Goal: Task Accomplishment & Management: Use online tool/utility

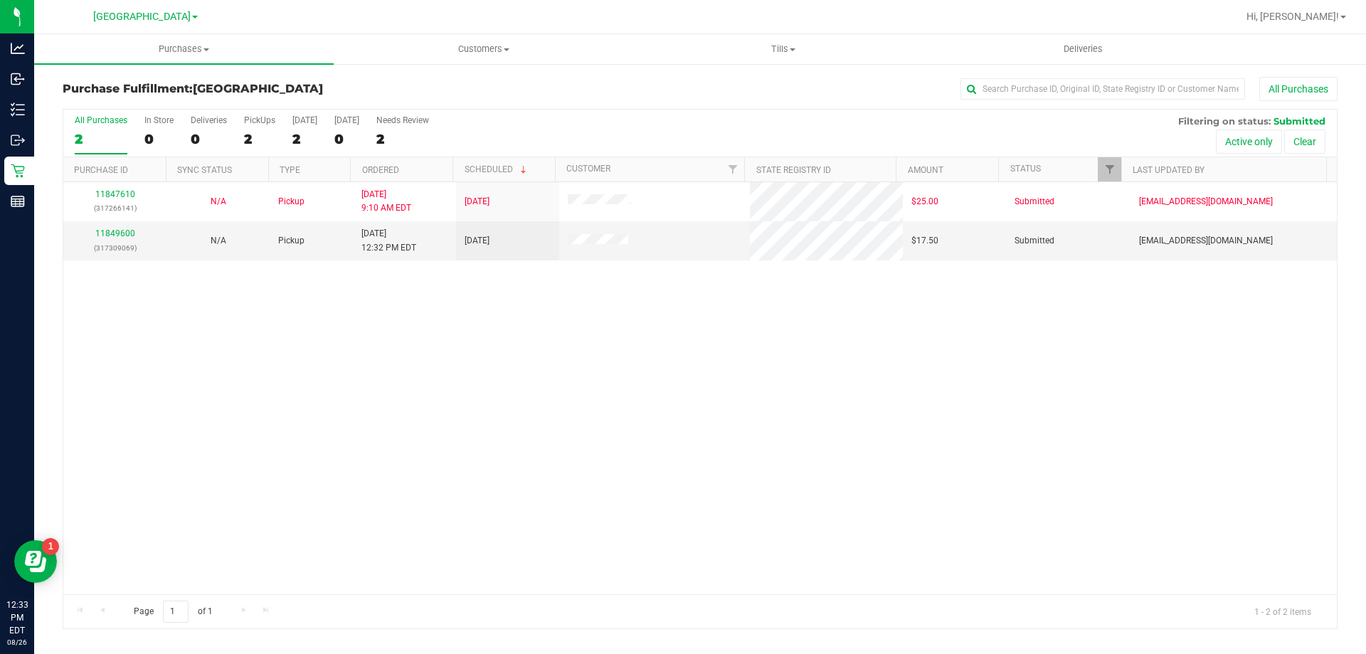
click at [279, 137] on div "All Purchases 2 In Store 0 Deliveries 0 PickUps 2 Today 2 Tomorrow 0 Needs Revi…" at bounding box center [700, 134] width 1274 height 48
click at [253, 139] on div "2" at bounding box center [259, 139] width 31 height 16
click at [0, 0] on input "PickUps 2" at bounding box center [0, 0] width 0 height 0
click at [115, 238] on link "11849600" at bounding box center [115, 233] width 40 height 10
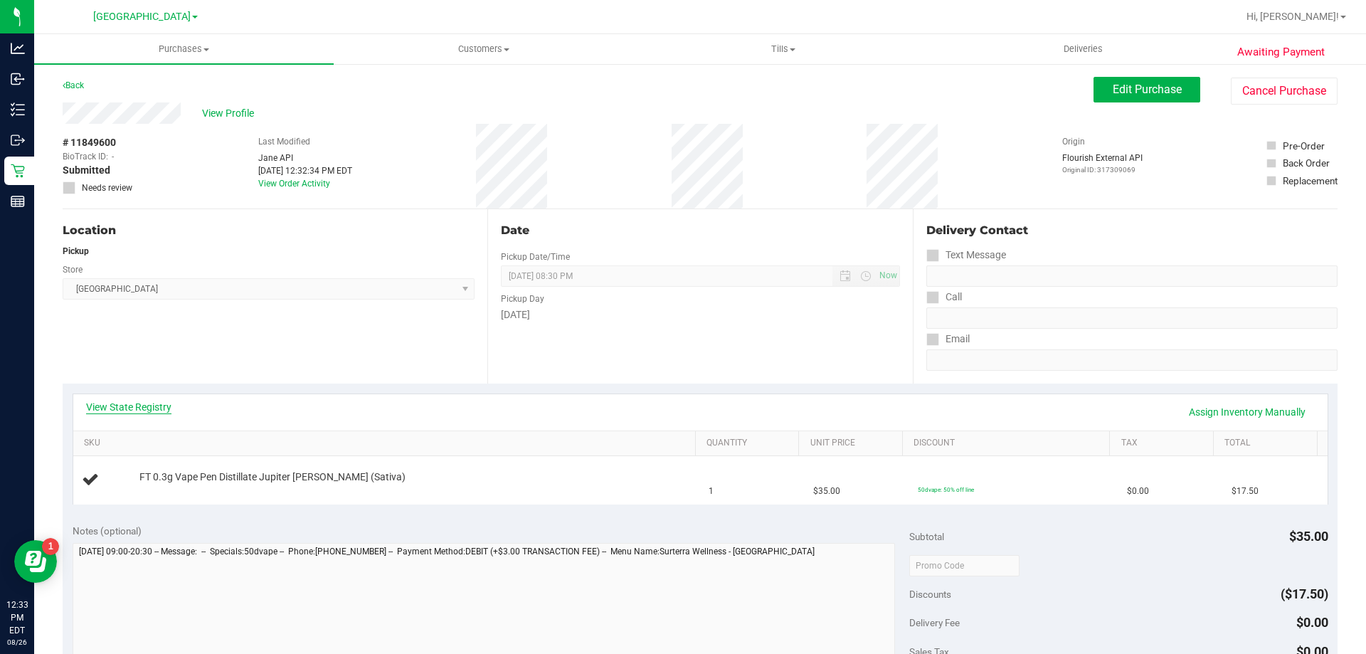
click at [107, 410] on link "View State Registry" at bounding box center [128, 407] width 85 height 14
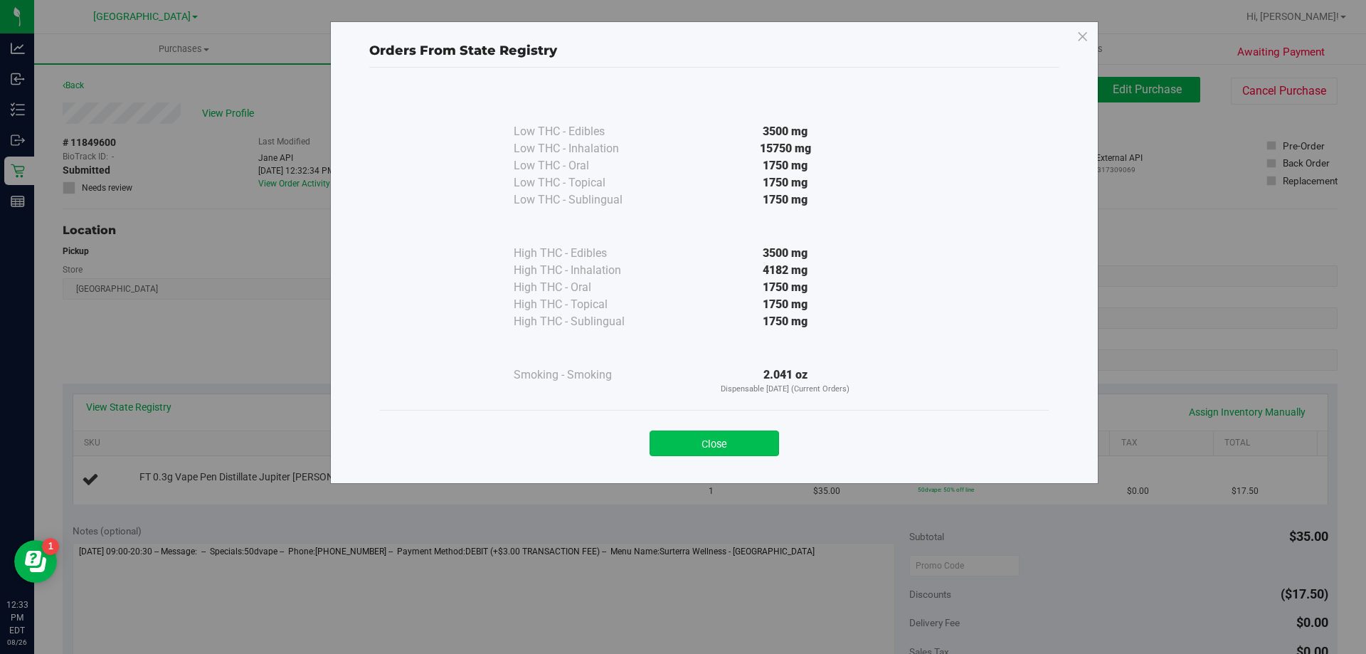
click at [728, 445] on button "Close" at bounding box center [714, 443] width 129 height 26
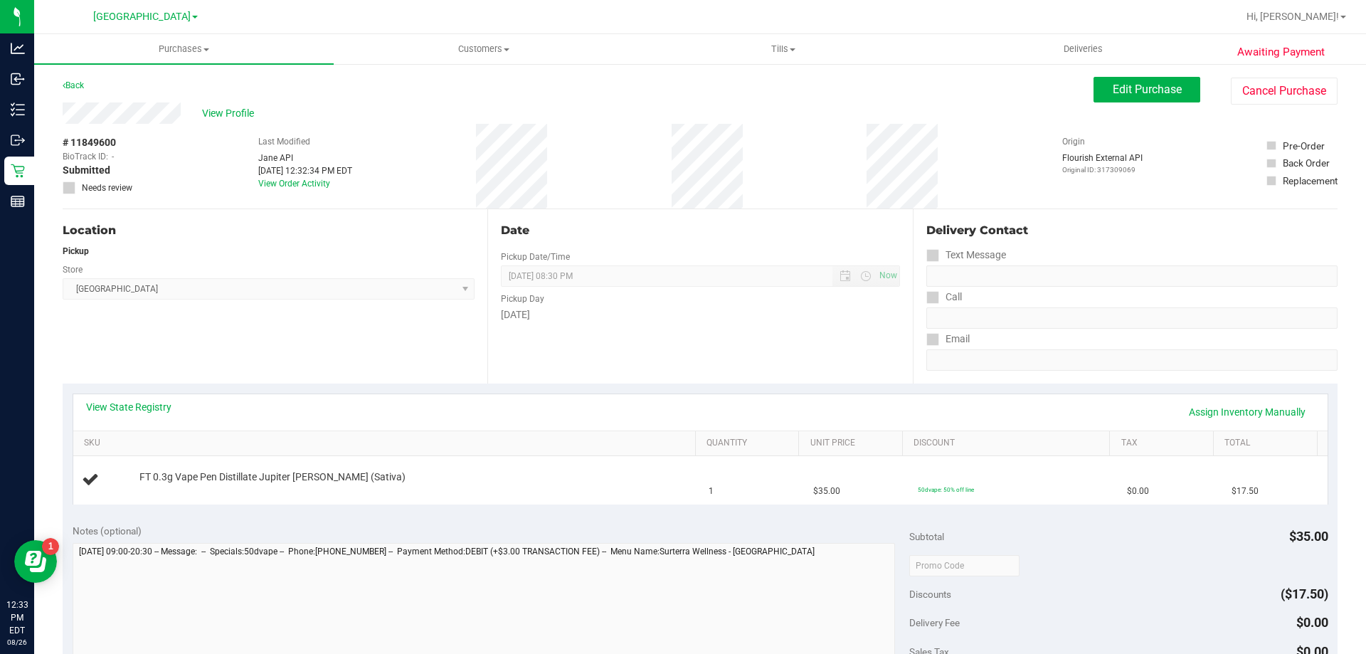
click at [608, 396] on div "View State Registry Assign Inventory Manually" at bounding box center [700, 412] width 1254 height 36
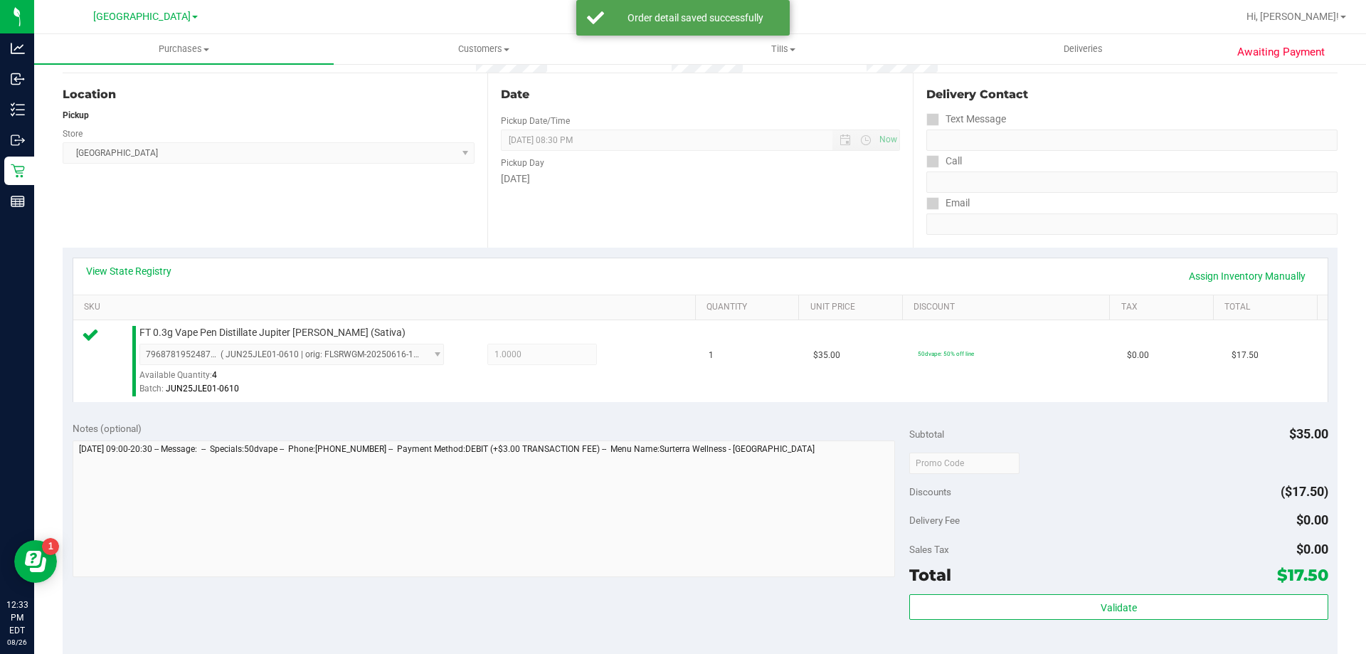
scroll to position [285, 0]
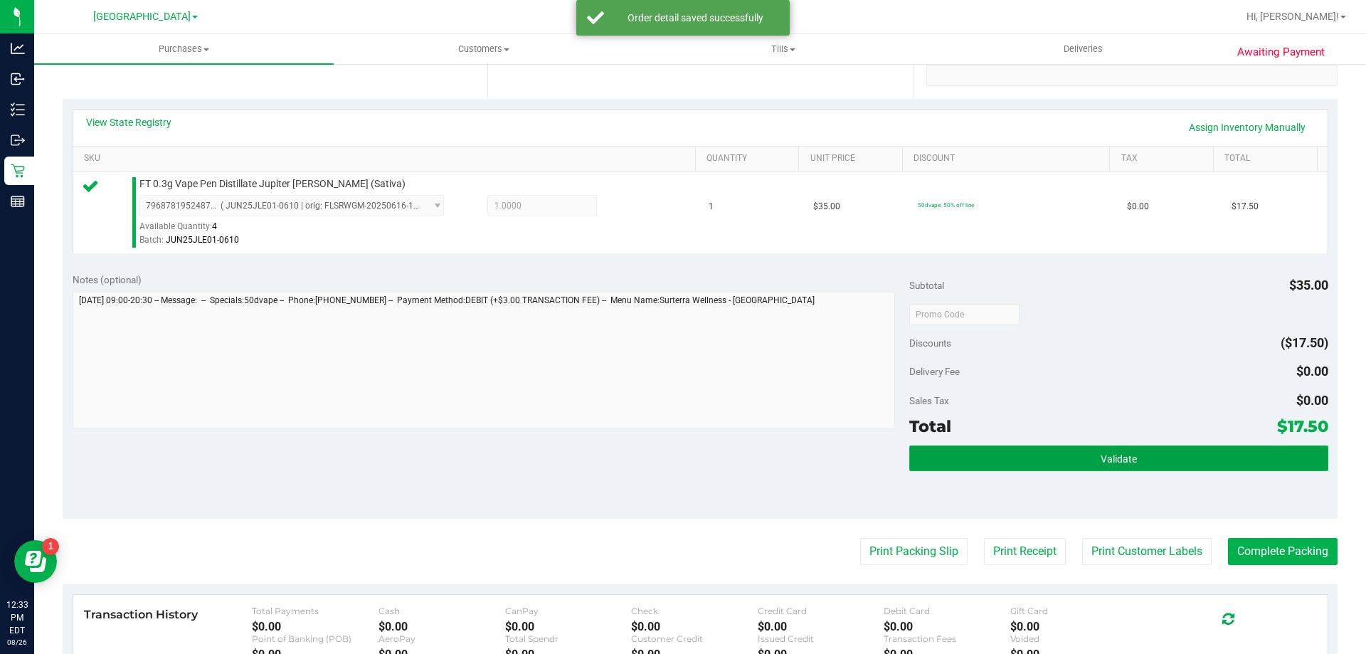
click at [985, 453] on button "Validate" at bounding box center [1118, 458] width 418 height 26
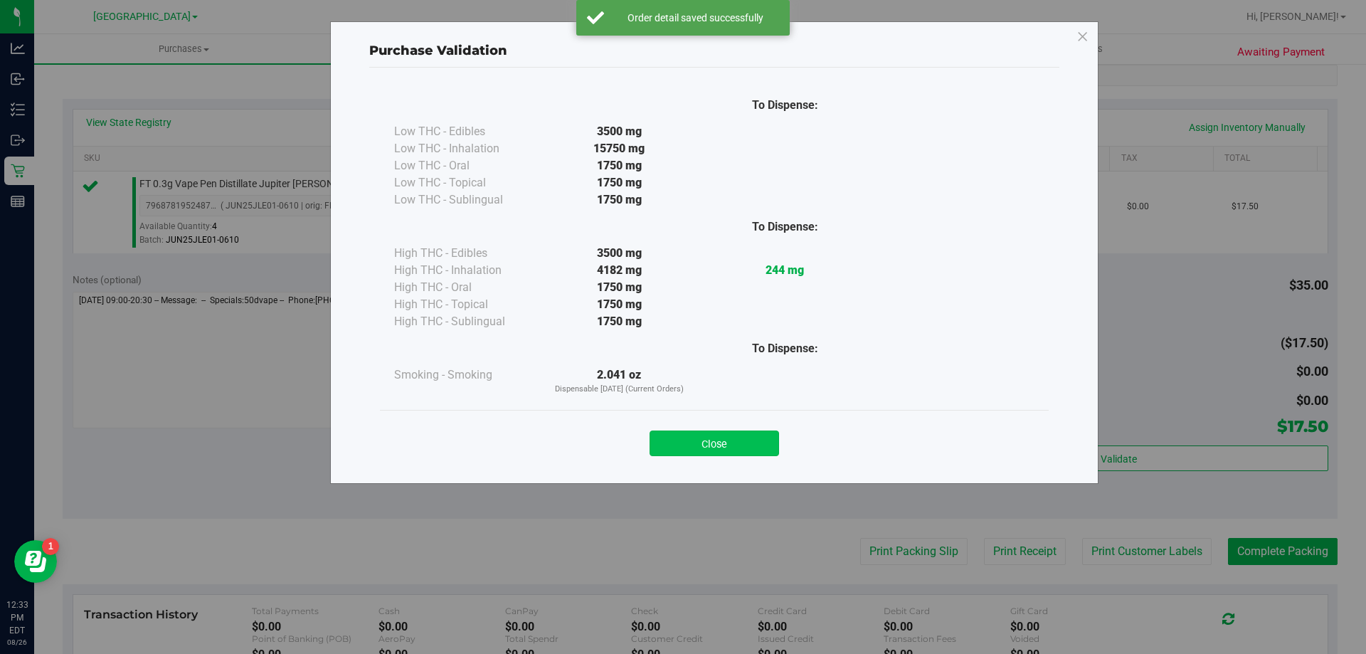
click at [726, 449] on button "Close" at bounding box center [714, 443] width 129 height 26
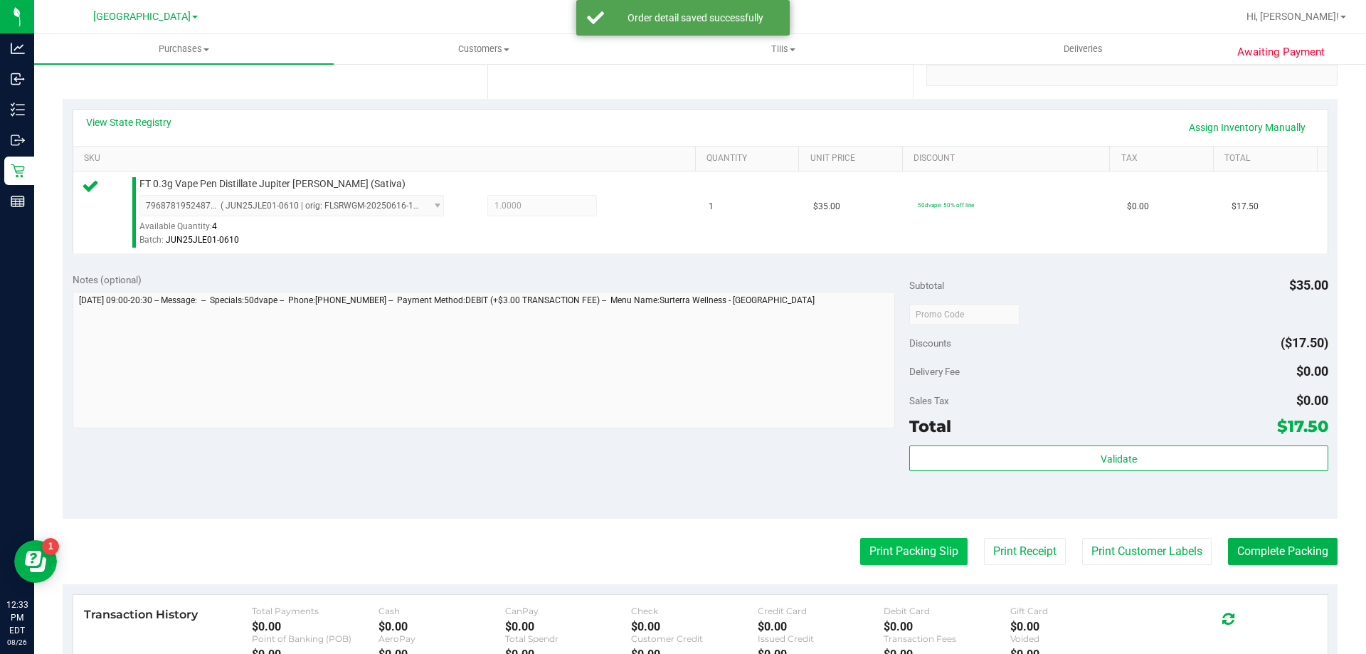
click at [879, 546] on button "Print Packing Slip" at bounding box center [913, 551] width 107 height 27
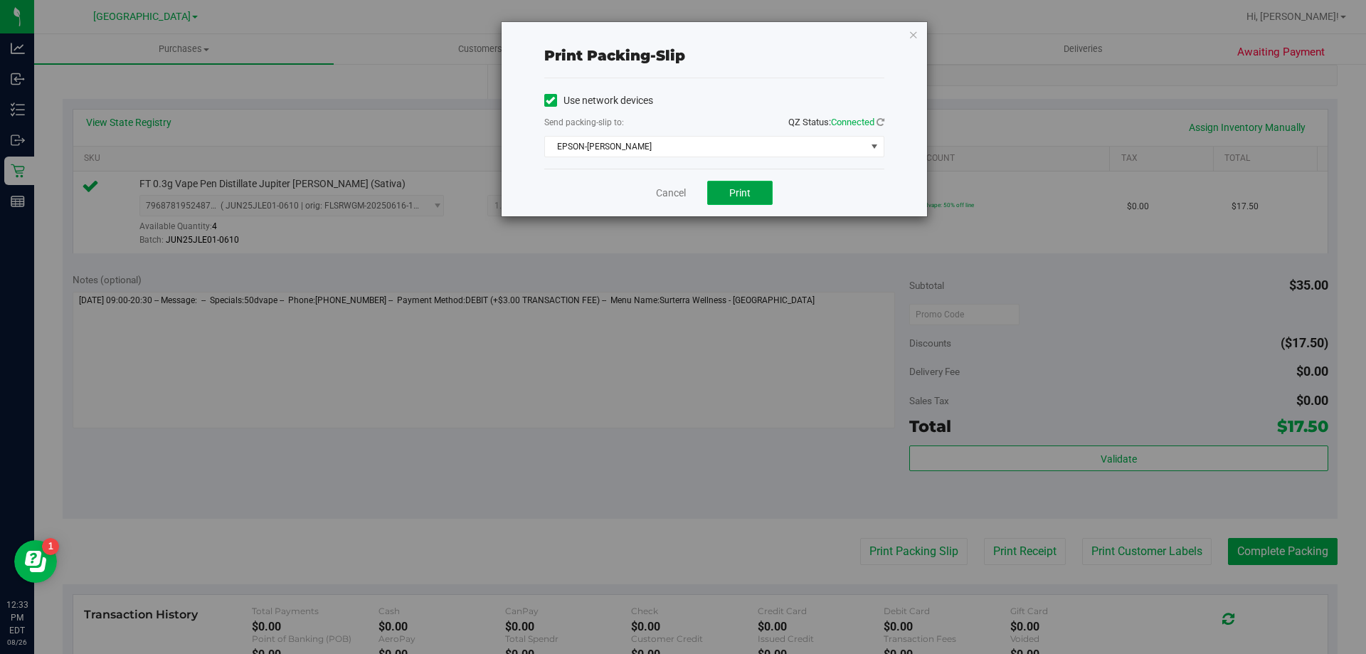
click at [756, 194] on button "Print" at bounding box center [739, 193] width 65 height 24
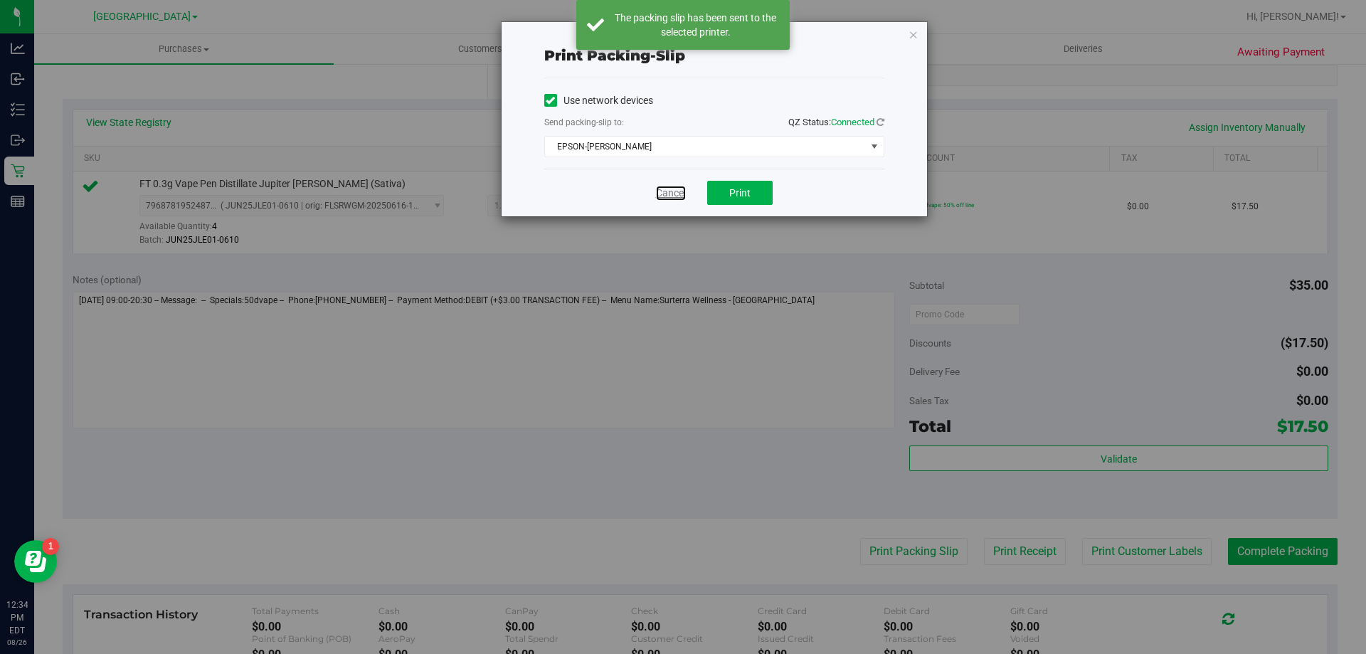
drag, startPoint x: 665, startPoint y: 193, endPoint x: 1050, endPoint y: 479, distance: 479.6
click at [665, 192] on link "Cancel" at bounding box center [671, 193] width 30 height 15
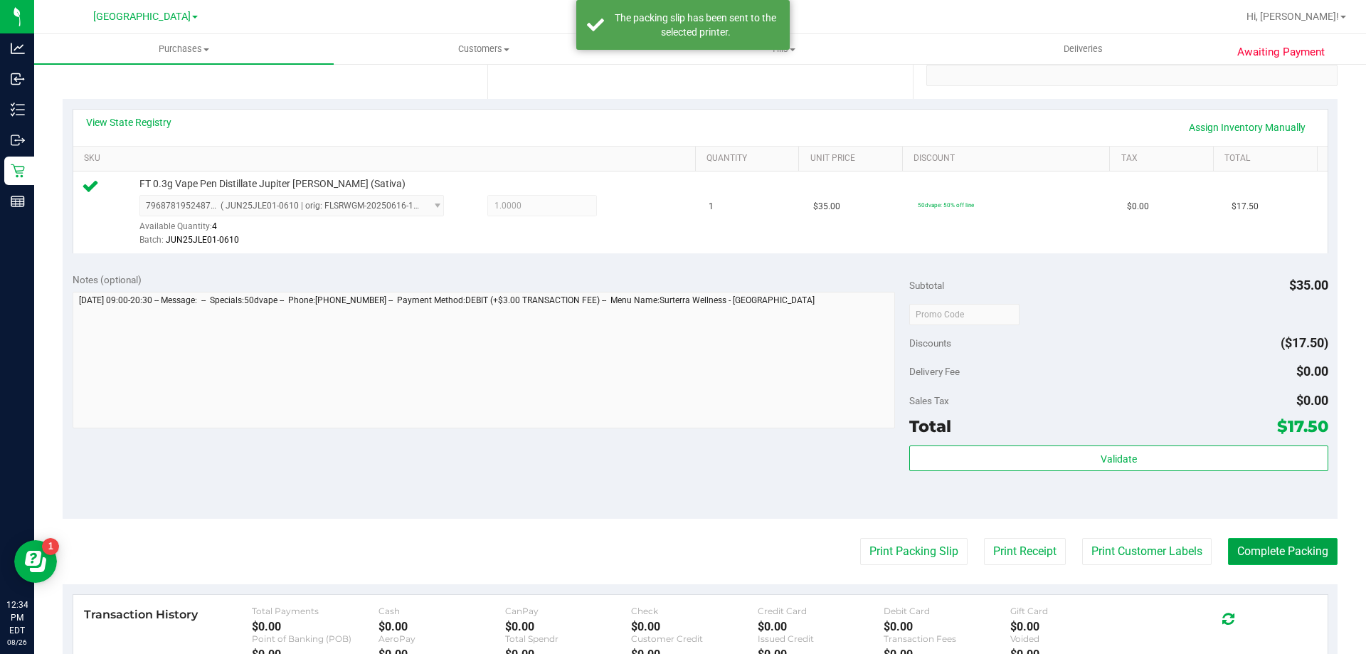
click at [1267, 549] on button "Complete Packing" at bounding box center [1283, 551] width 110 height 27
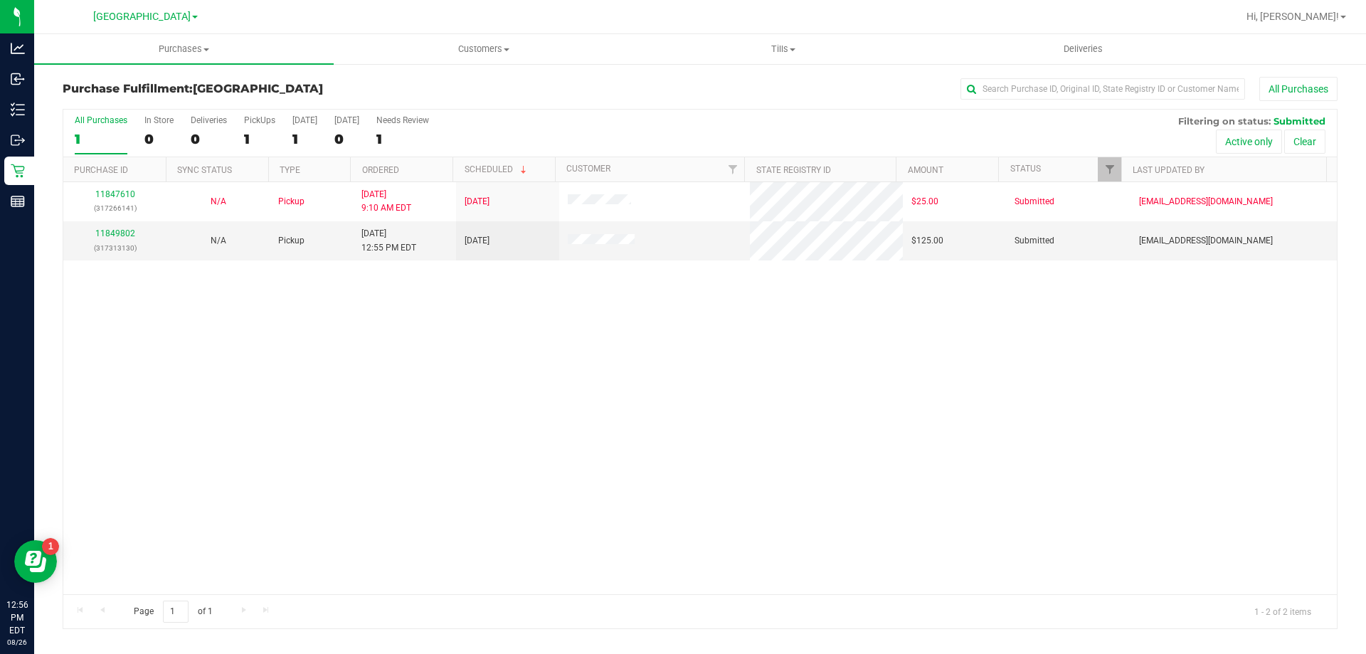
click at [223, 384] on div "11847610 (317266141) N/A Pickup 8/26/2025 9:10 AM EDT 8/26/2025 $25.00 Submitte…" at bounding box center [700, 388] width 1274 height 412
click at [115, 231] on link "11849802" at bounding box center [115, 233] width 40 height 10
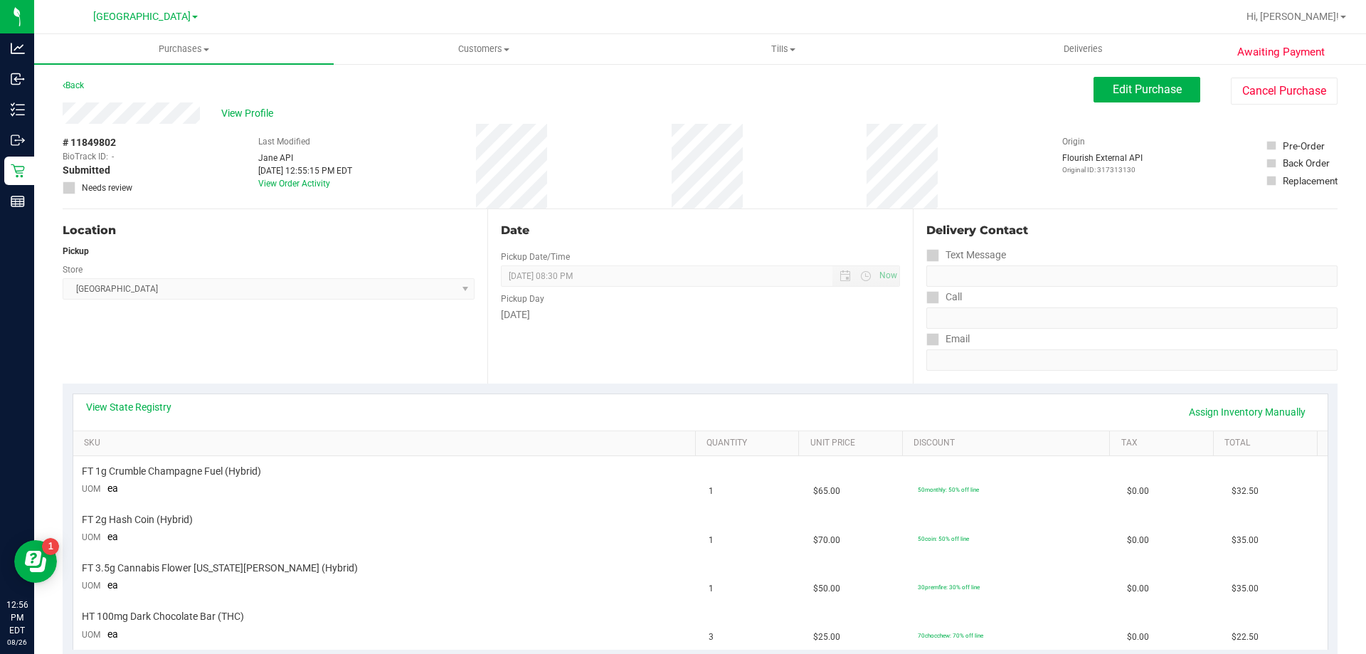
scroll to position [213, 0]
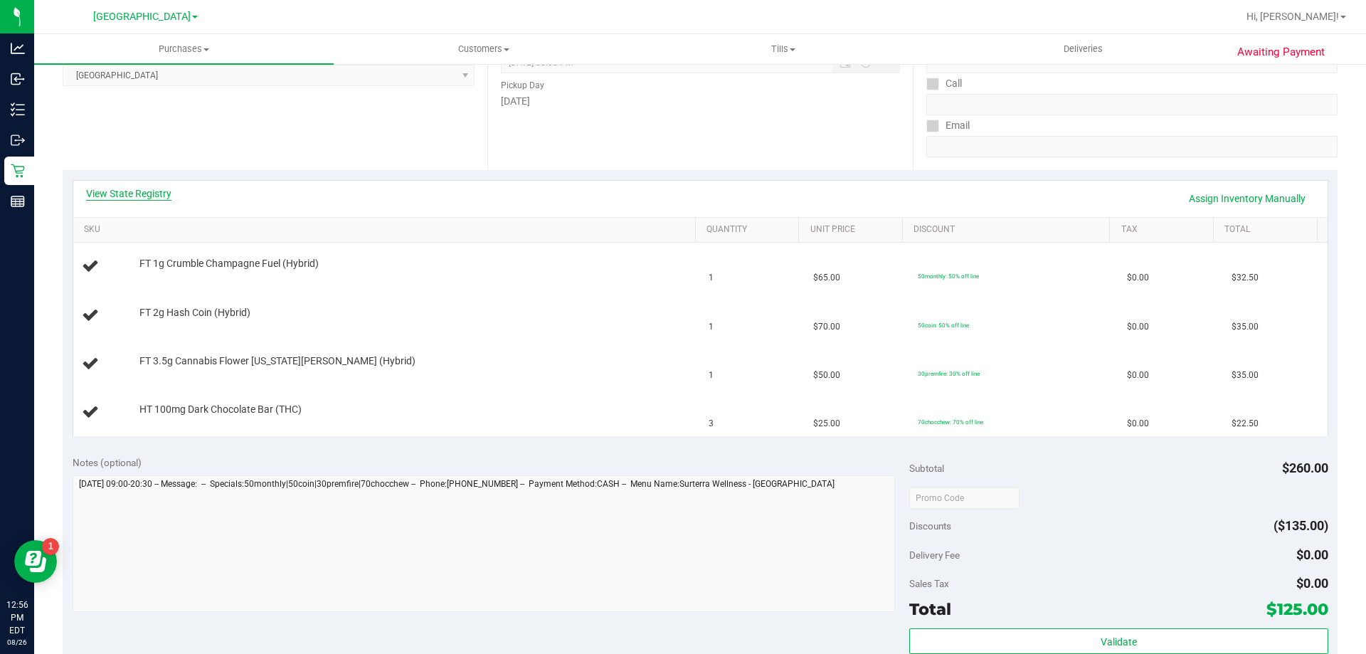
click at [145, 196] on link "View State Registry" at bounding box center [128, 193] width 85 height 14
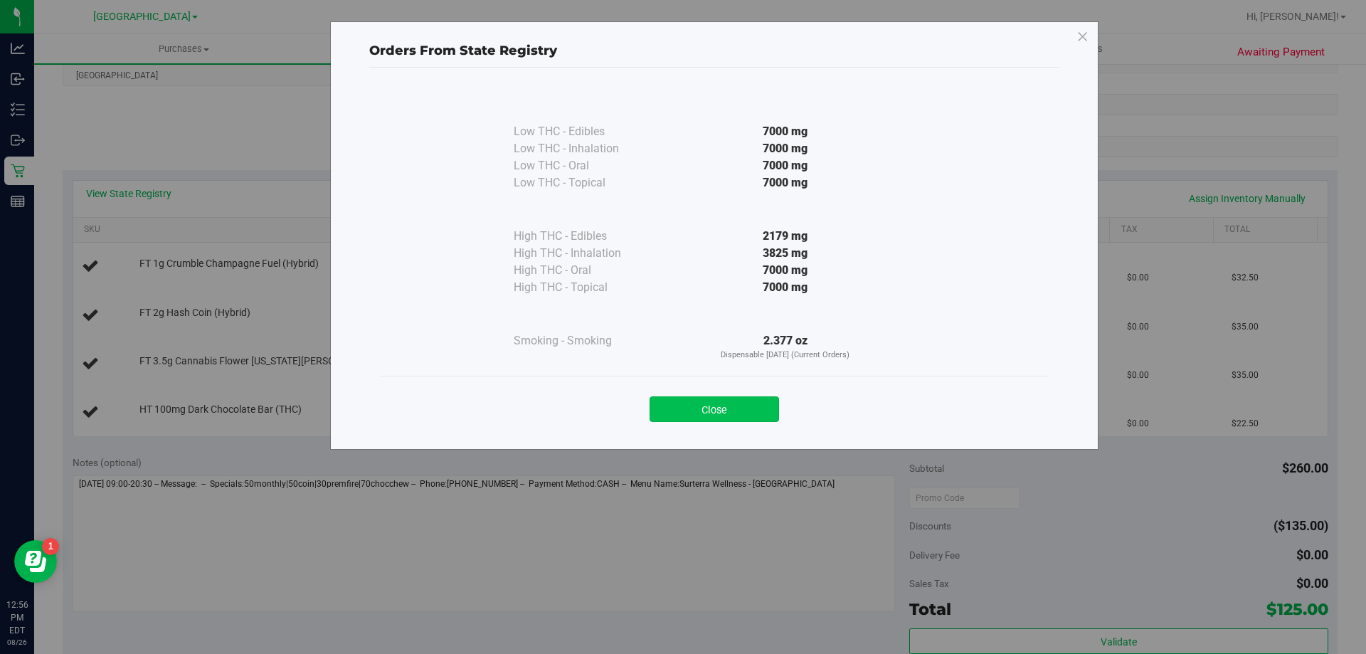
click at [675, 408] on button "Close" at bounding box center [714, 409] width 129 height 26
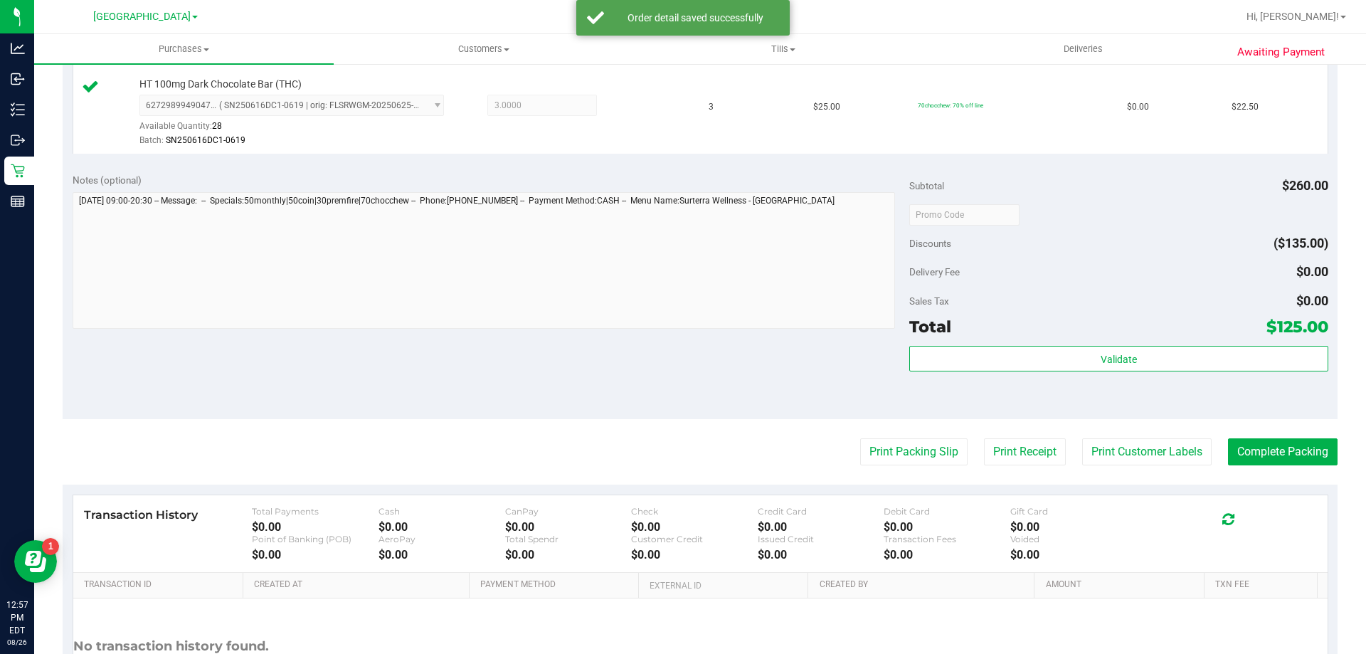
scroll to position [712, 0]
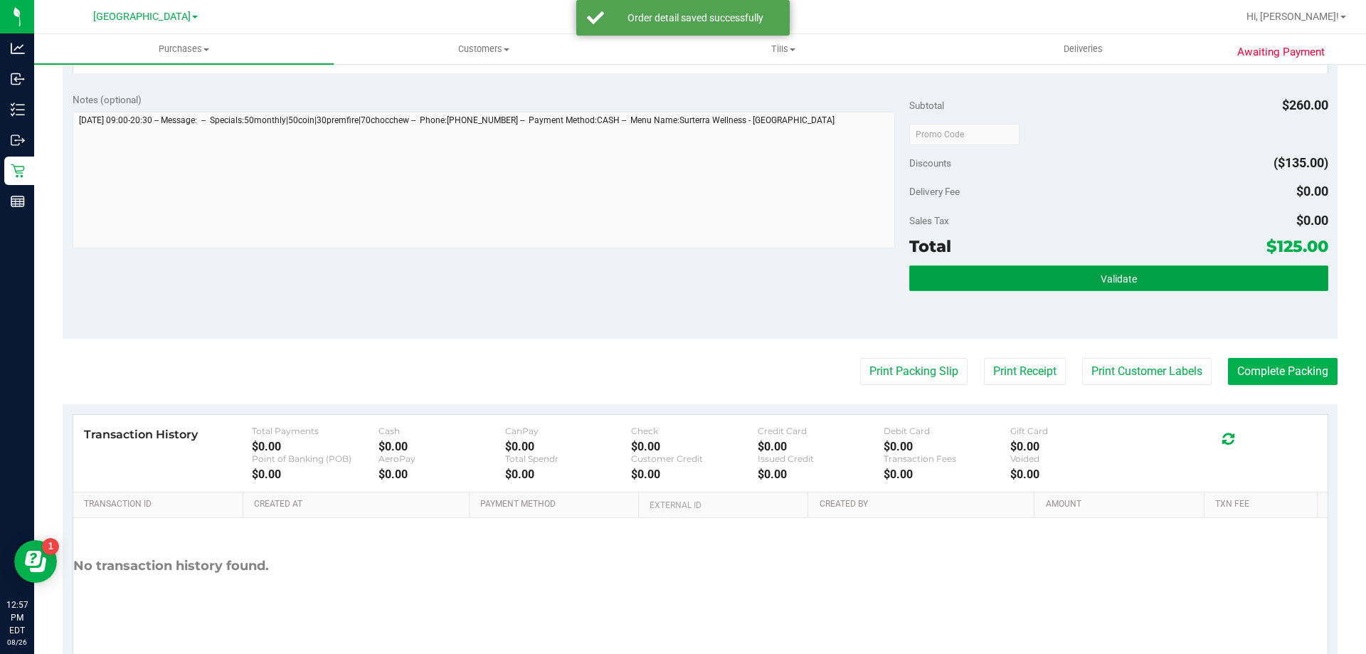
click at [1040, 290] on button "Validate" at bounding box center [1118, 278] width 418 height 26
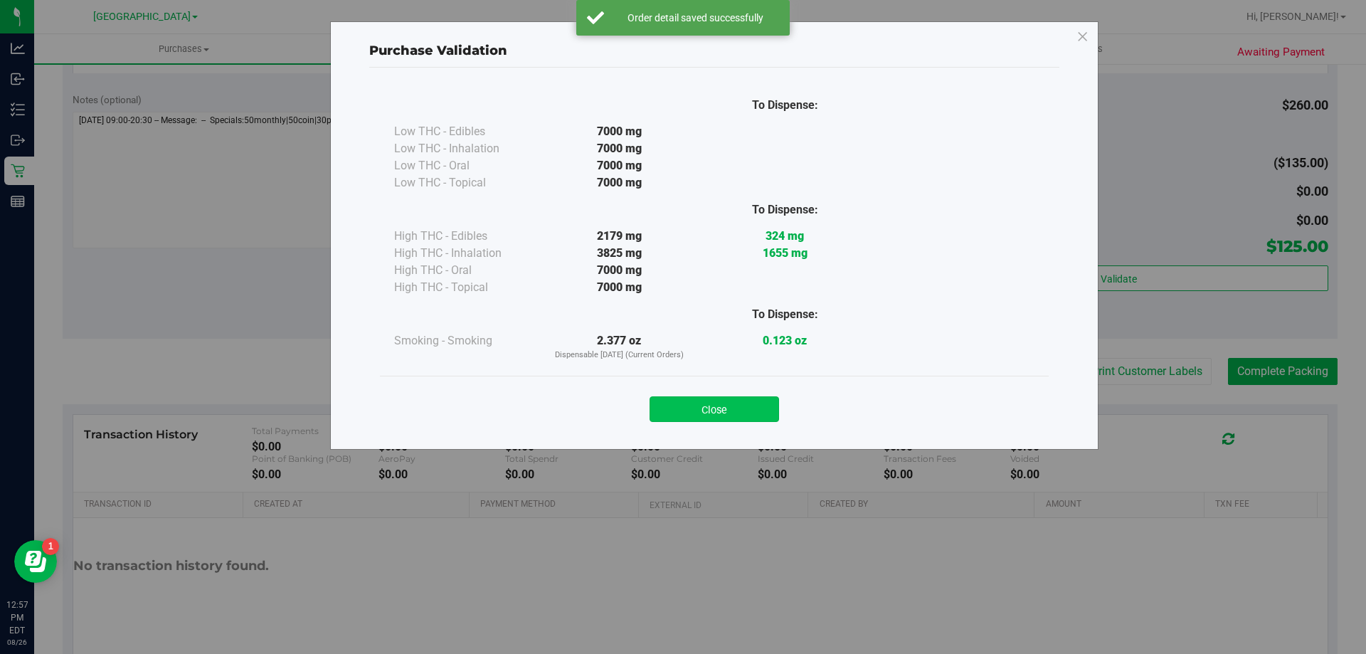
click at [715, 418] on button "Close" at bounding box center [714, 409] width 129 height 26
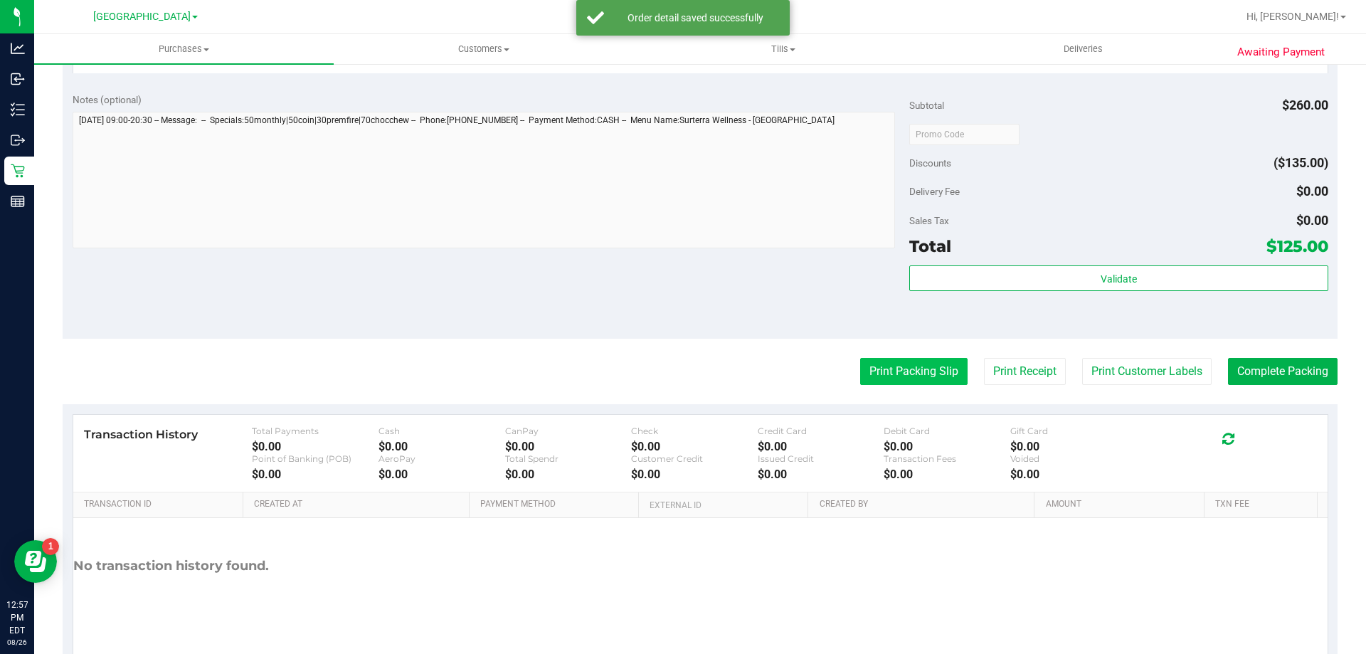
click at [924, 361] on button "Print Packing Slip" at bounding box center [913, 371] width 107 height 27
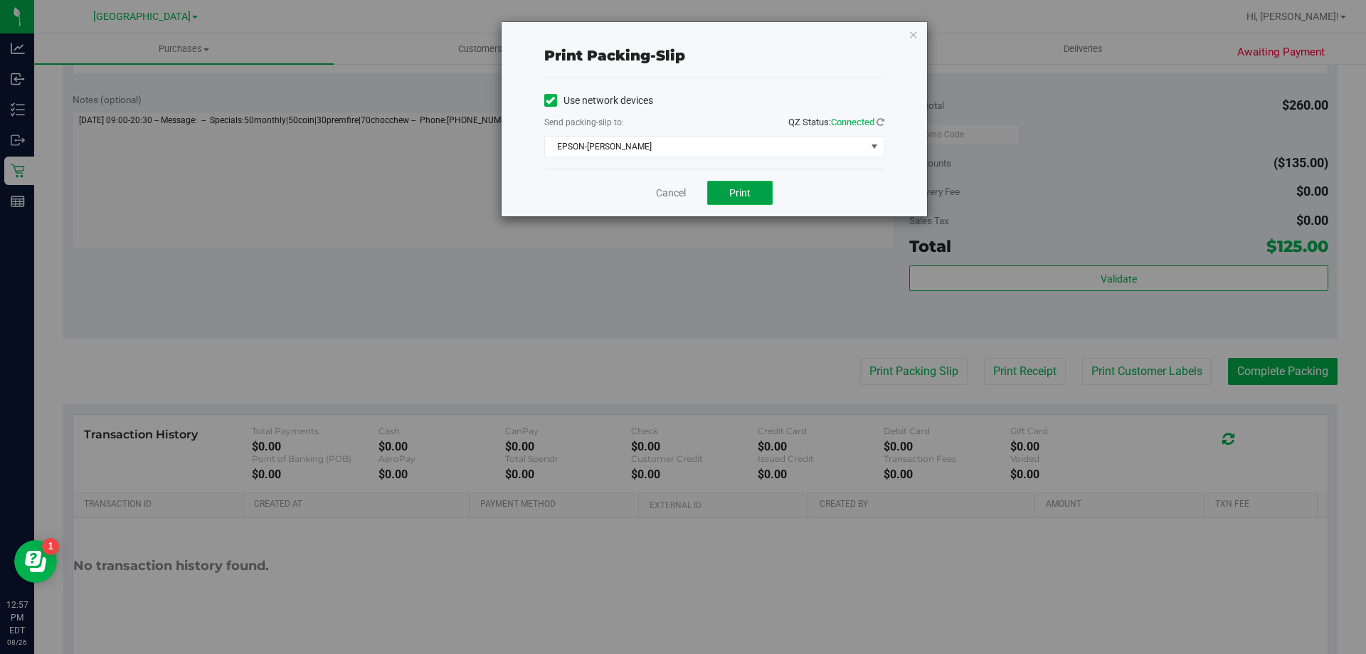
click at [728, 199] on button "Print" at bounding box center [739, 193] width 65 height 24
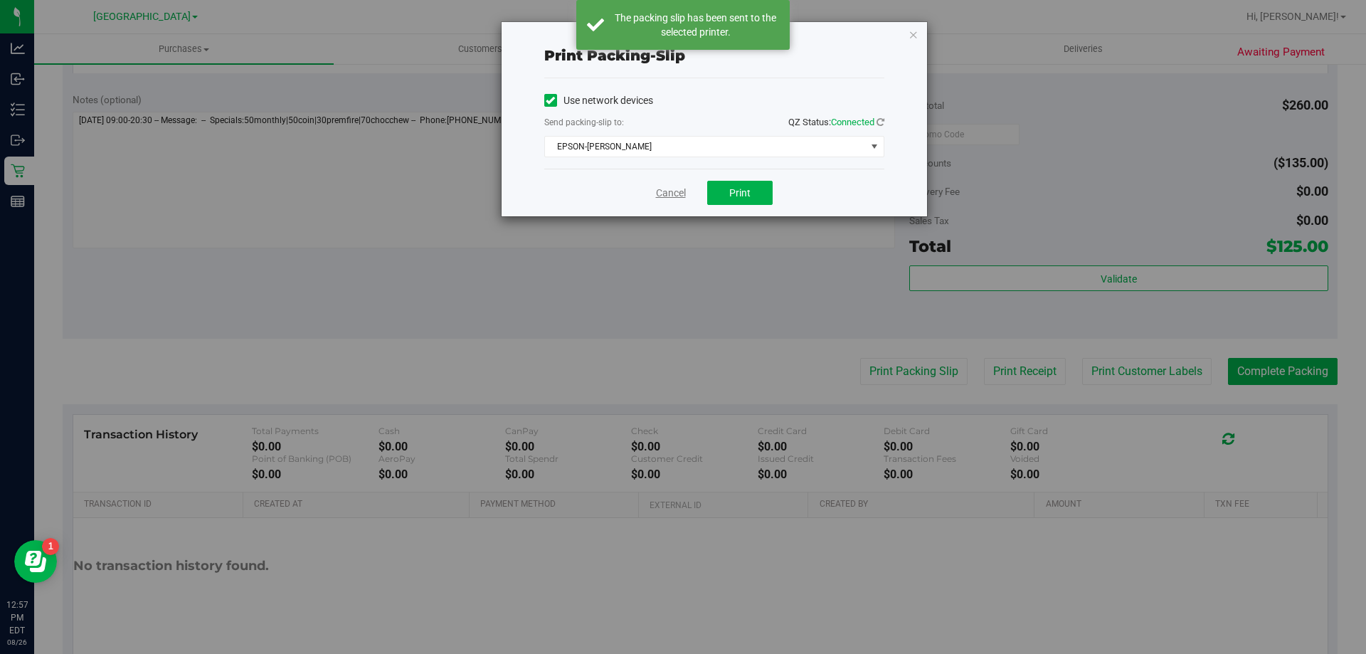
click at [679, 195] on link "Cancel" at bounding box center [671, 193] width 30 height 15
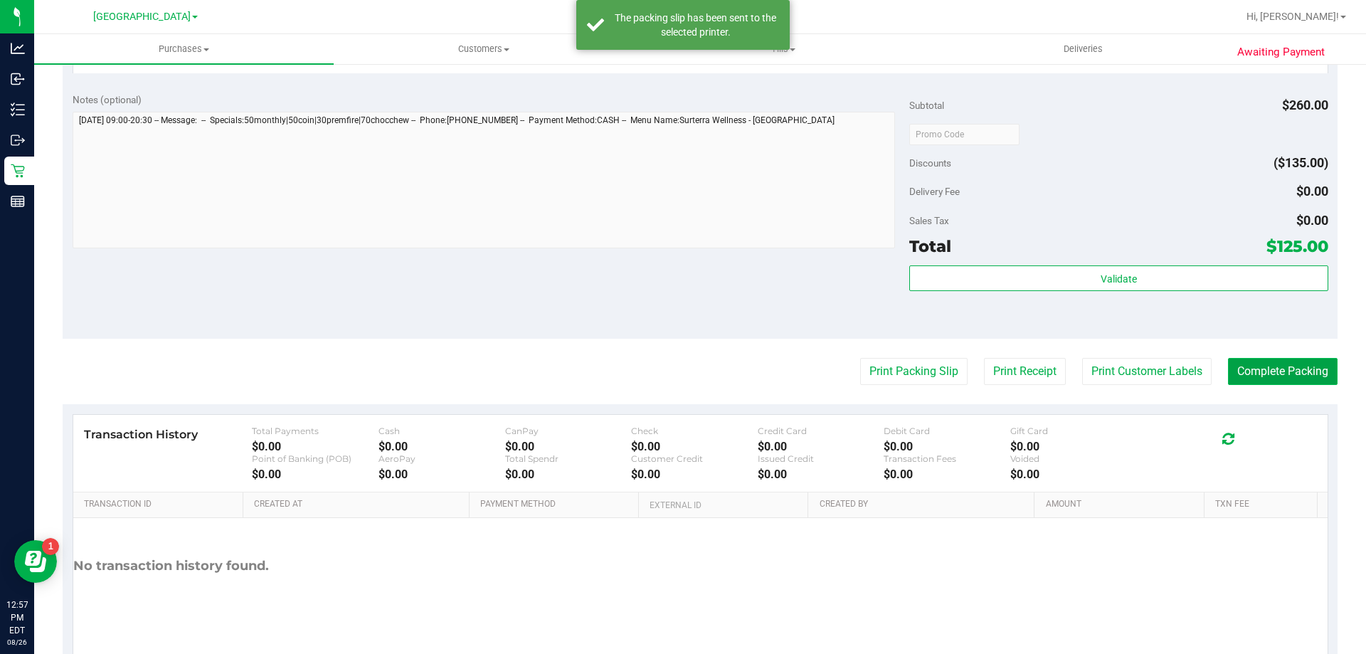
click at [1271, 369] on button "Complete Packing" at bounding box center [1283, 371] width 110 height 27
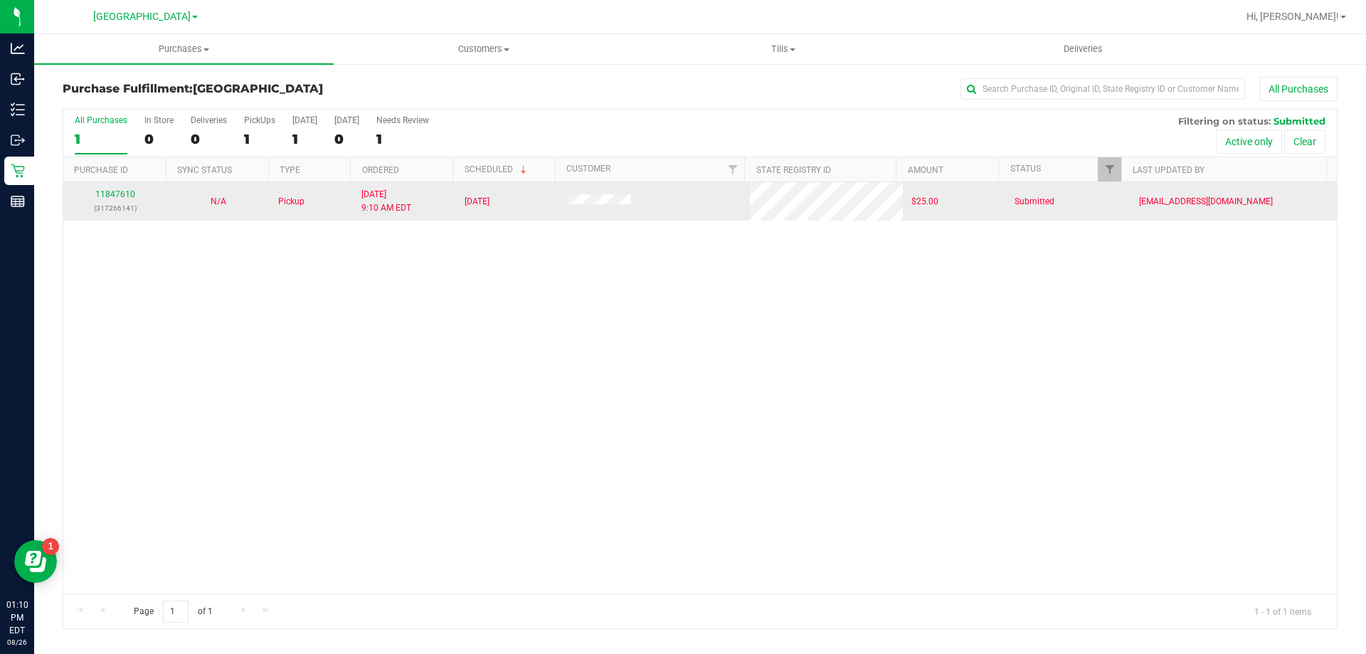
click at [153, 292] on div "11847610 (317266141) N/A Pickup 8/26/2025 9:10 AM EDT 8/26/2025 $25.00 Submitte…" at bounding box center [700, 388] width 1274 height 412
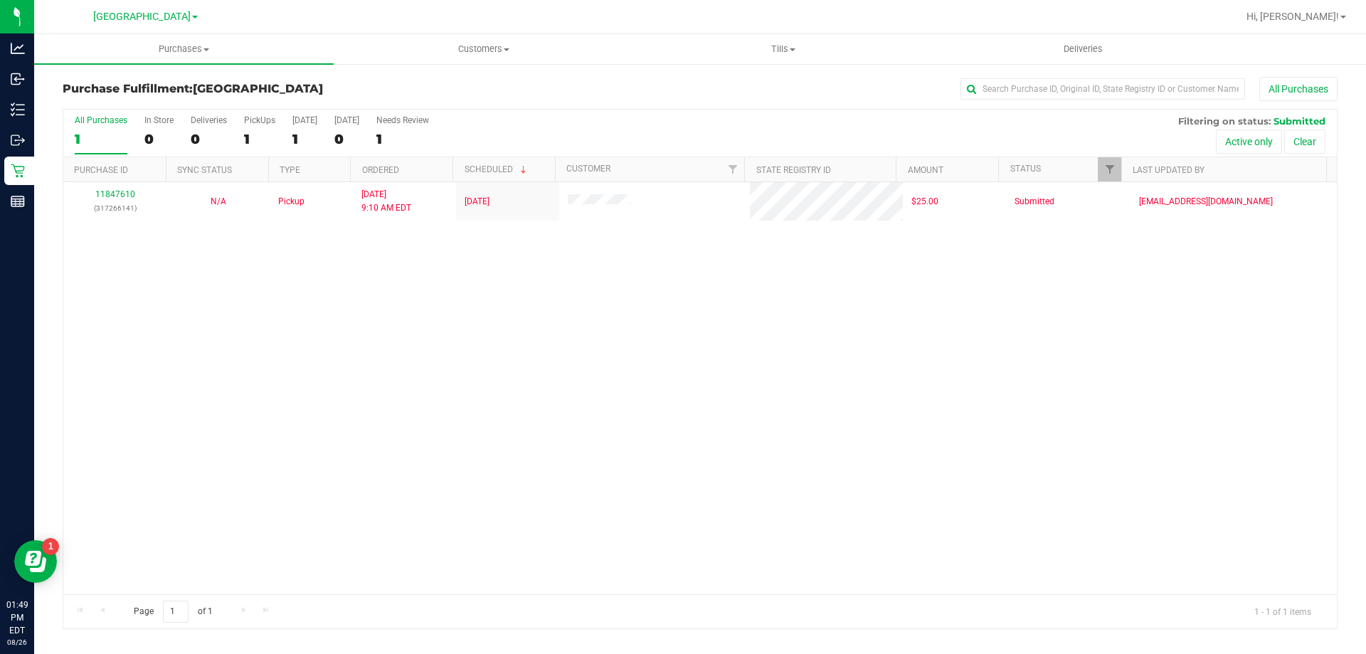
click at [154, 440] on div "11847610 (317266141) N/A Pickup 8/26/2025 9:10 AM EDT 8/26/2025 $25.00 Submitte…" at bounding box center [700, 388] width 1274 height 412
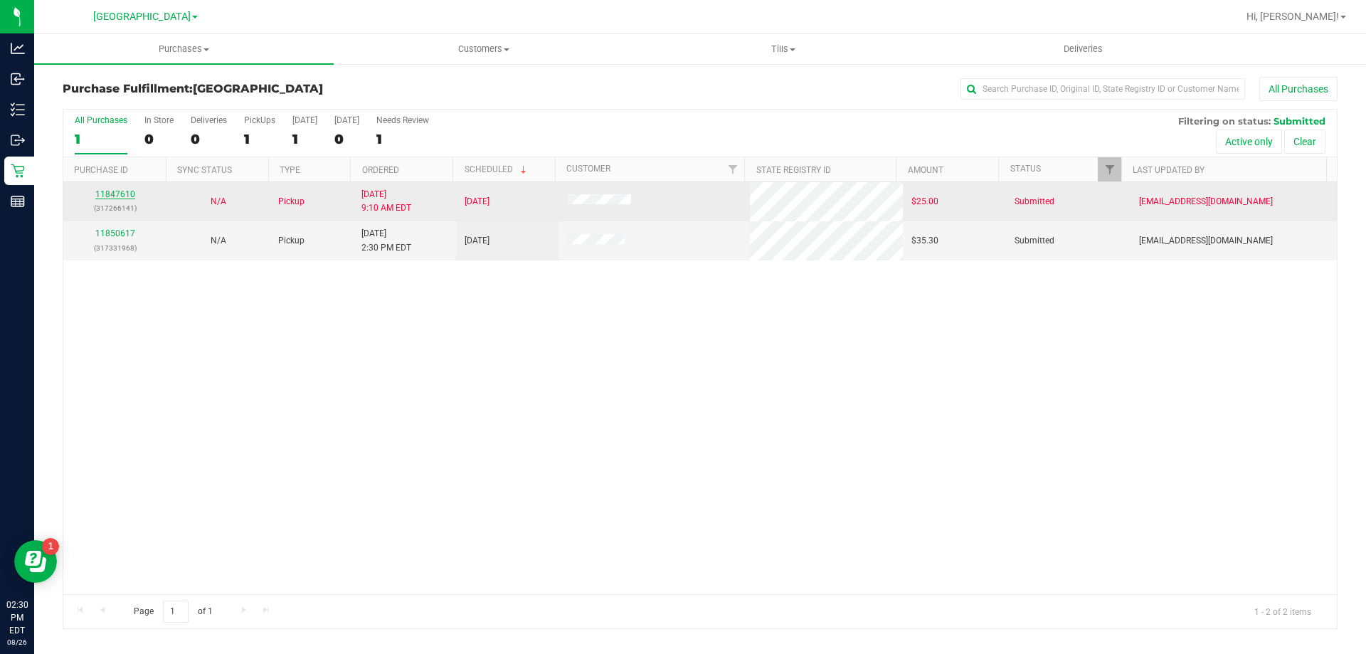
click at [124, 196] on link "11847610" at bounding box center [115, 194] width 40 height 10
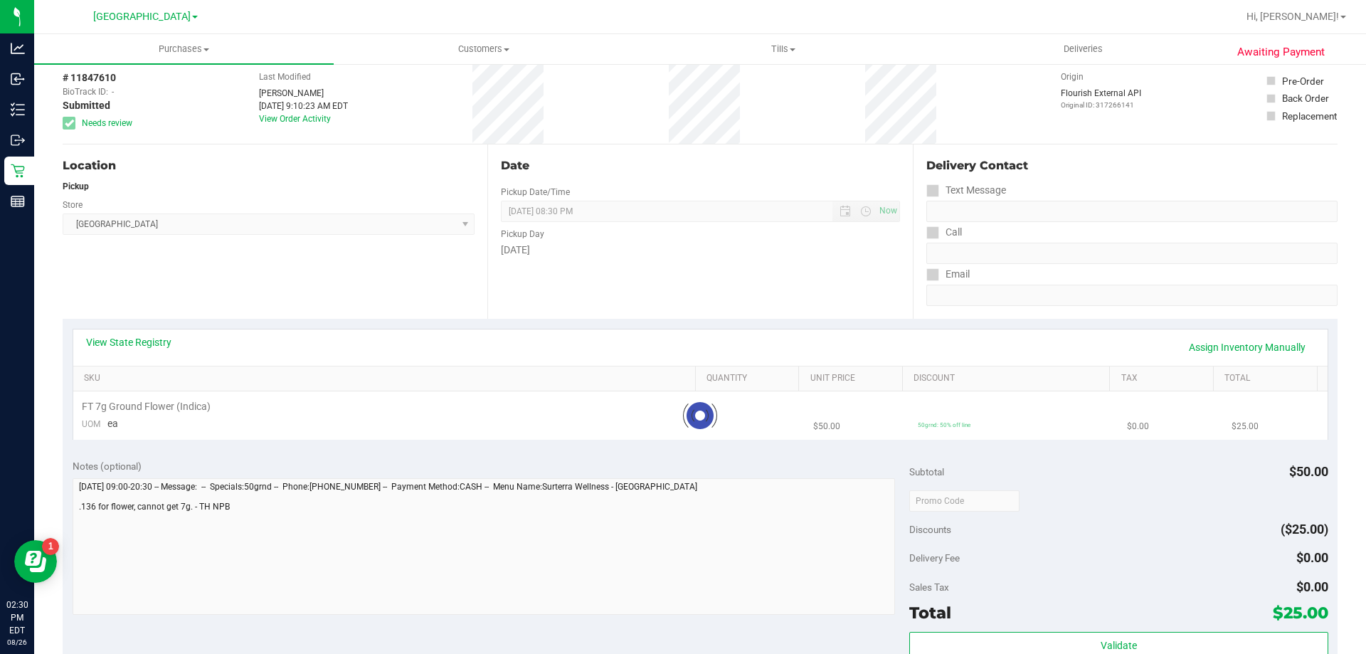
scroll to position [142, 0]
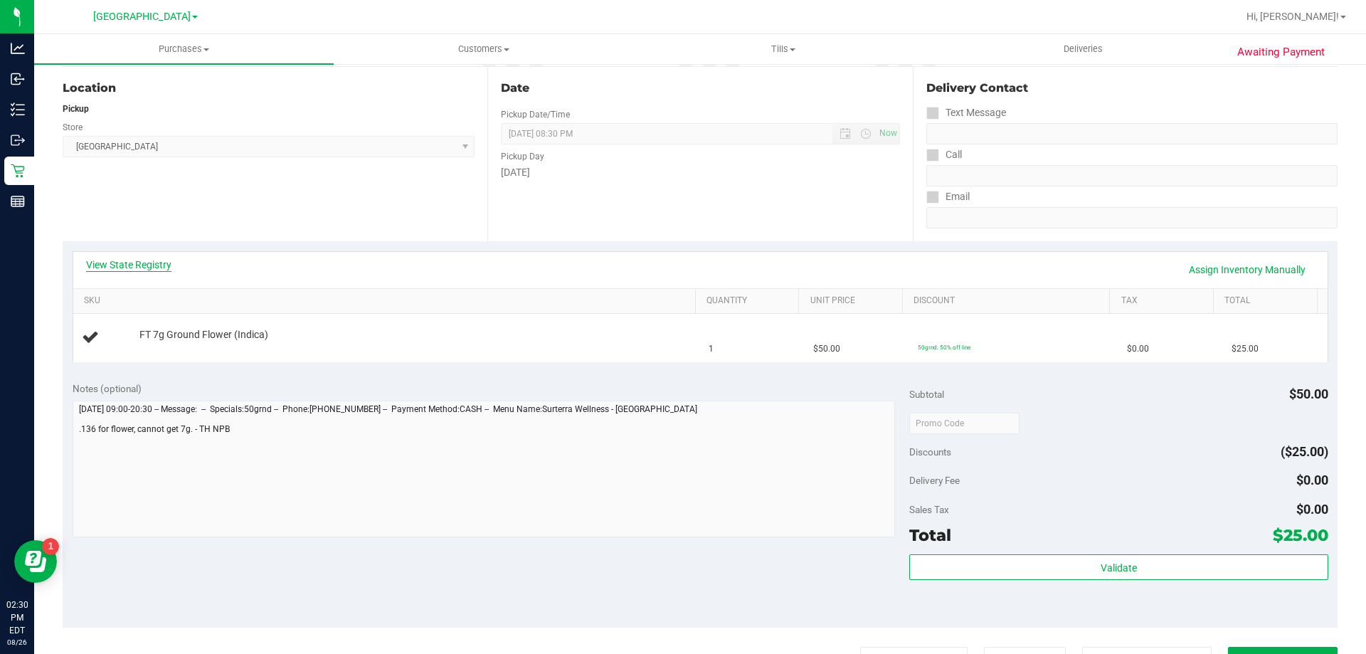
click at [104, 263] on link "View State Registry" at bounding box center [128, 265] width 85 height 14
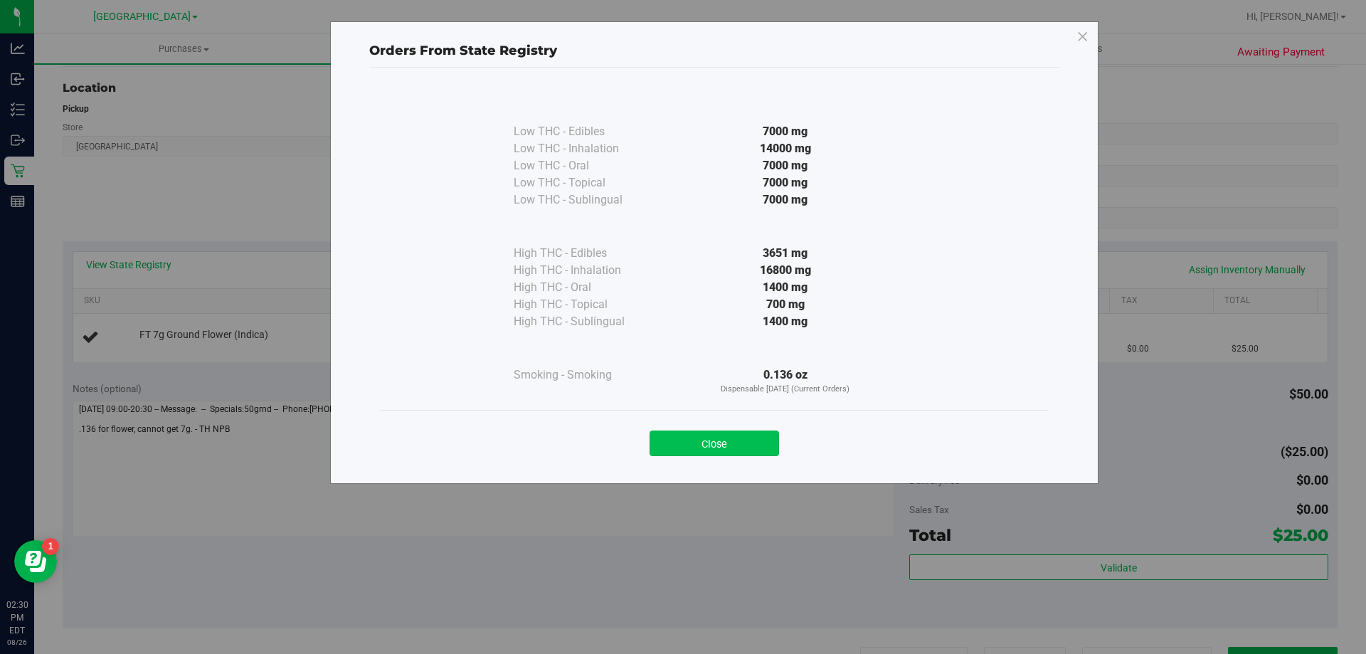
click at [724, 443] on button "Close" at bounding box center [714, 443] width 129 height 26
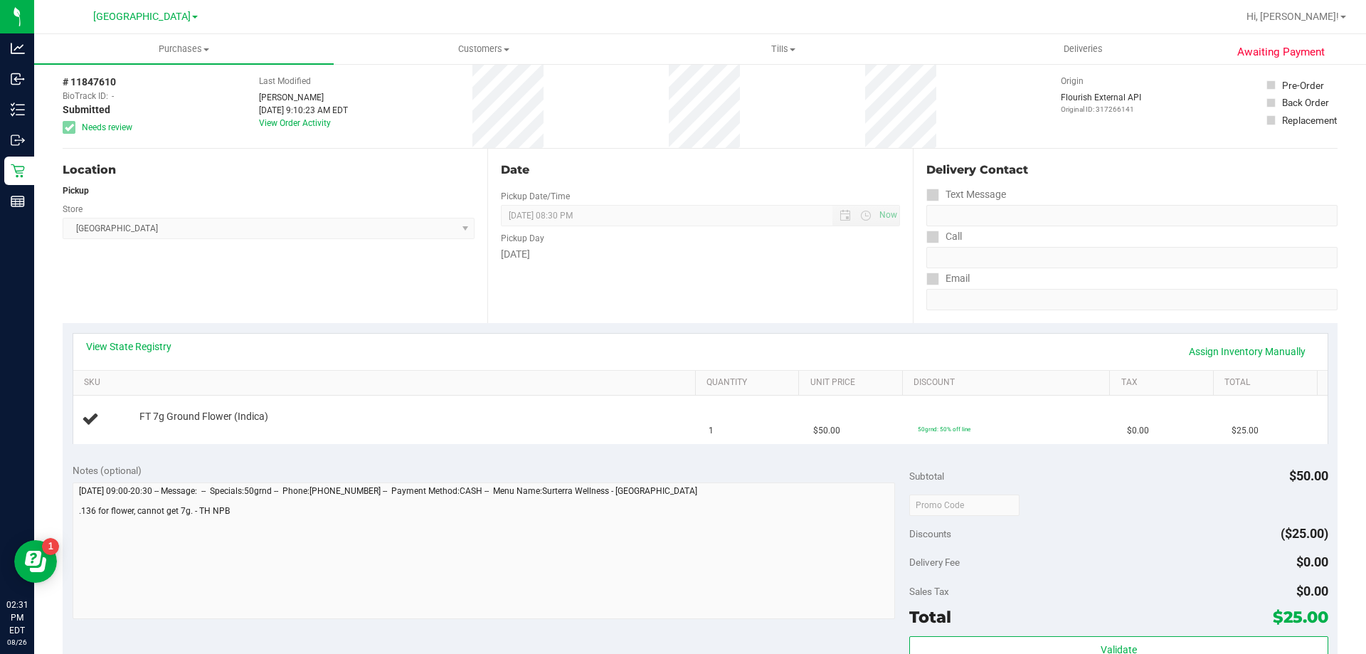
scroll to position [0, 0]
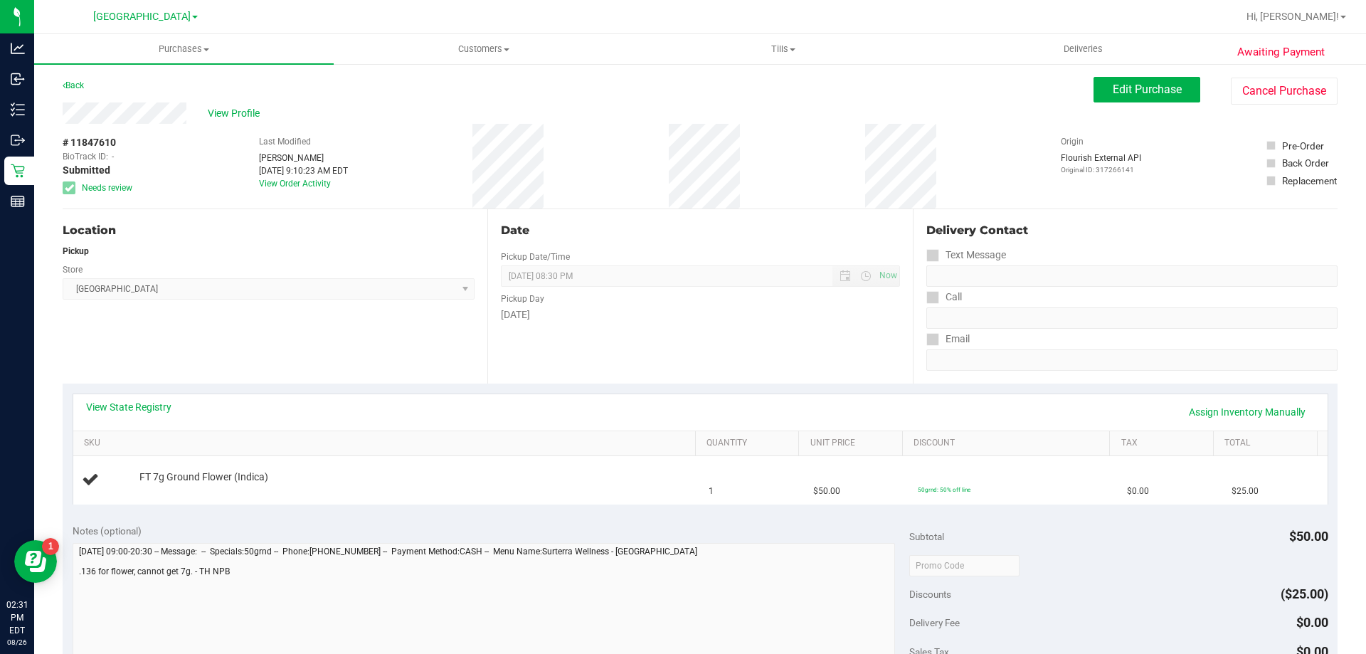
click at [671, 157] on div "# 11847610 BioTrack ID: - Submitted Needs review Last Modified Tawny Husosky Au…" at bounding box center [700, 166] width 1275 height 85
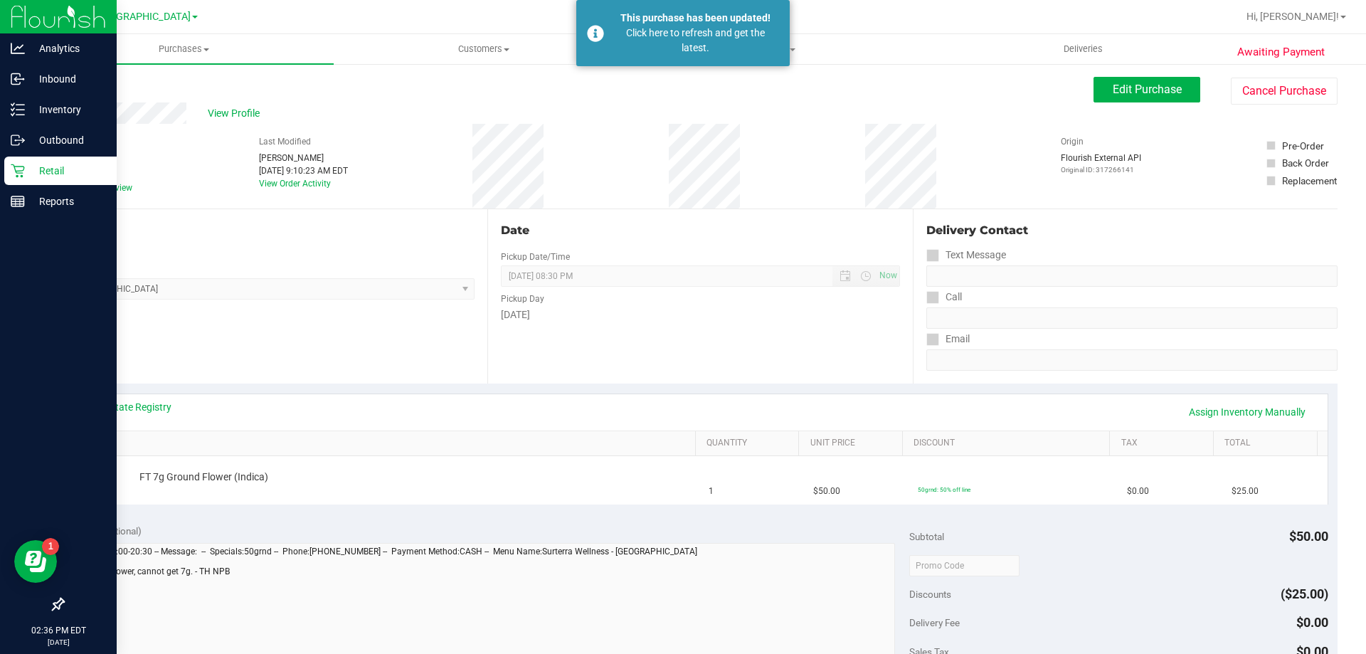
click at [14, 173] on icon at bounding box center [18, 171] width 14 height 14
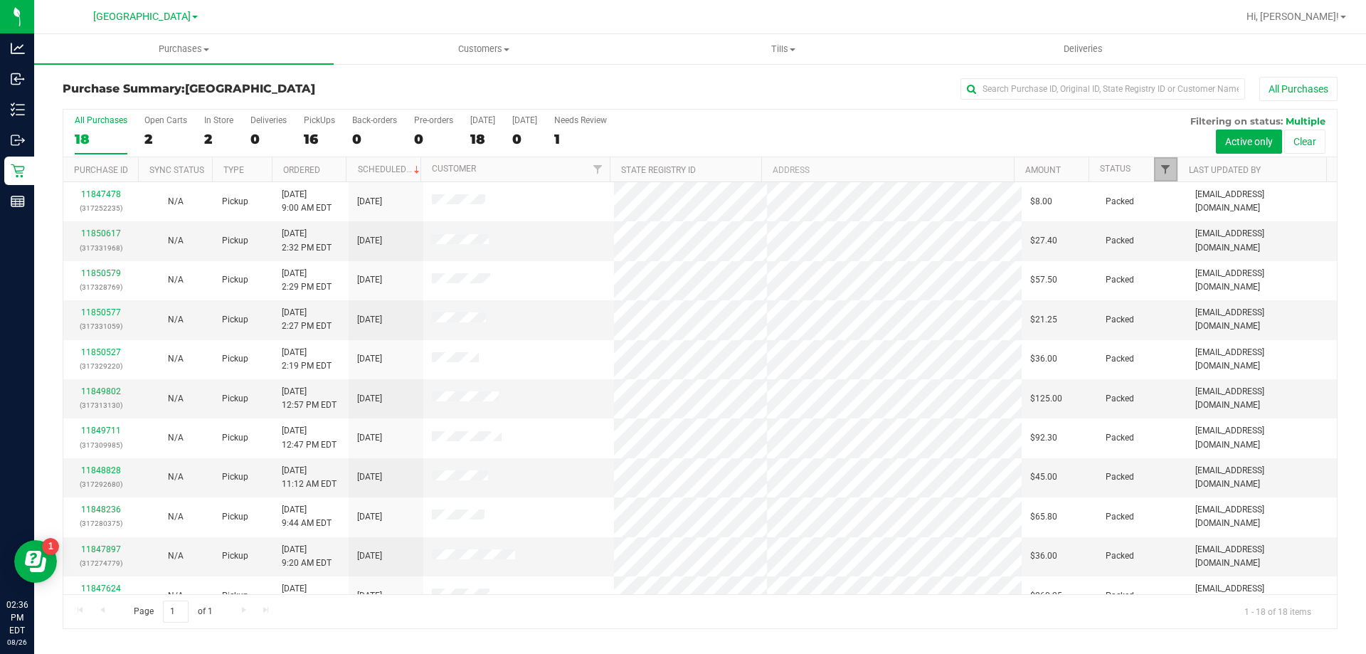
click at [1166, 172] on span "Filter" at bounding box center [1165, 169] width 11 height 11
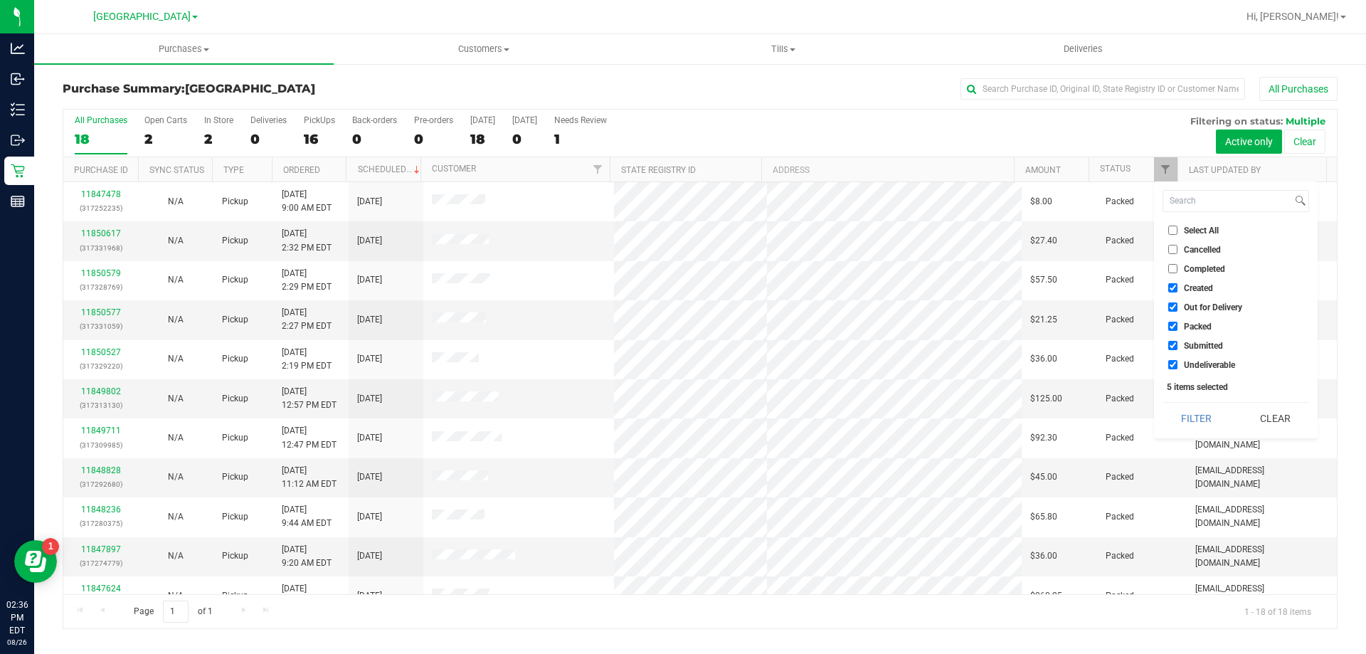
click at [1190, 284] on span "Created" at bounding box center [1198, 288] width 29 height 9
click at [1178, 283] on input "Created" at bounding box center [1172, 287] width 9 height 9
checkbox input "false"
click at [1194, 311] on span "Out for Delivery" at bounding box center [1213, 307] width 58 height 9
click at [1178, 311] on input "Out for Delivery" at bounding box center [1172, 306] width 9 height 9
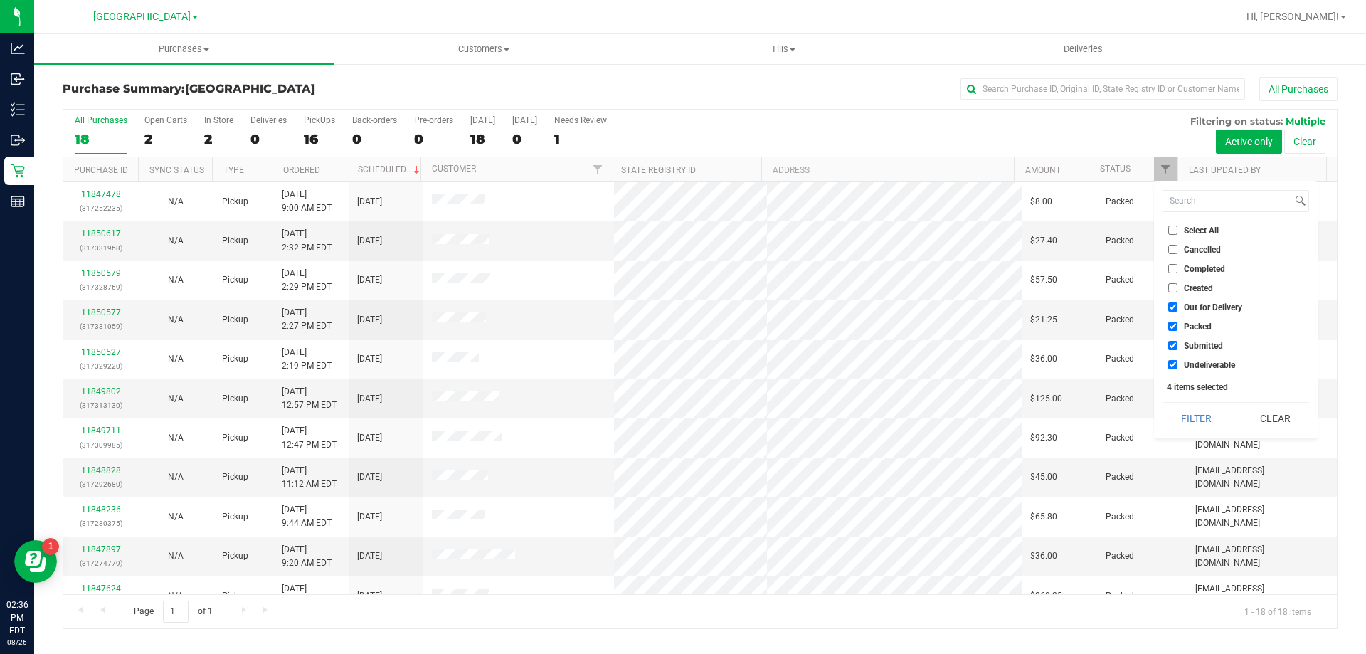
checkbox input "false"
drag, startPoint x: 1195, startPoint y: 321, endPoint x: 1195, endPoint y: 336, distance: 14.9
click at [1195, 322] on span "Packed" at bounding box center [1198, 326] width 28 height 9
click at [1178, 322] on input "Packed" at bounding box center [1172, 326] width 9 height 9
checkbox input "false"
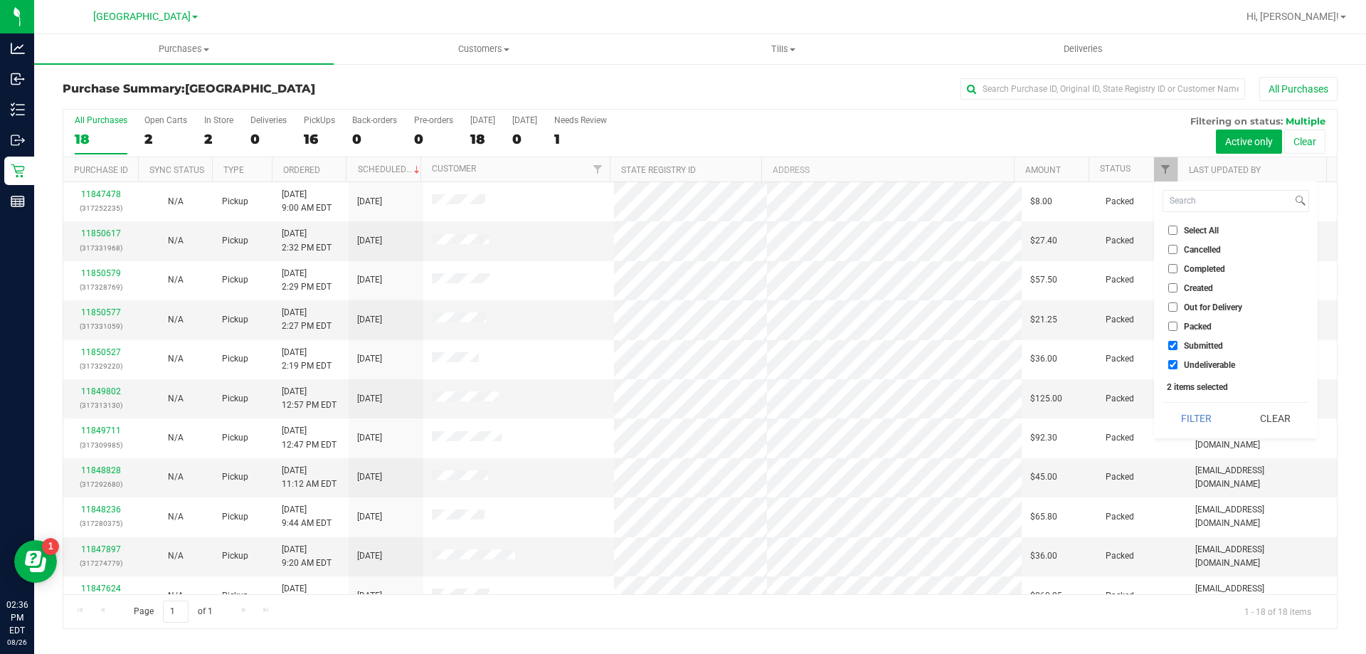
drag, startPoint x: 1197, startPoint y: 359, endPoint x: 1201, endPoint y: 381, distance: 23.0
click at [1197, 359] on li "Undeliverable" at bounding box center [1236, 364] width 147 height 15
click at [1190, 357] on li "Undeliverable" at bounding box center [1236, 364] width 147 height 15
click at [1188, 362] on span "Undeliverable" at bounding box center [1209, 365] width 51 height 9
click at [1178, 362] on input "Undeliverable" at bounding box center [1172, 364] width 9 height 9
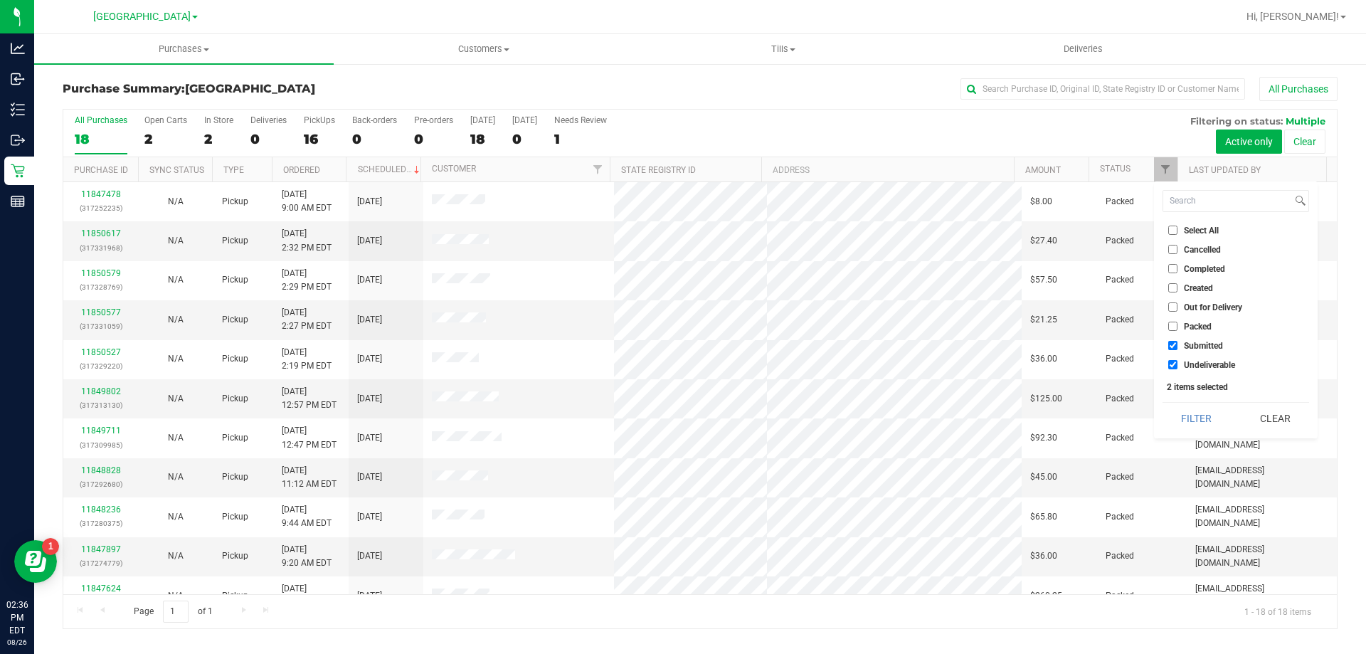
checkbox input "false"
click at [1186, 418] on button "Filter" at bounding box center [1197, 418] width 68 height 31
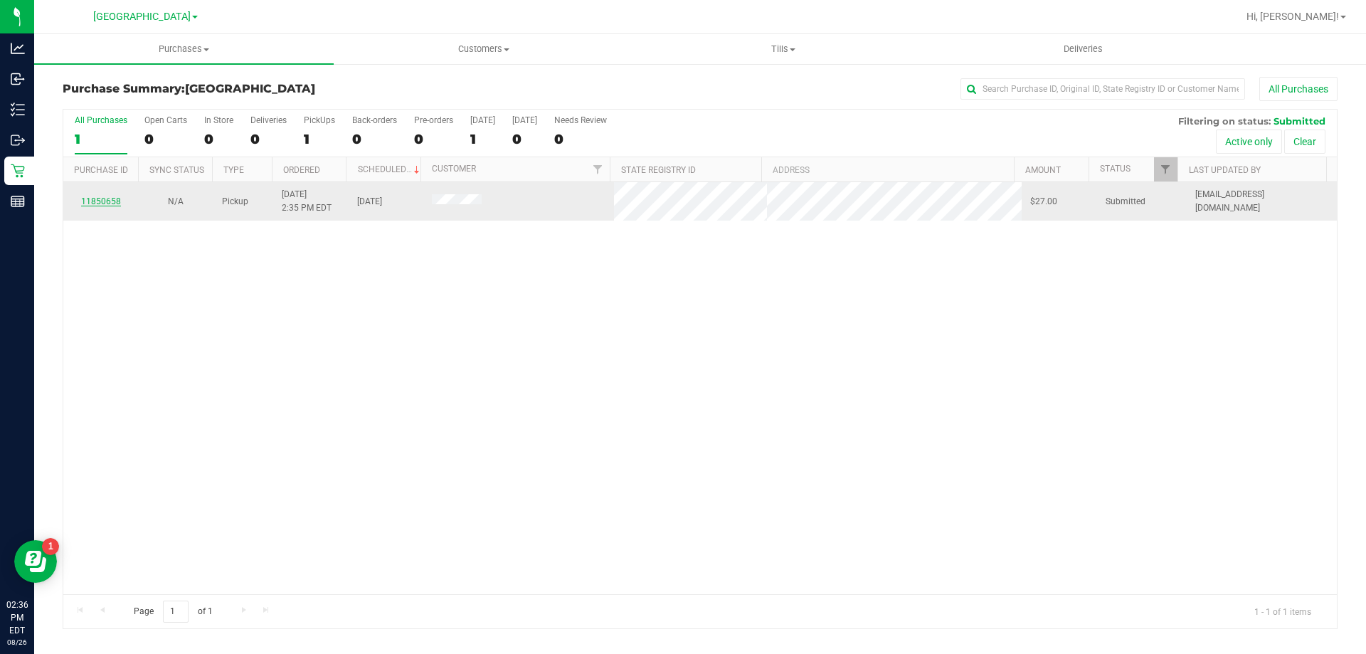
drag, startPoint x: 88, startPoint y: 191, endPoint x: 96, endPoint y: 206, distance: 16.6
click at [90, 199] on td "11850658" at bounding box center [100, 201] width 75 height 38
click at [96, 206] on link "11850658" at bounding box center [101, 201] width 40 height 10
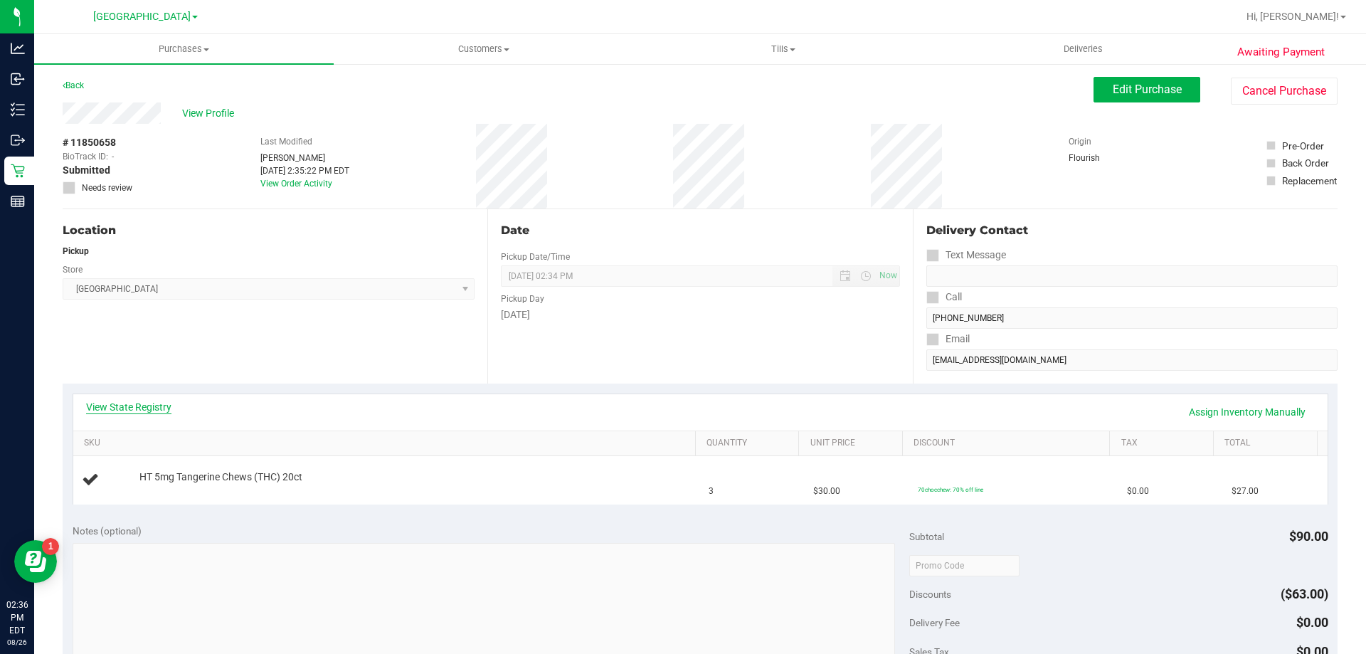
click at [147, 406] on link "View State Registry" at bounding box center [128, 407] width 85 height 14
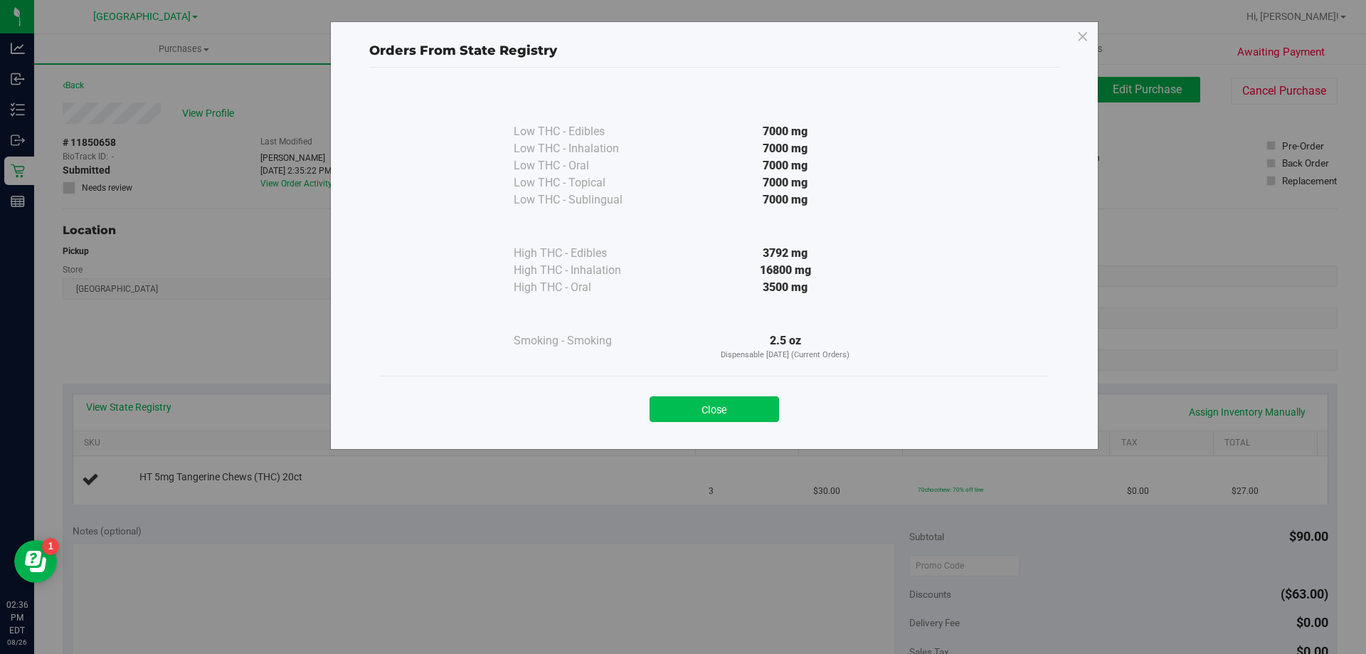
click at [672, 400] on button "Close" at bounding box center [714, 409] width 129 height 26
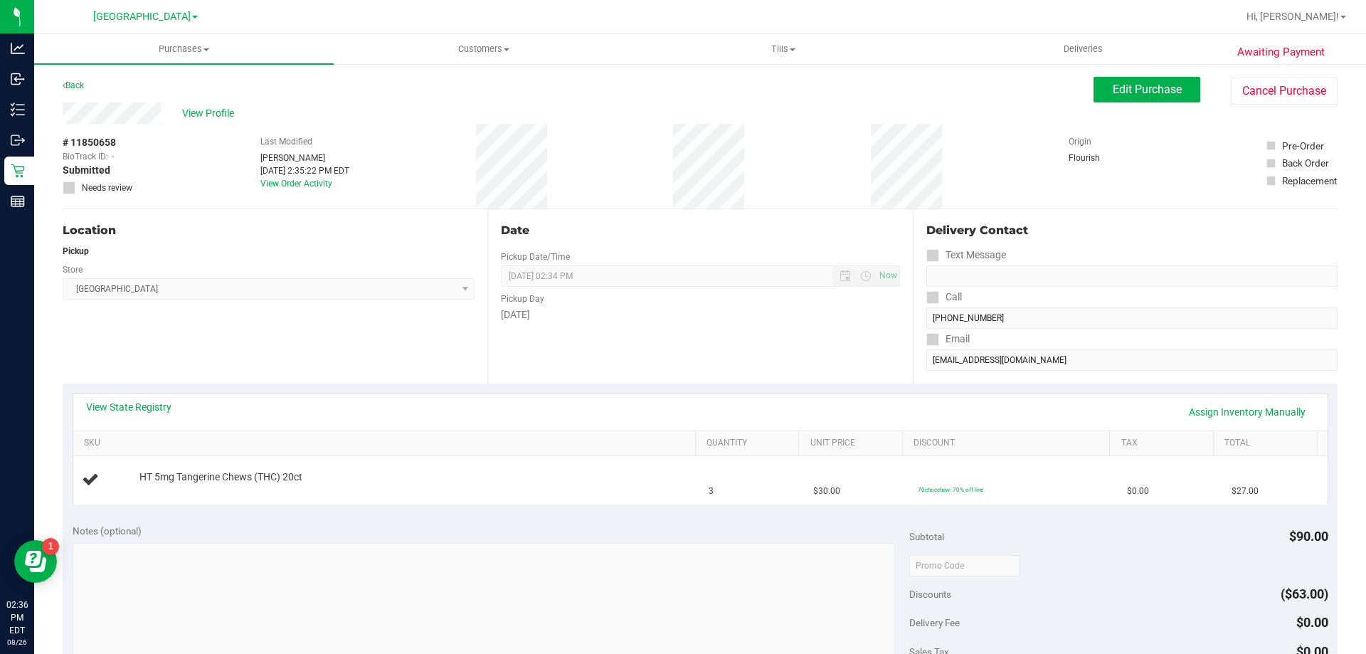
click at [628, 413] on div "View State Registry Assign Inventory Manually" at bounding box center [700, 412] width 1229 height 24
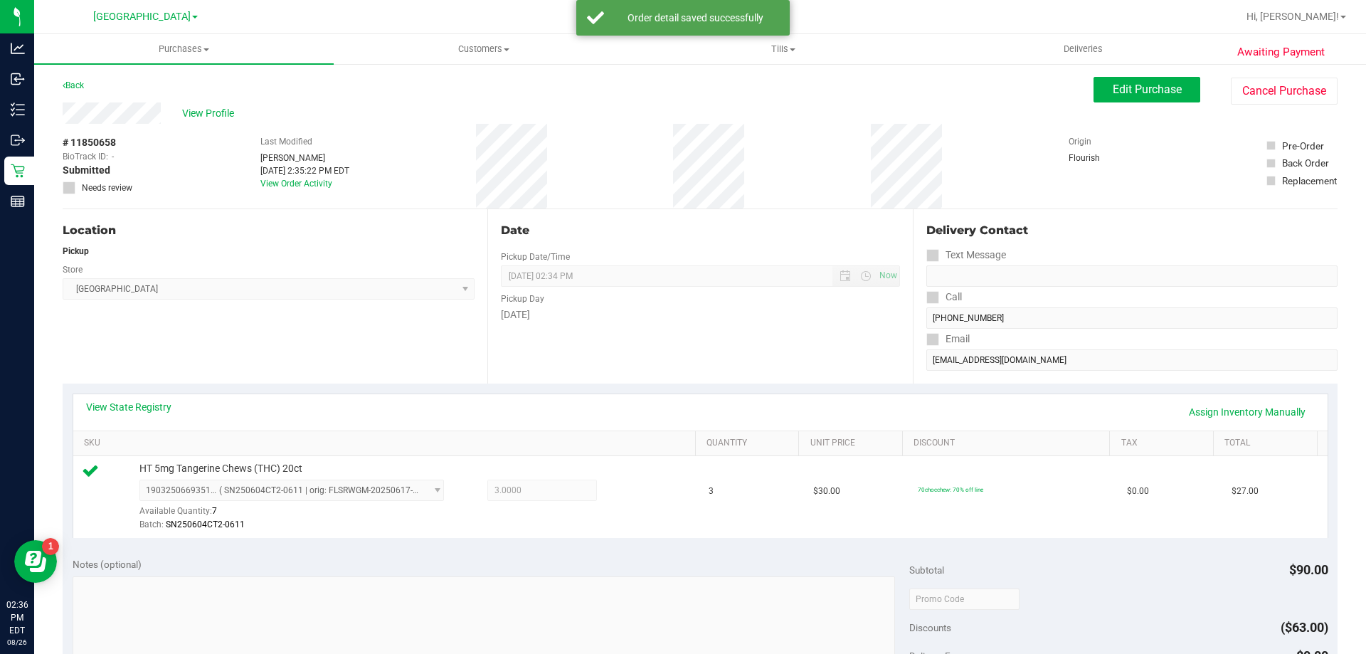
scroll to position [356, 0]
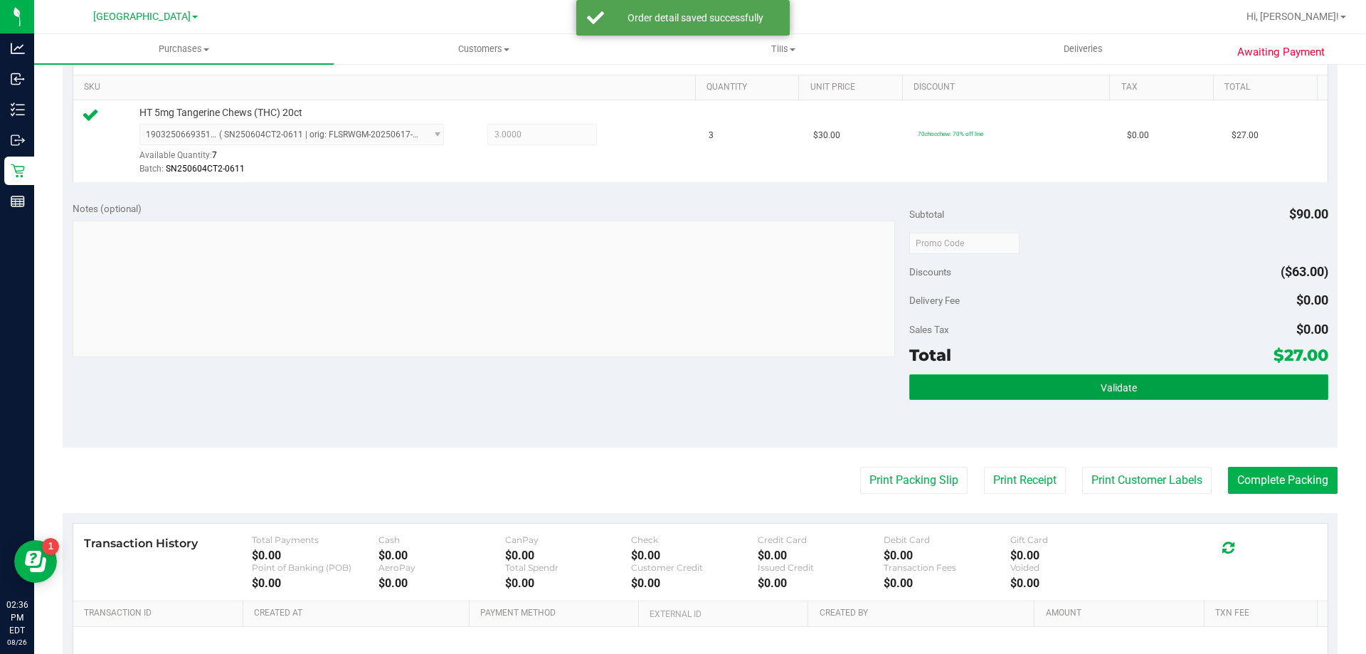
click at [1082, 381] on button "Validate" at bounding box center [1118, 387] width 418 height 26
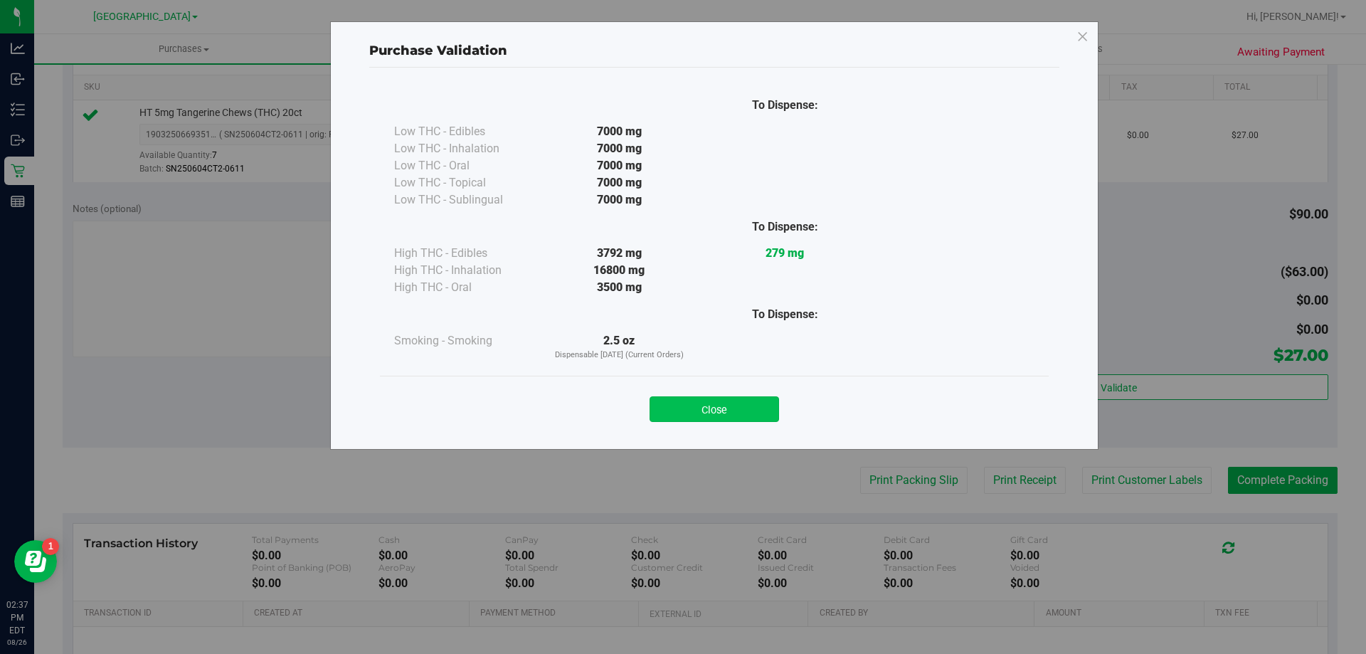
click at [756, 405] on button "Close" at bounding box center [714, 409] width 129 height 26
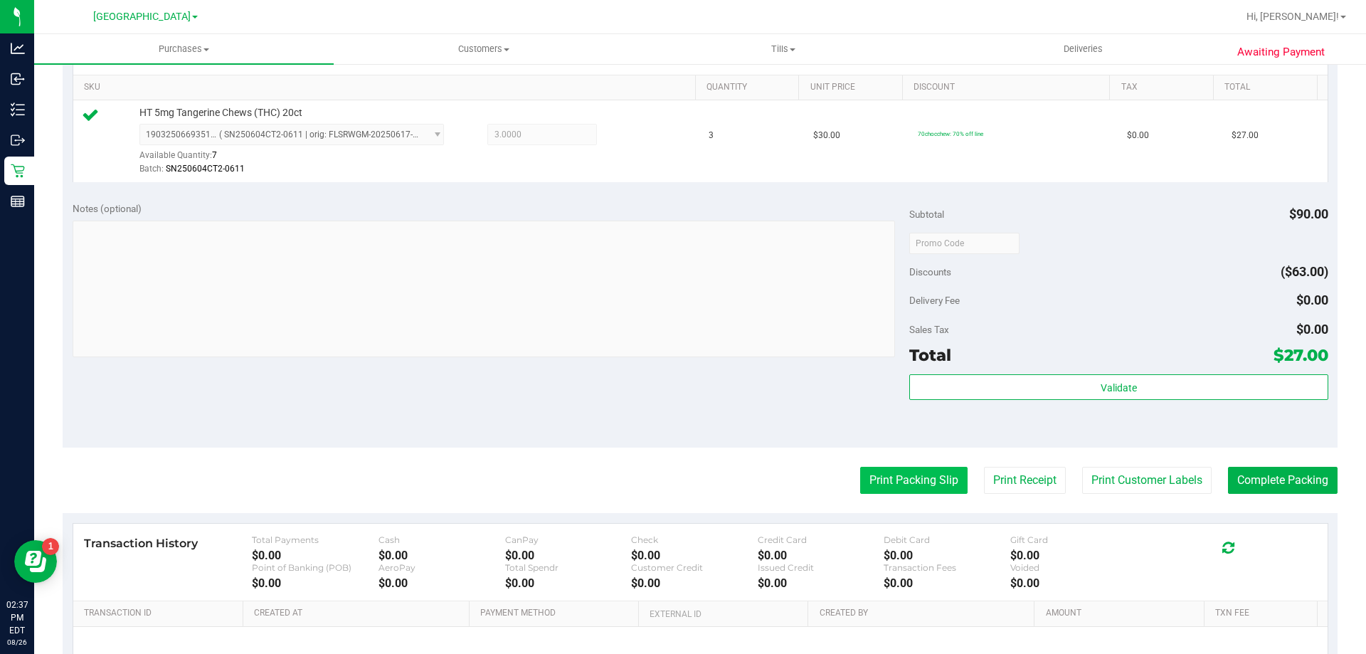
click at [919, 472] on button "Print Packing Slip" at bounding box center [913, 480] width 107 height 27
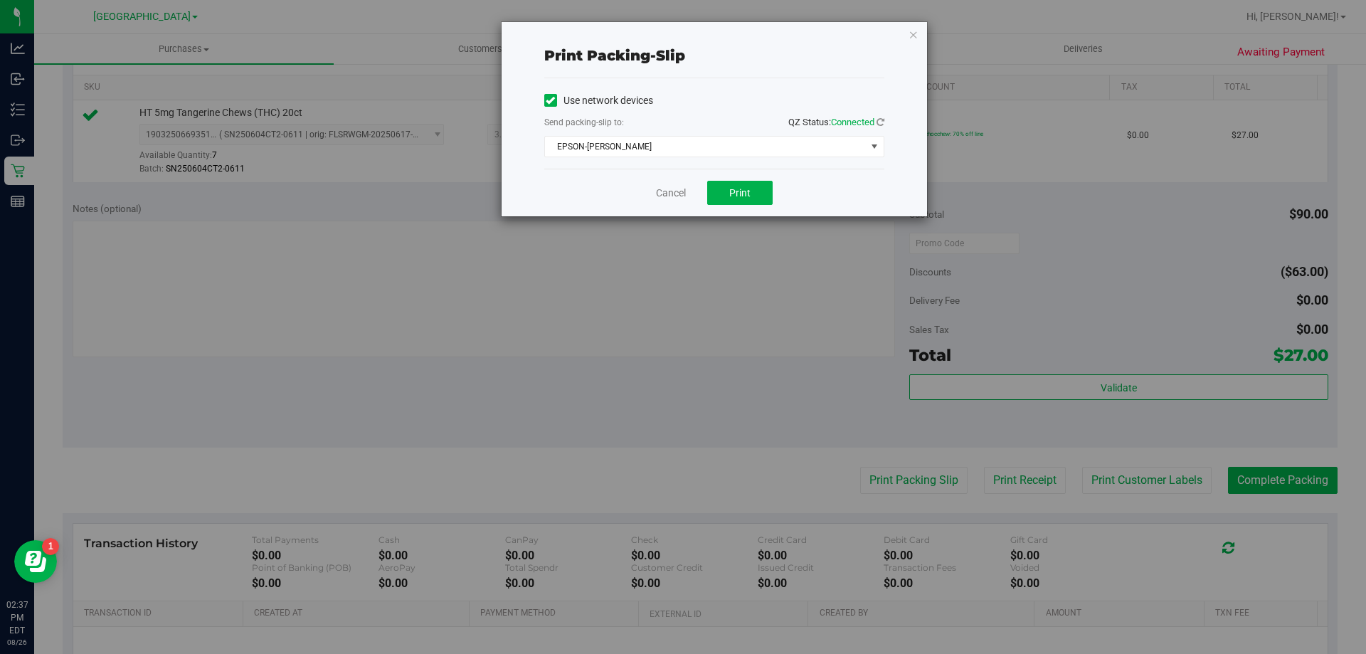
click at [753, 206] on div "Cancel Print" at bounding box center [714, 193] width 340 height 48
click at [736, 197] on span "Print" at bounding box center [739, 192] width 21 height 11
click at [675, 192] on link "Cancel" at bounding box center [671, 193] width 30 height 15
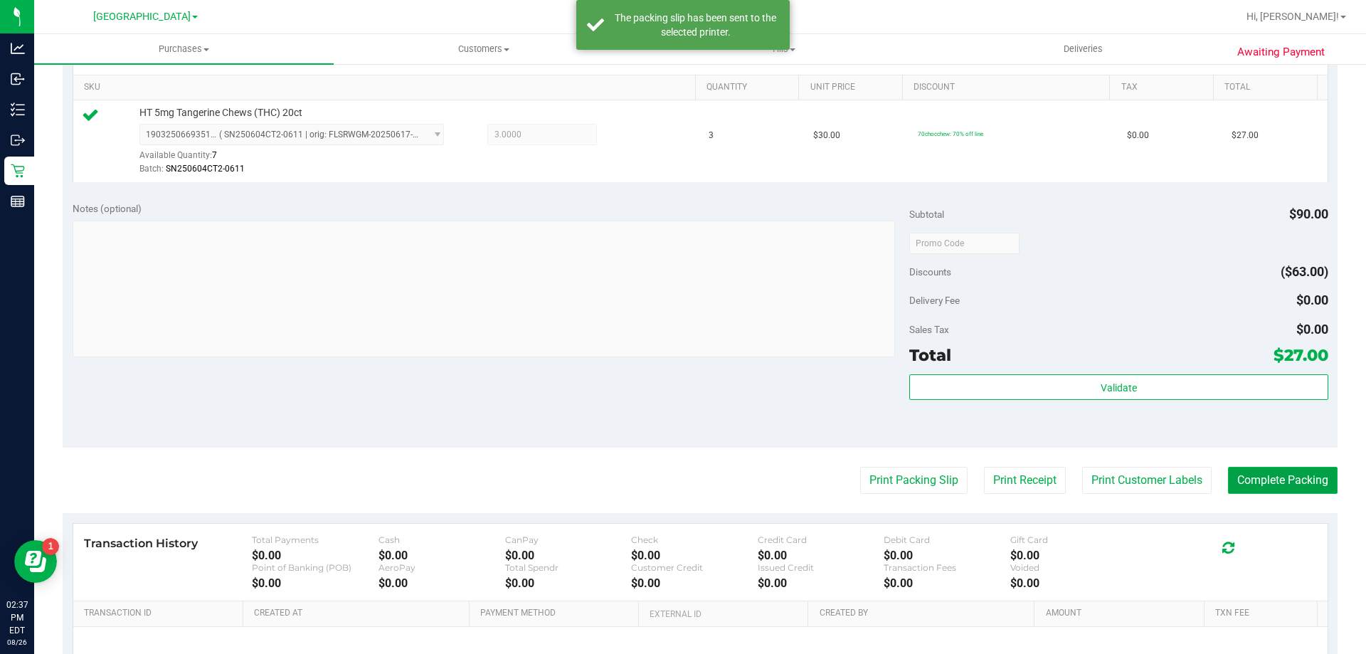
click at [1281, 476] on button "Complete Packing" at bounding box center [1283, 480] width 110 height 27
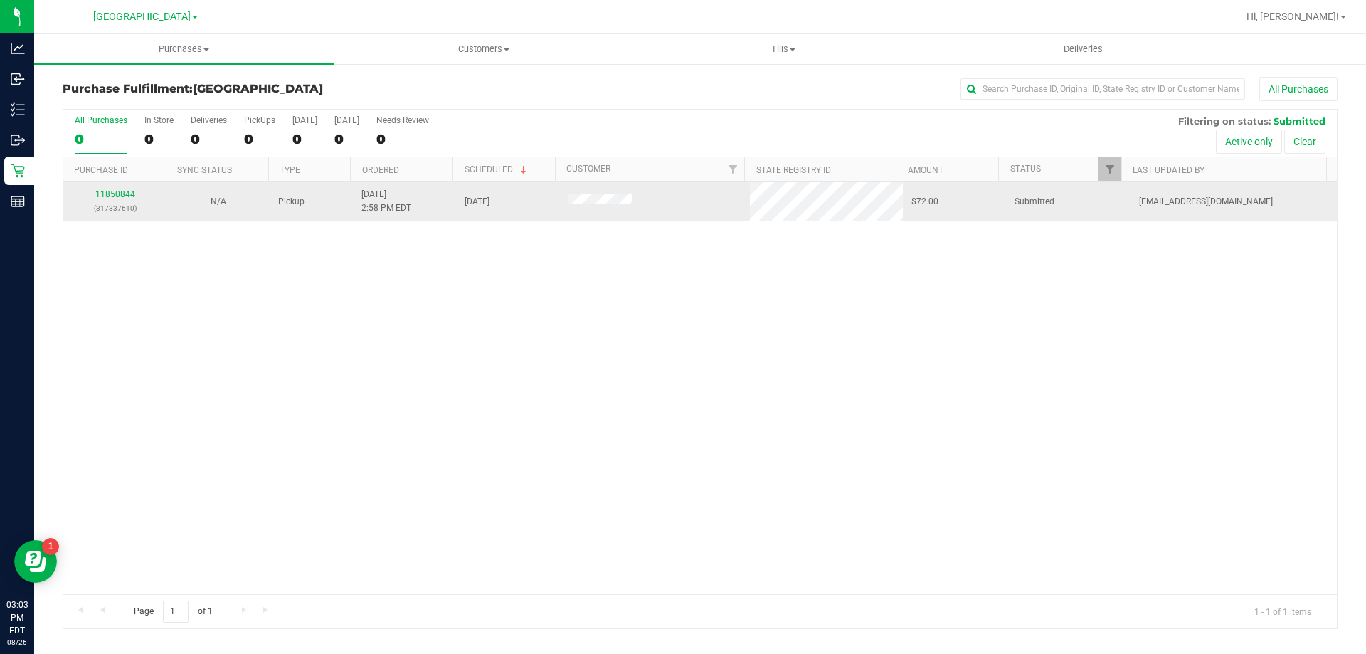
click at [118, 197] on link "11850844" at bounding box center [115, 194] width 40 height 10
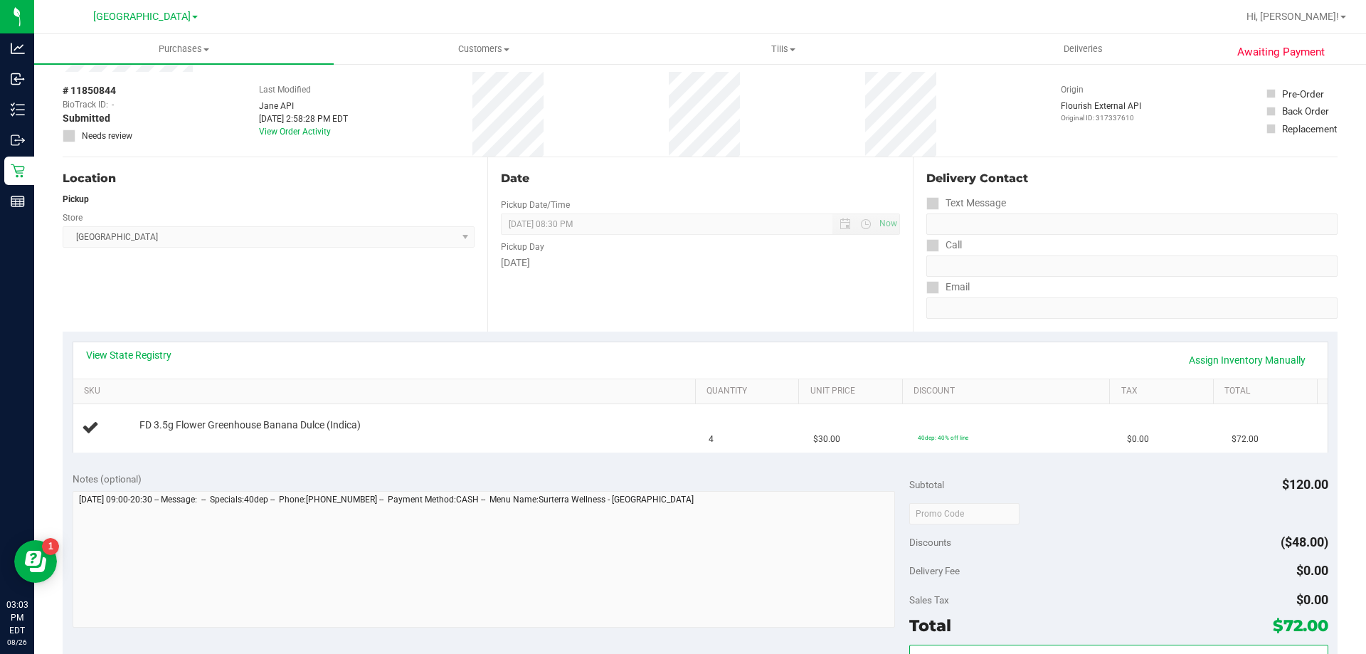
scroll to position [142, 0]
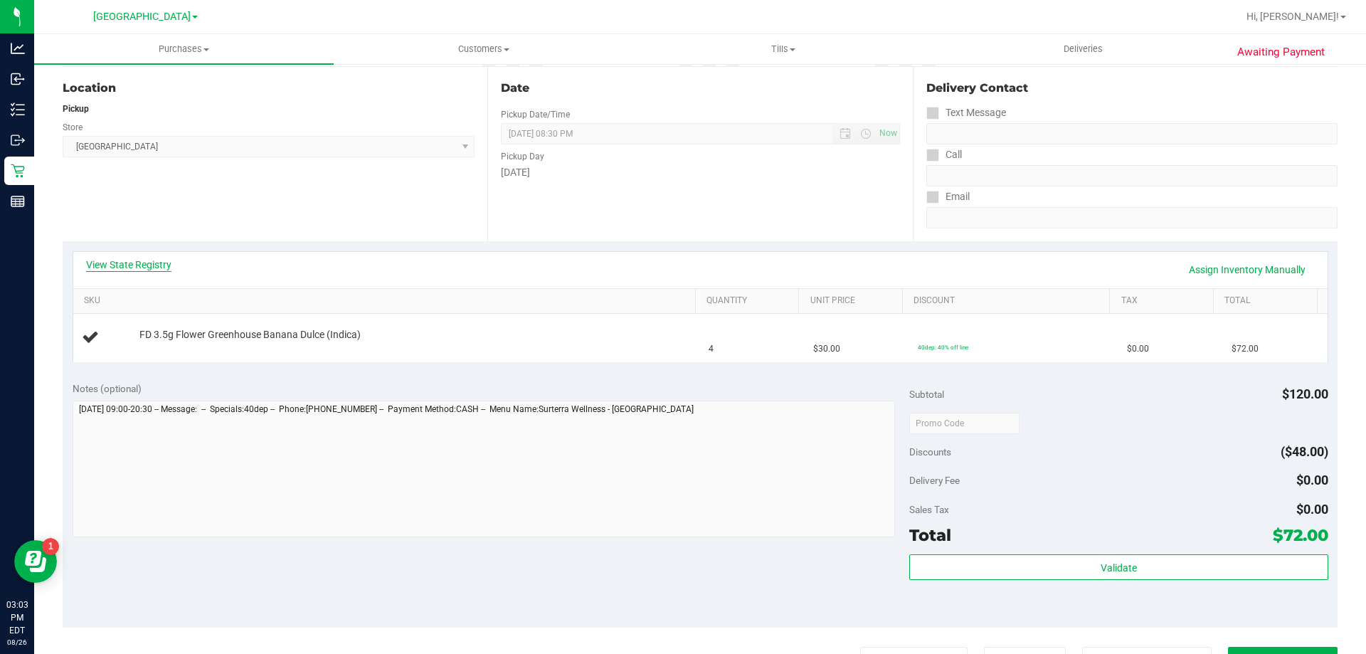
click at [153, 268] on link "View State Registry" at bounding box center [128, 265] width 85 height 14
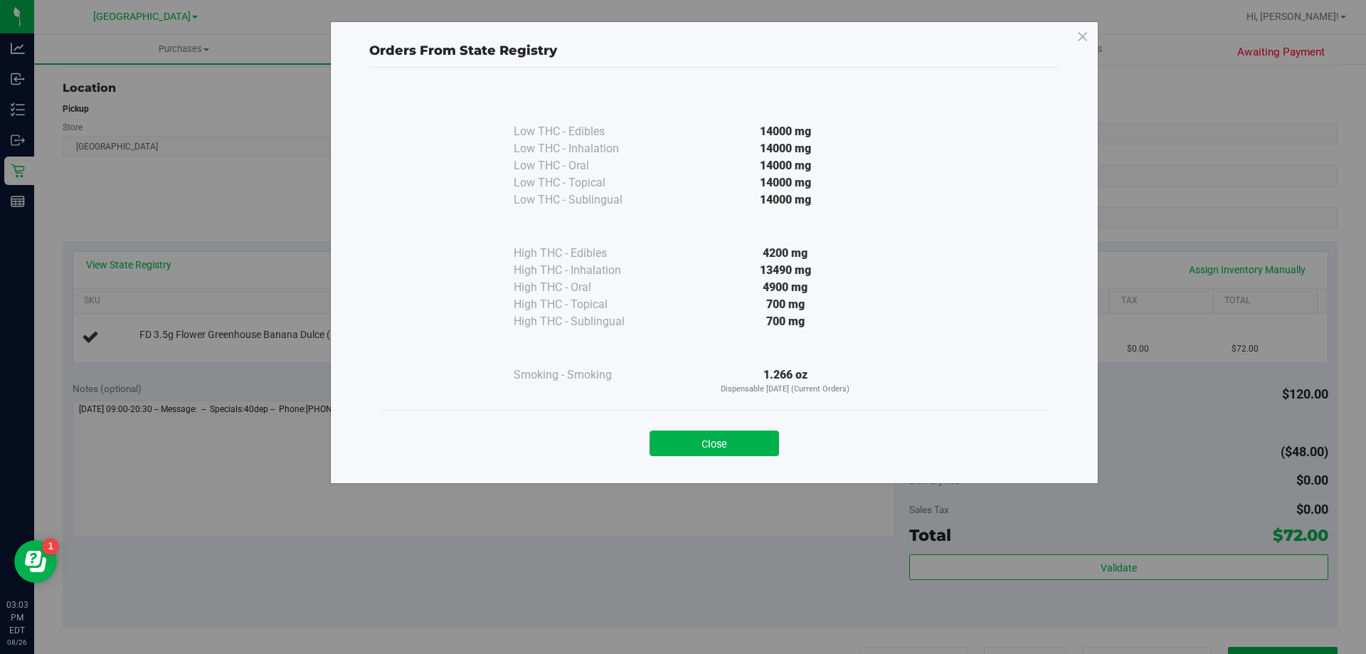
click at [749, 435] on button "Close" at bounding box center [714, 443] width 129 height 26
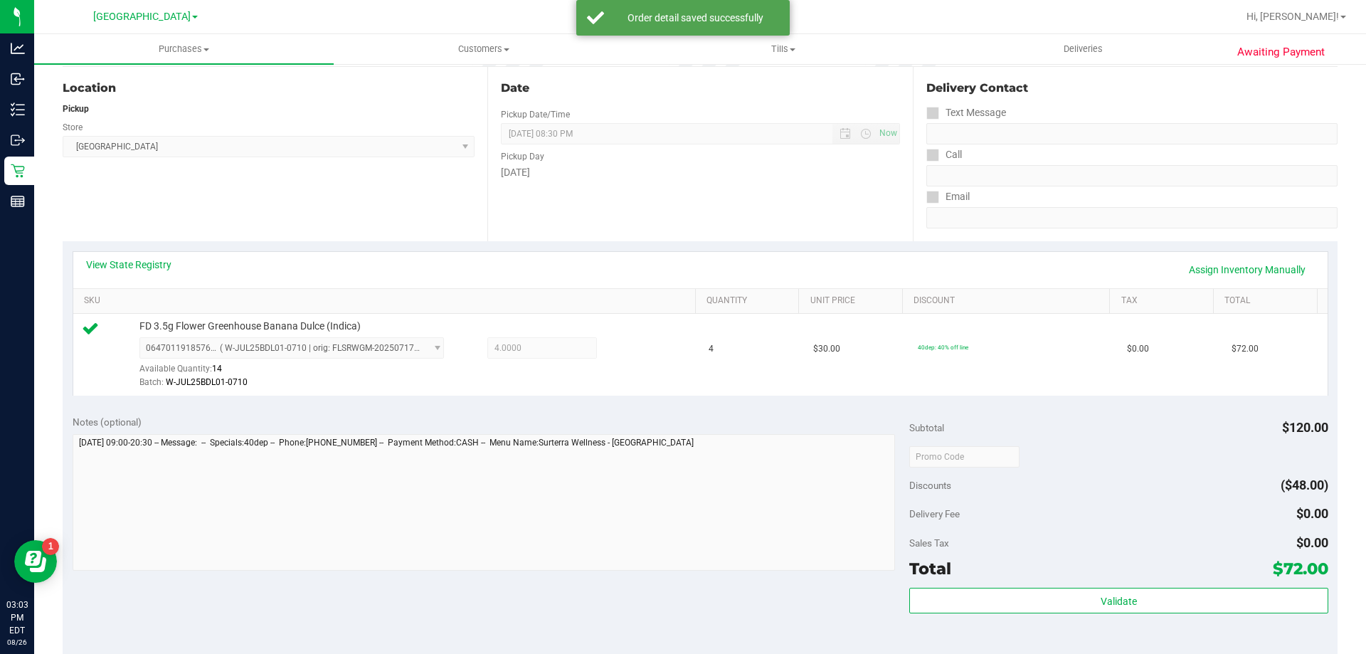
click at [1146, 617] on div "Validate" at bounding box center [1118, 620] width 418 height 64
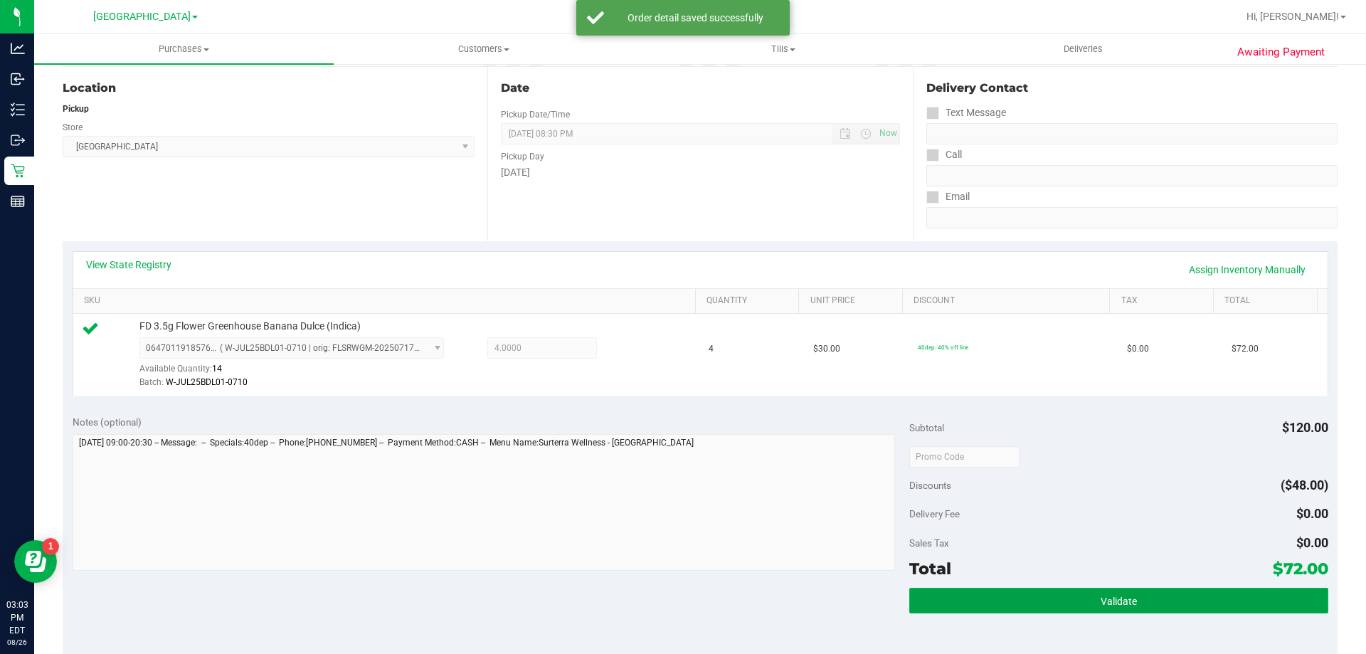
click at [1137, 606] on button "Validate" at bounding box center [1118, 601] width 418 height 26
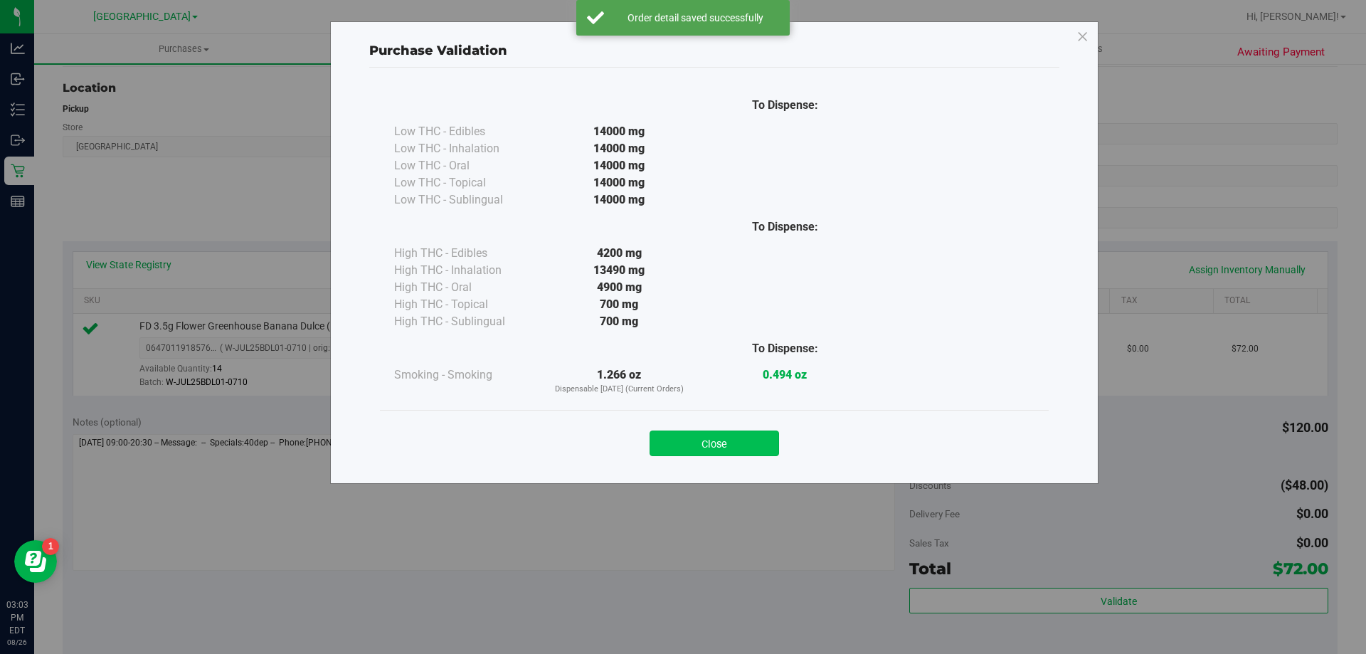
click at [750, 434] on button "Close" at bounding box center [714, 443] width 129 height 26
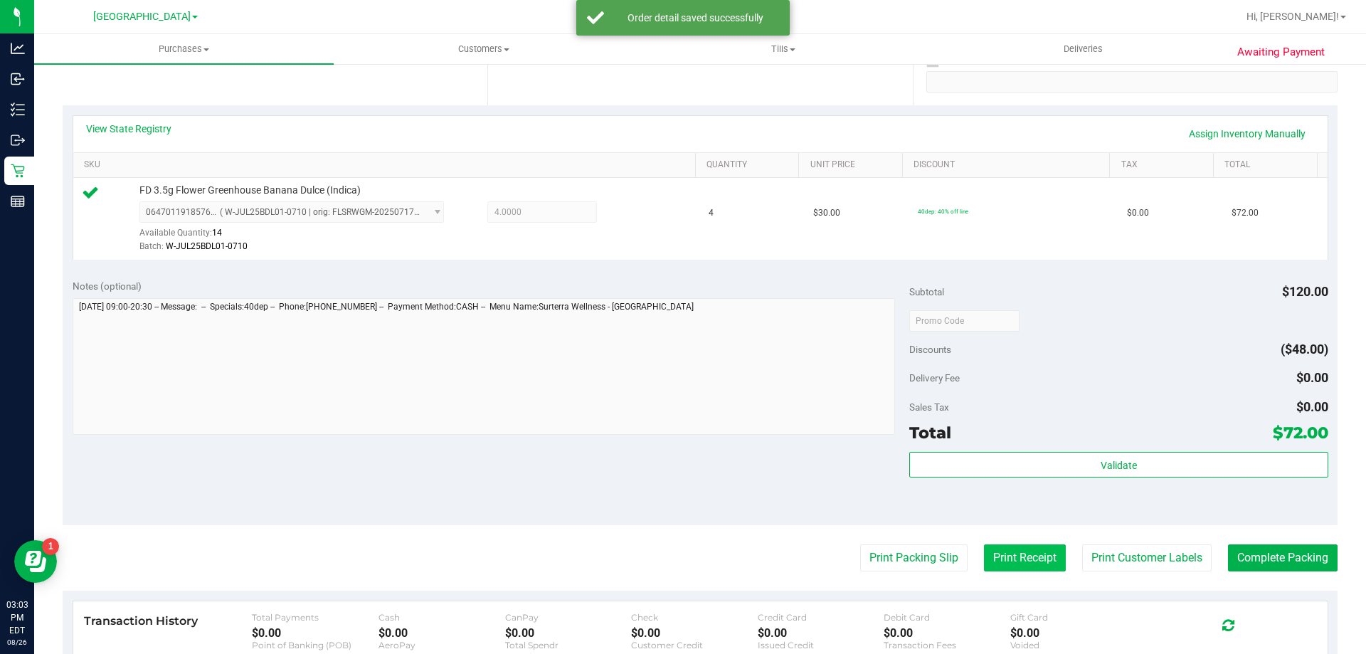
scroll to position [356, 0]
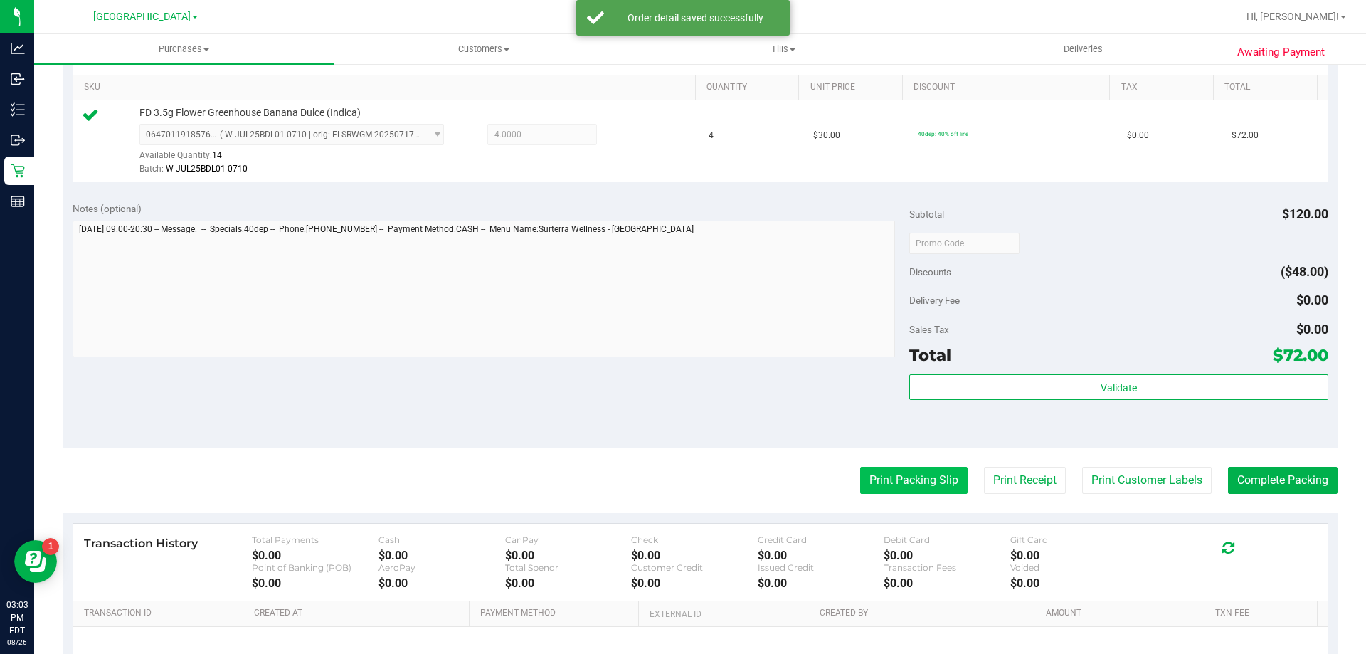
click at [916, 487] on button "Print Packing Slip" at bounding box center [913, 480] width 107 height 27
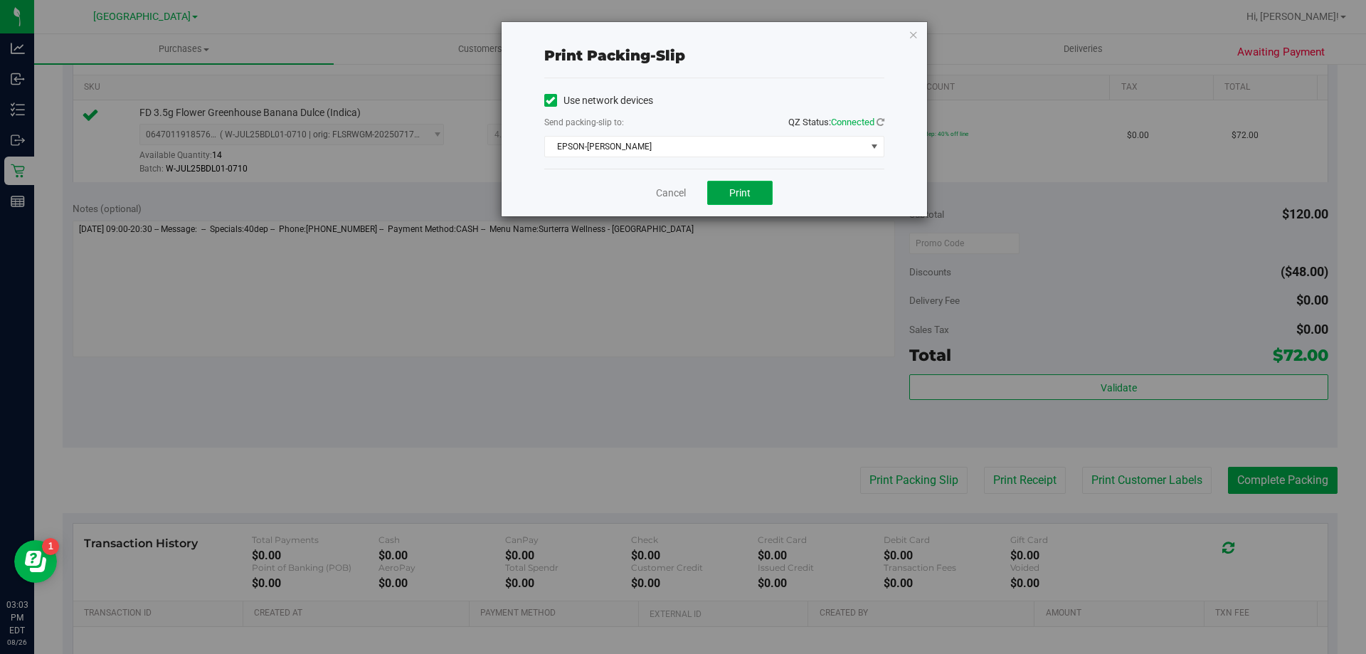
click at [758, 197] on button "Print" at bounding box center [739, 193] width 65 height 24
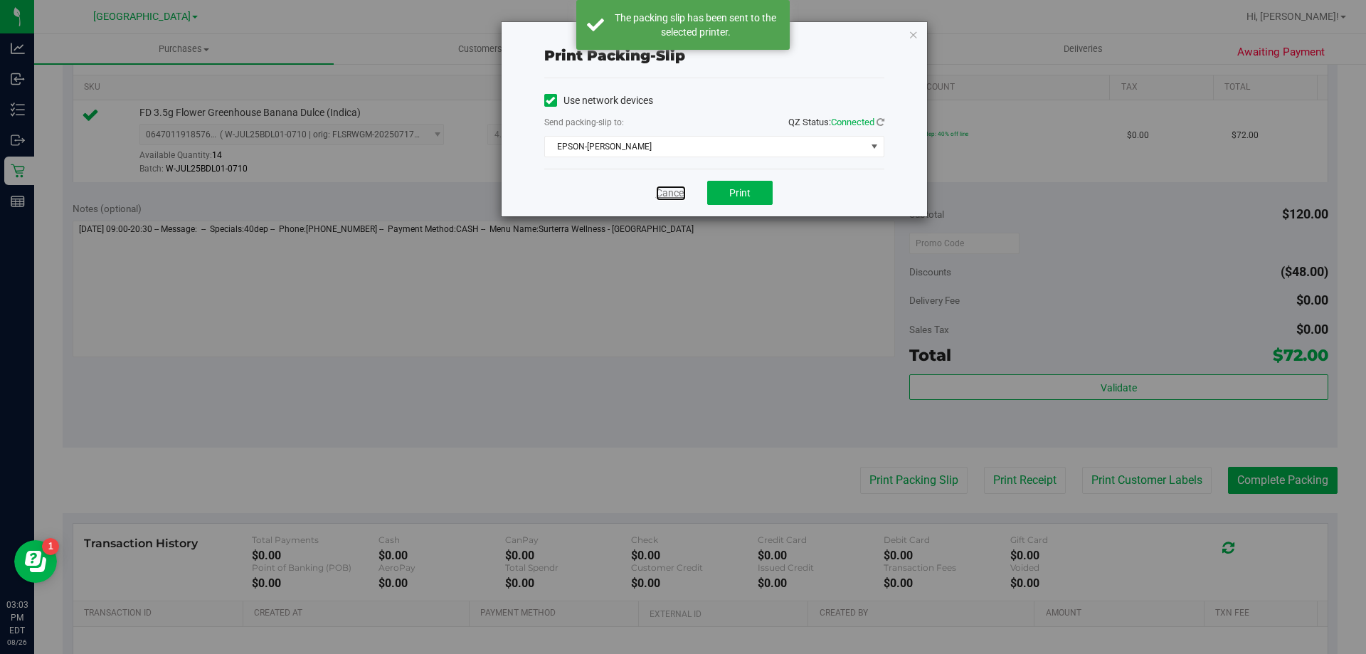
drag, startPoint x: 663, startPoint y: 199, endPoint x: 694, endPoint y: 203, distance: 30.9
click at [664, 199] on link "Cancel" at bounding box center [671, 193] width 30 height 15
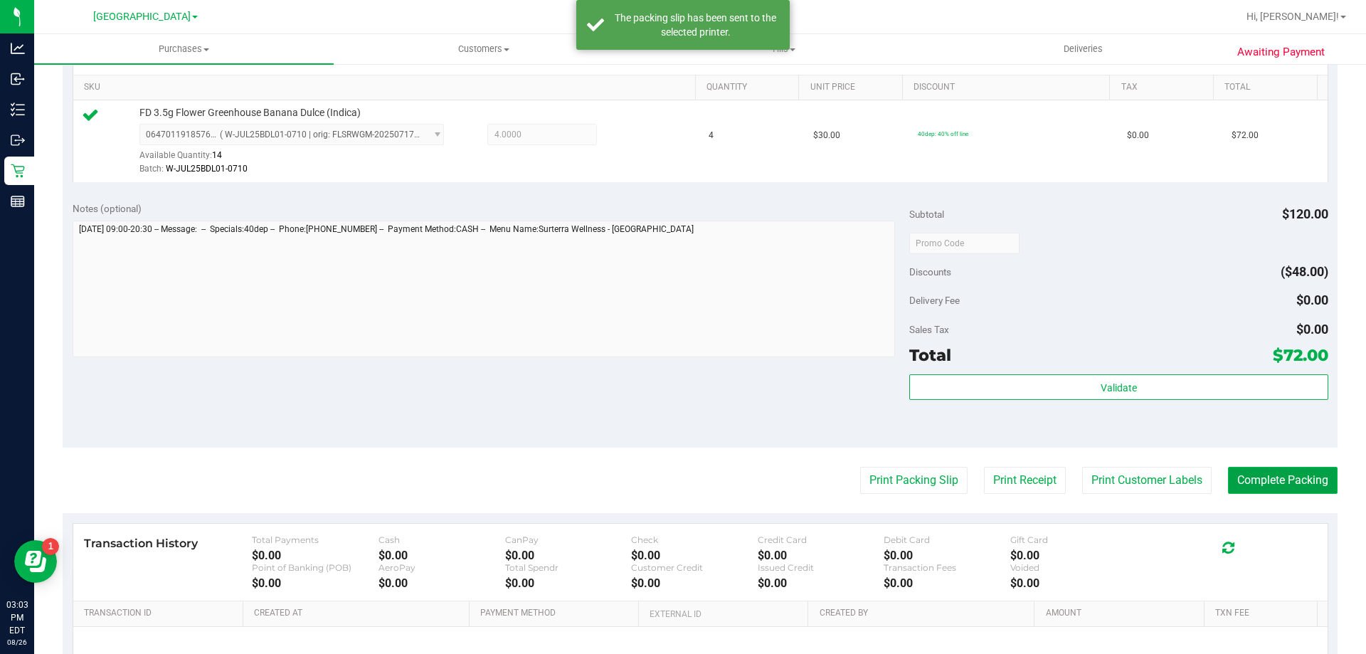
click at [1283, 478] on button "Complete Packing" at bounding box center [1283, 480] width 110 height 27
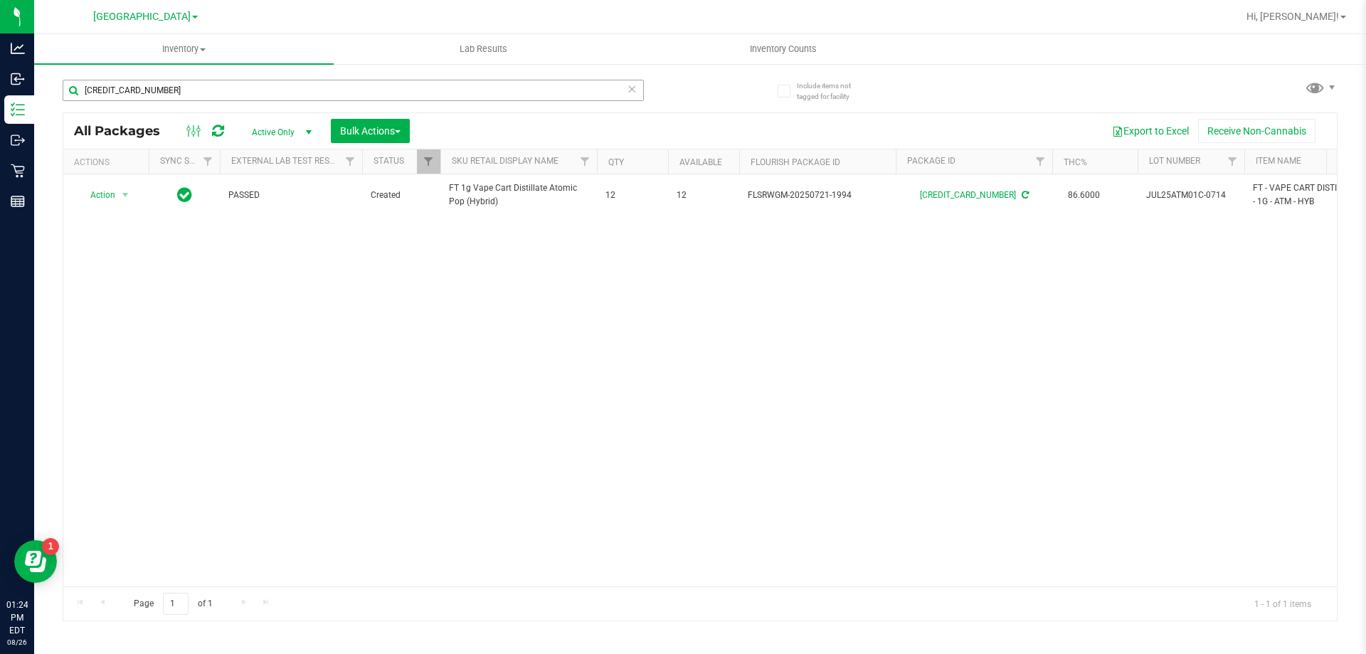
click at [187, 94] on input "5452213287306576" at bounding box center [353, 90] width 581 height 21
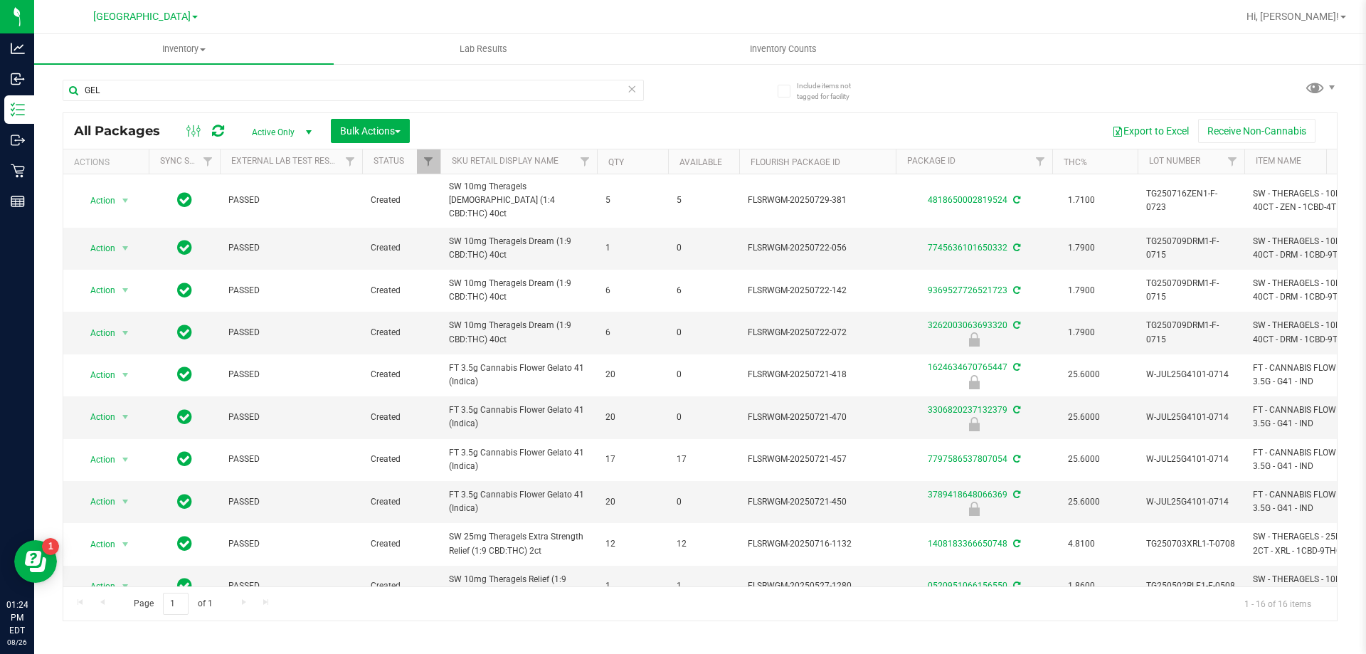
type input "GEL"
click at [314, 90] on input "GEL" at bounding box center [353, 90] width 581 height 21
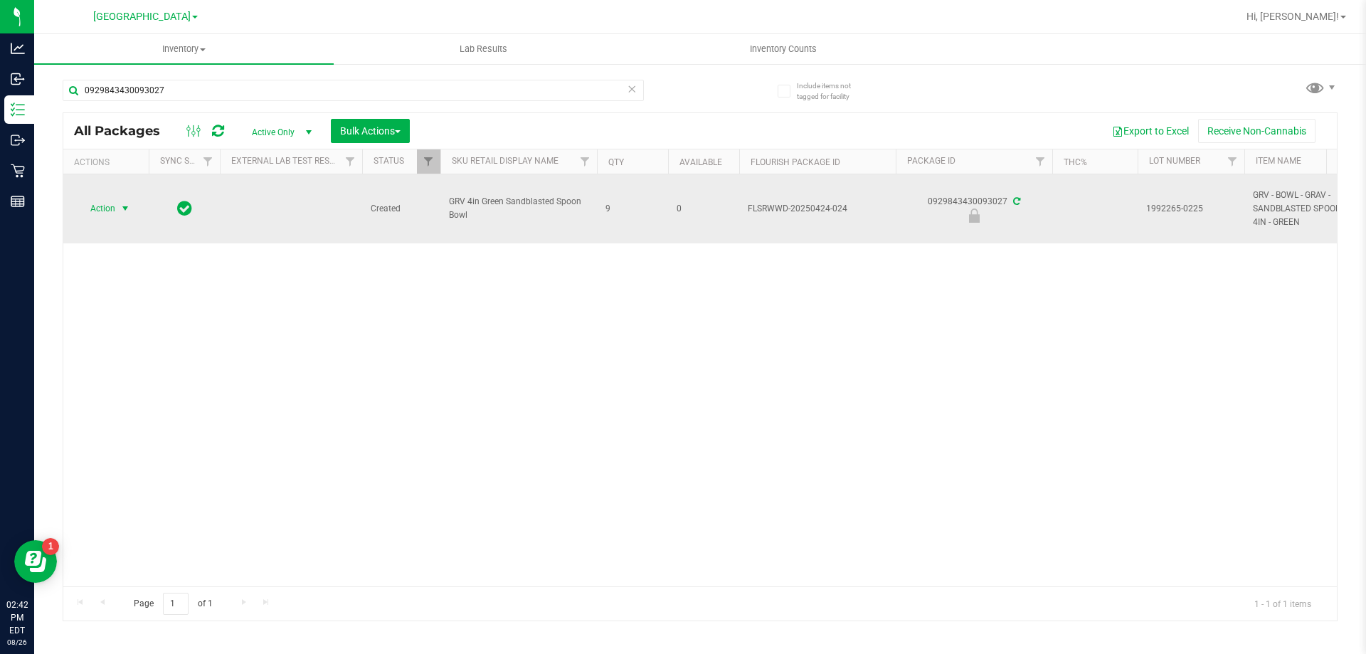
type input "0929843430093027"
click at [105, 205] on span "Action" at bounding box center [97, 209] width 38 height 20
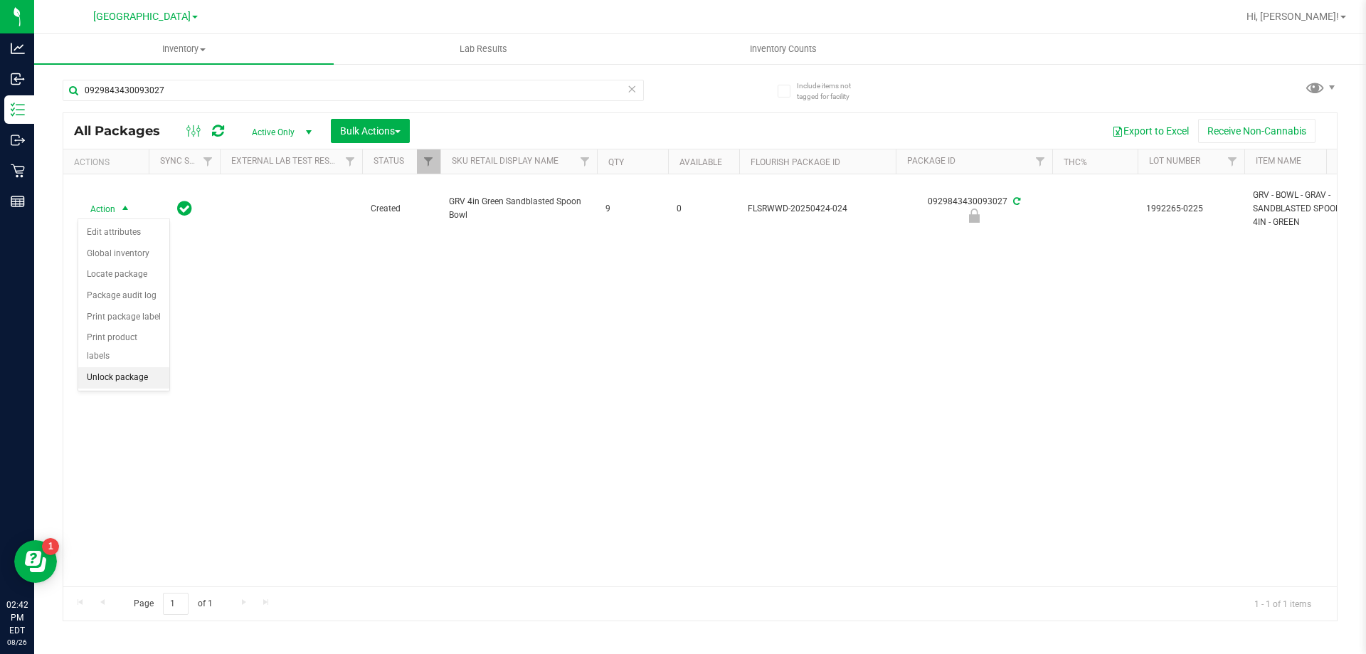
click at [130, 367] on li "Unlock package" at bounding box center [123, 377] width 91 height 21
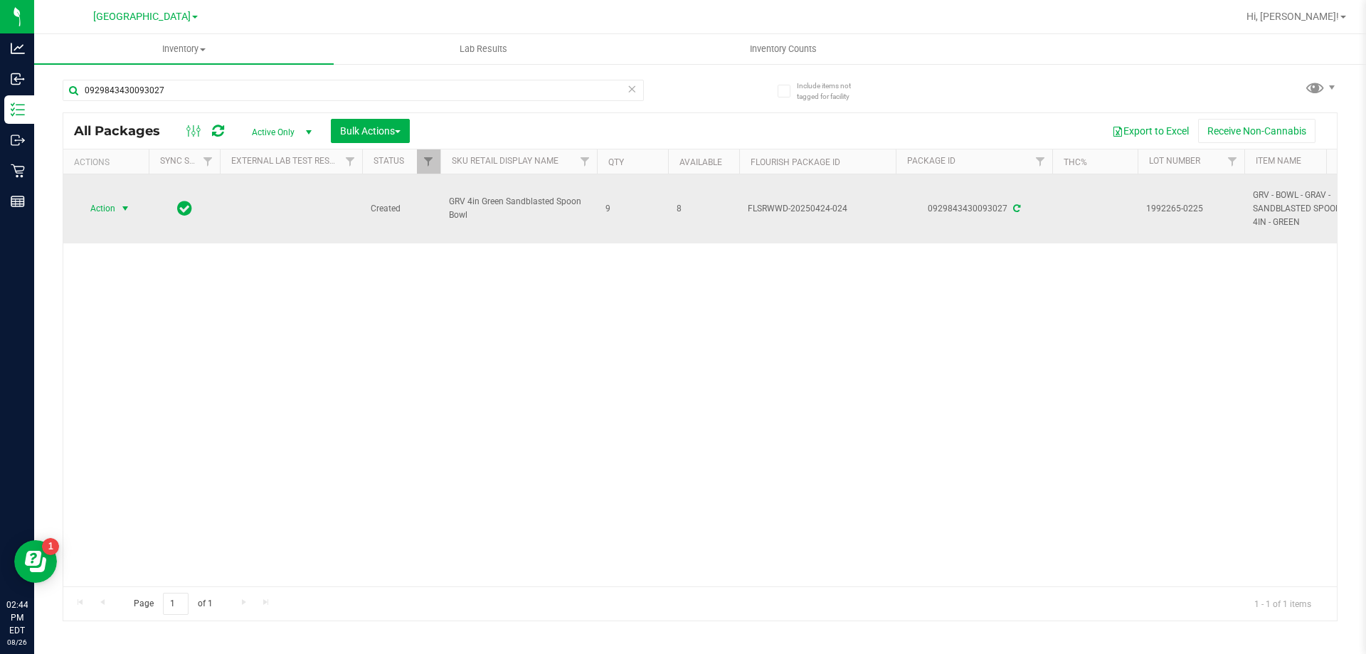
click at [95, 215] on span "Action" at bounding box center [97, 209] width 38 height 20
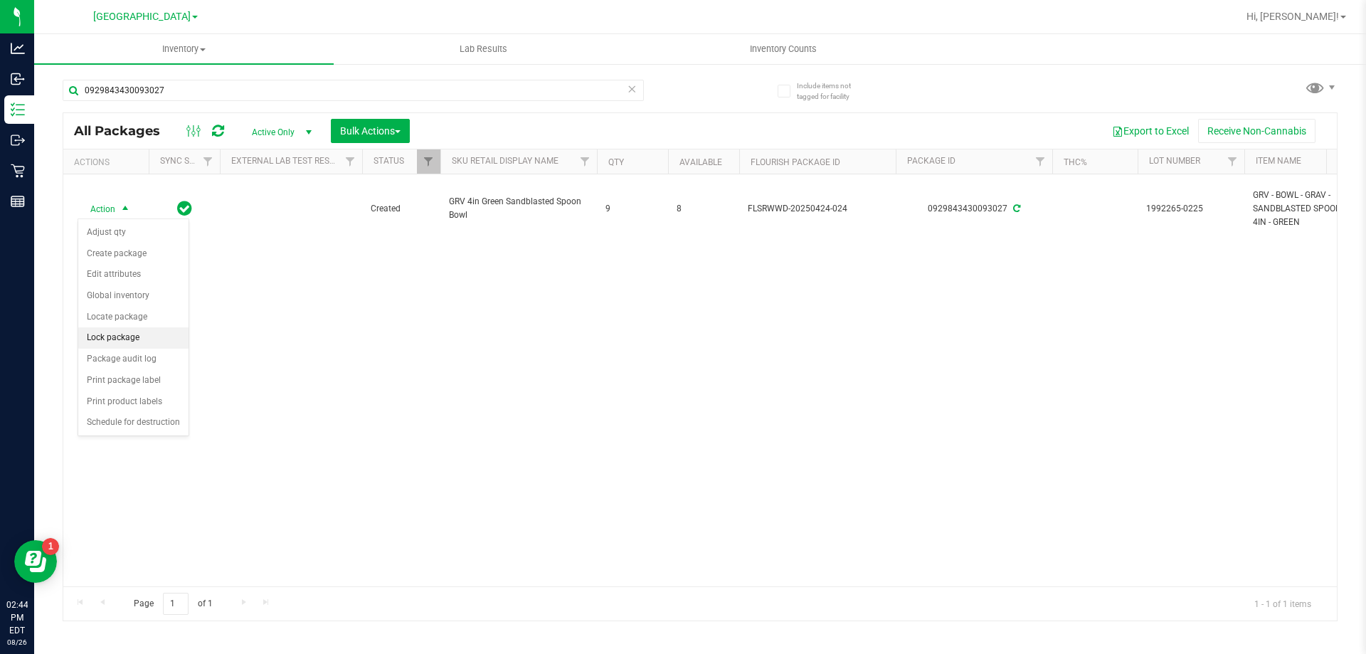
click at [131, 335] on li "Lock package" at bounding box center [133, 337] width 110 height 21
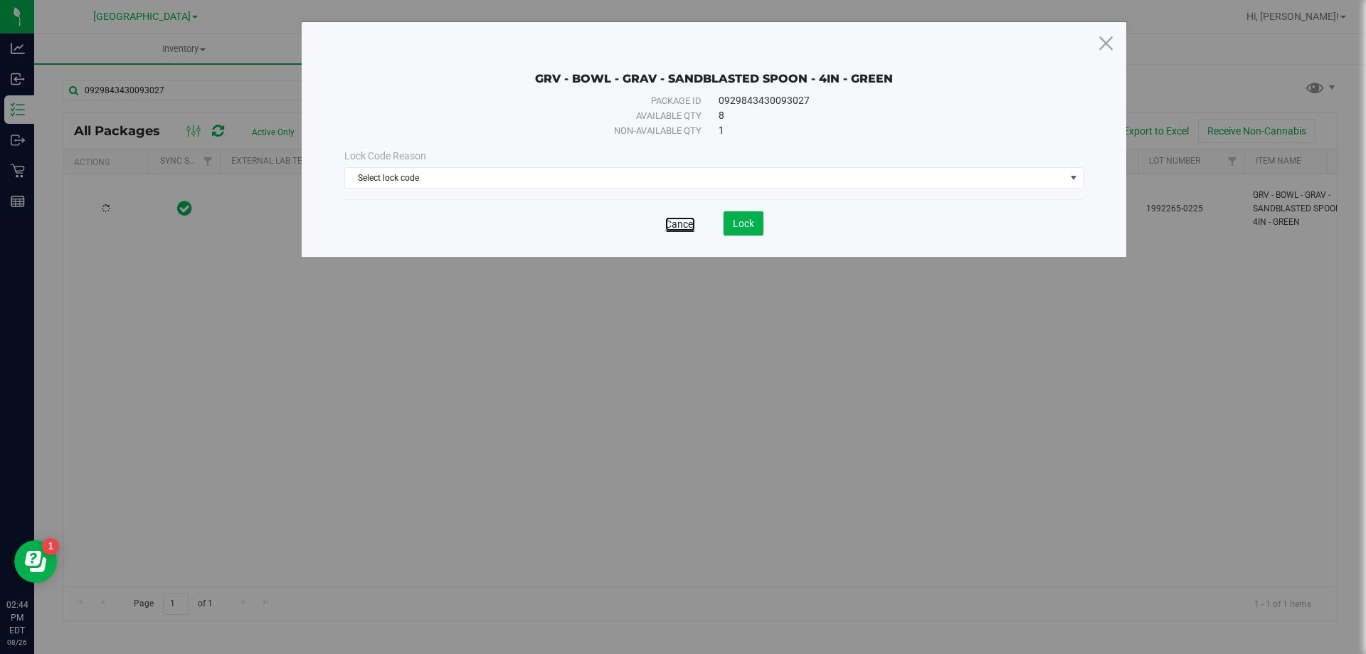
click at [678, 222] on link "Cancel" at bounding box center [680, 224] width 30 height 14
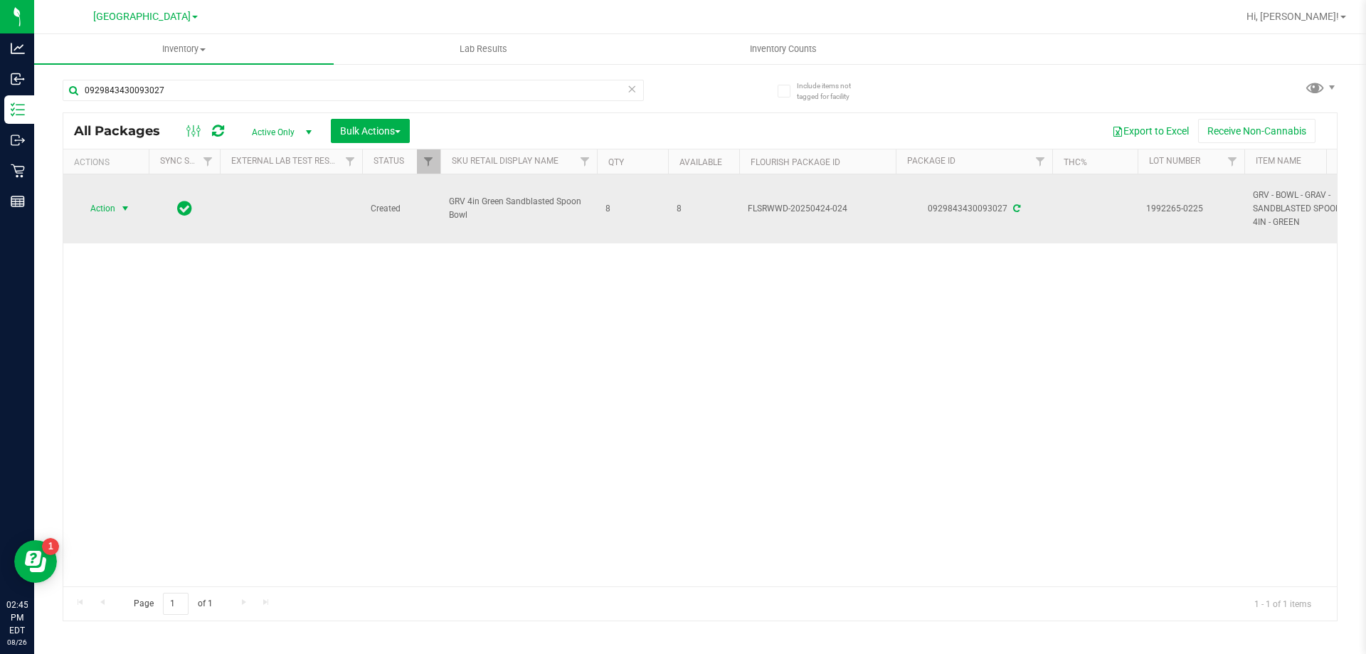
click at [85, 211] on span "Action" at bounding box center [97, 209] width 38 height 20
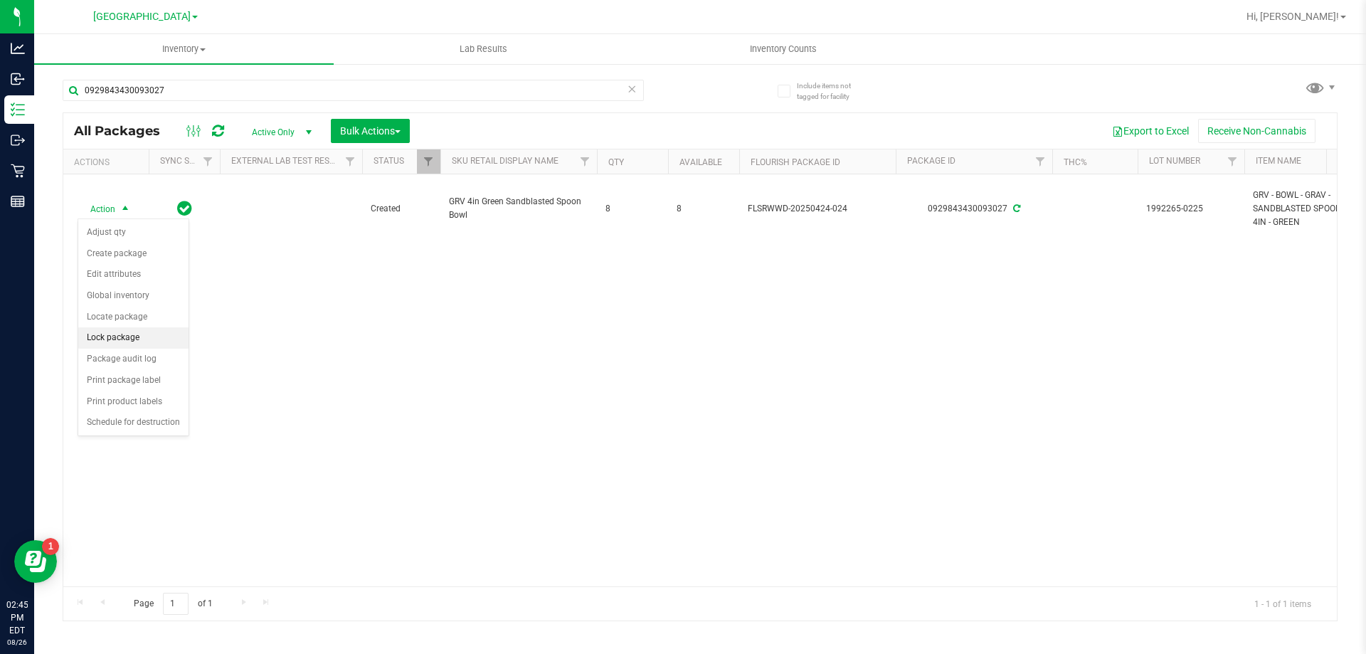
click at [120, 334] on li "Lock package" at bounding box center [133, 337] width 110 height 21
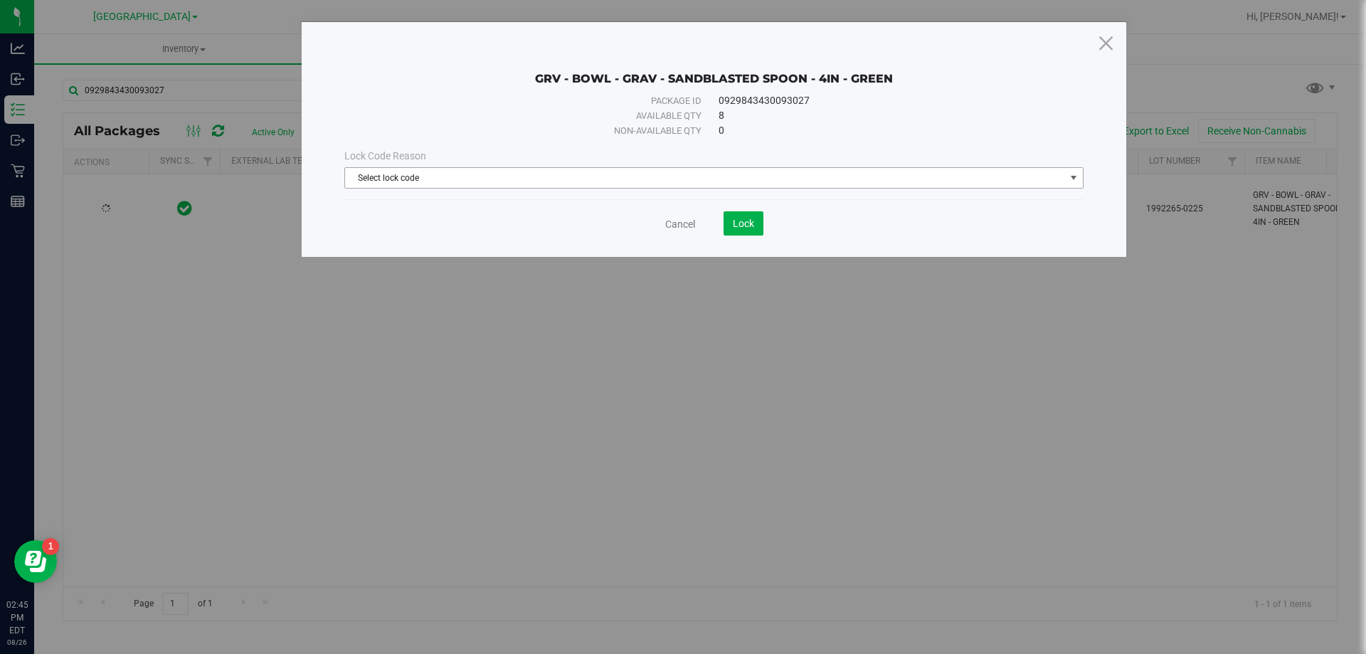
click at [384, 177] on span "Select lock code" at bounding box center [705, 178] width 720 height 20
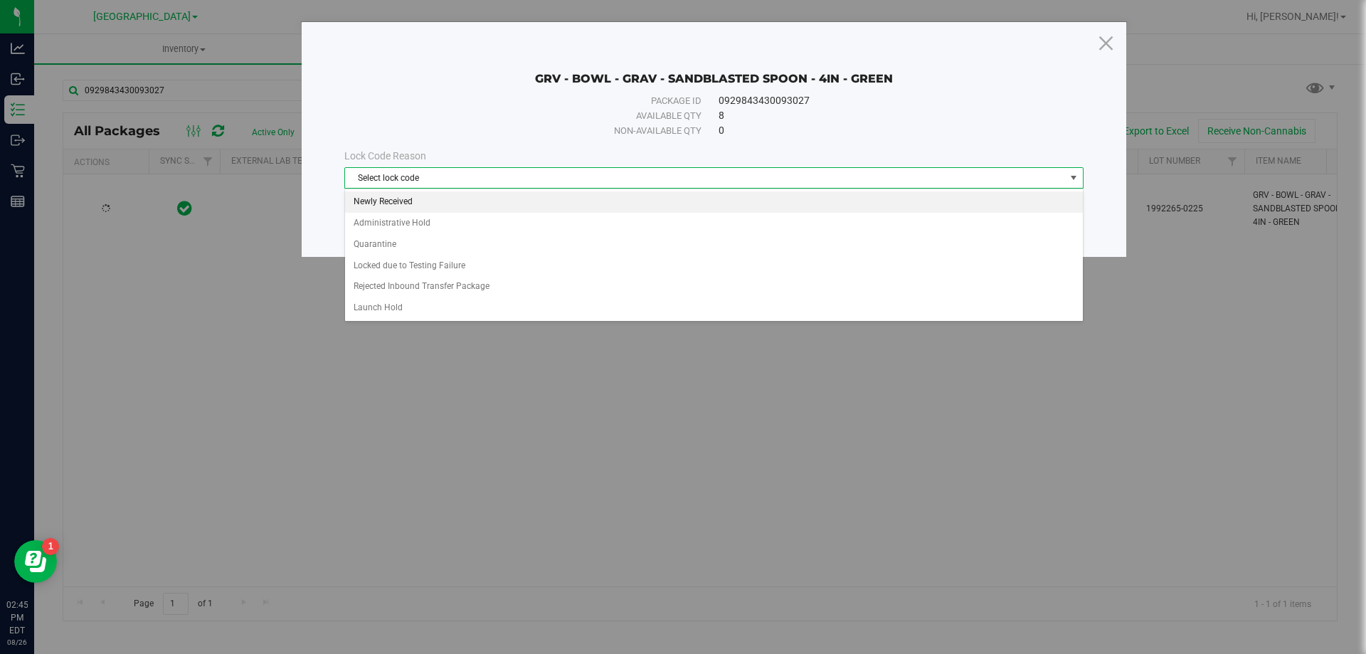
click at [413, 195] on li "Newly Received" at bounding box center [714, 201] width 738 height 21
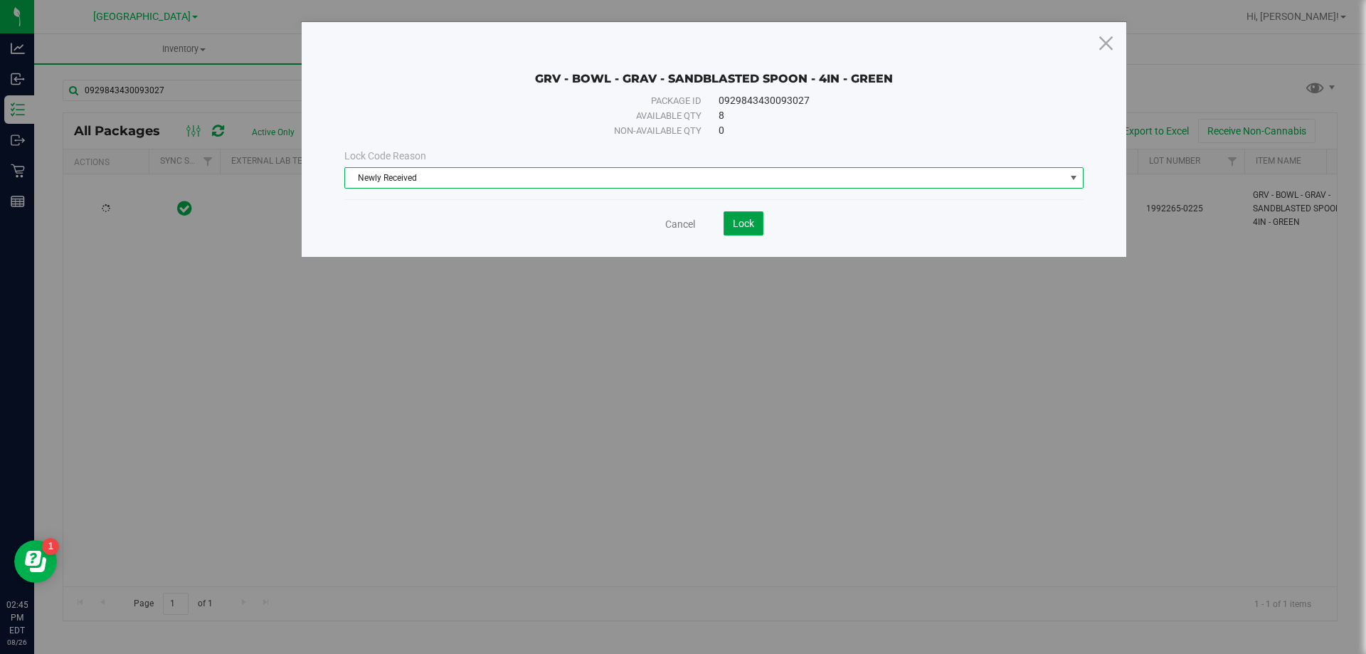
click at [741, 220] on span "Lock" at bounding box center [743, 223] width 21 height 11
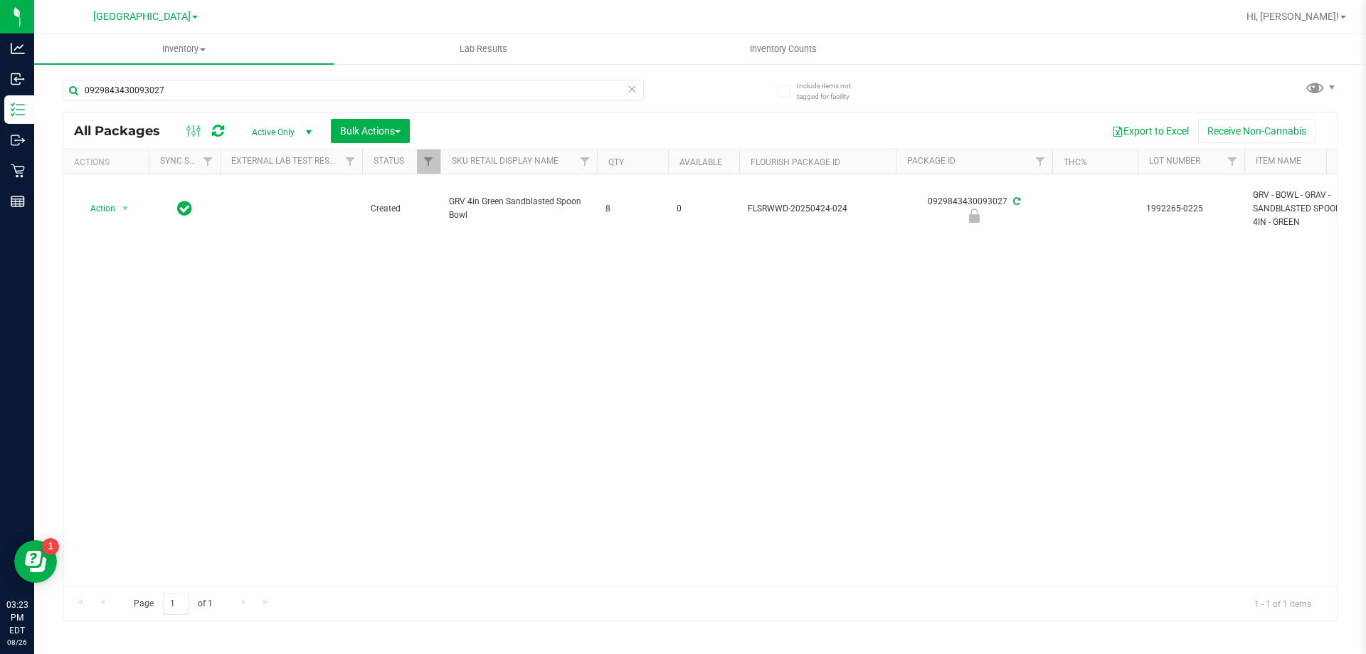
click at [240, 98] on input "0929843430093027" at bounding box center [353, 90] width 581 height 21
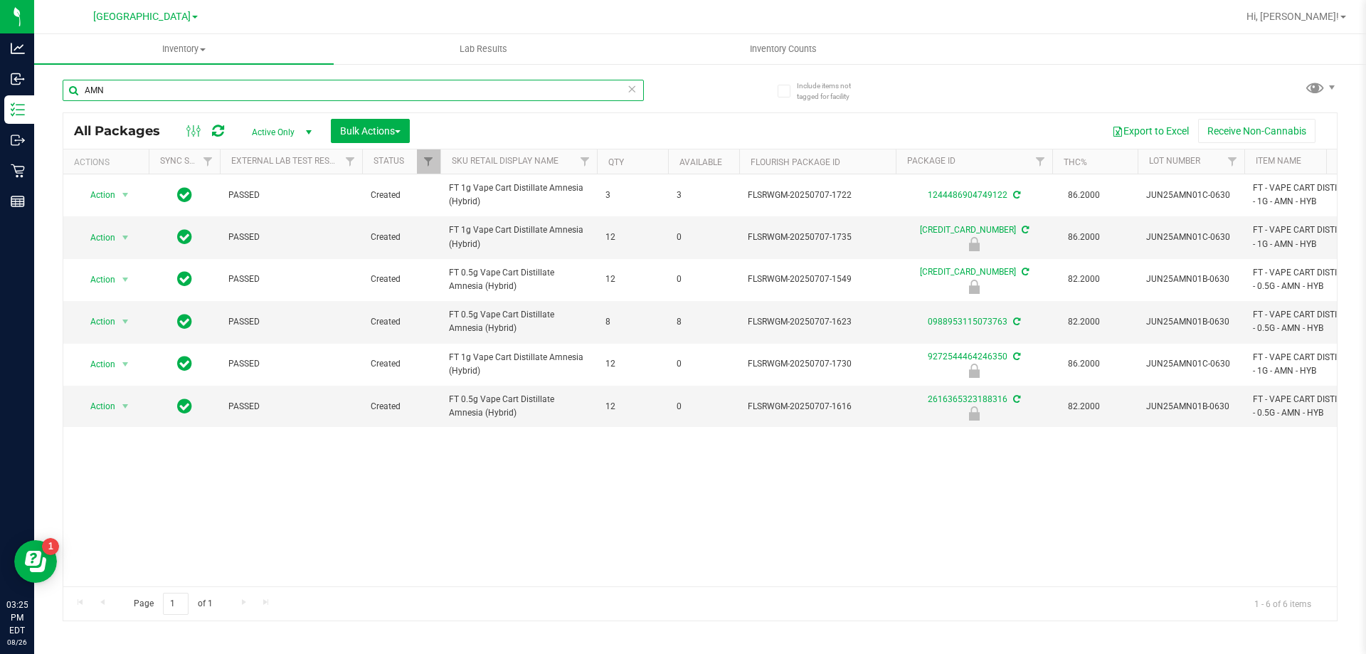
click at [278, 96] on input "AMN" at bounding box center [353, 90] width 581 height 21
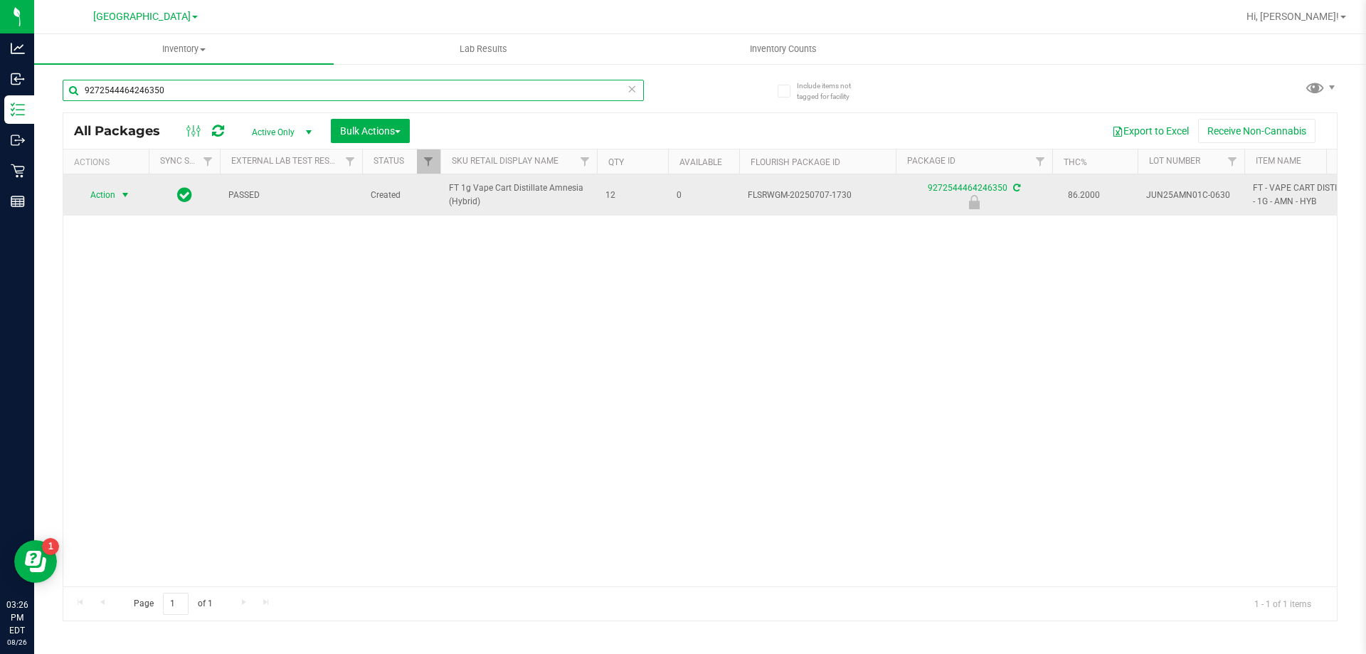
type input "9272544464246350"
click at [125, 192] on span "select" at bounding box center [125, 194] width 11 height 11
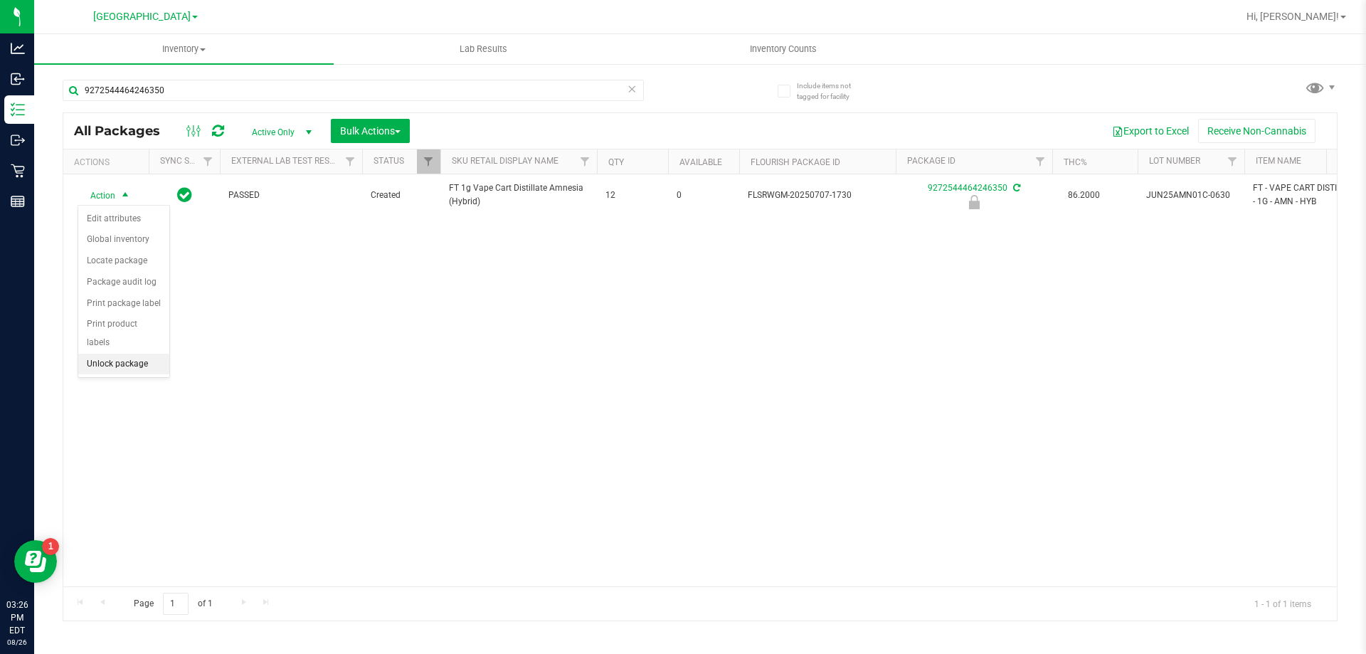
click at [145, 354] on li "Unlock package" at bounding box center [123, 364] width 91 height 21
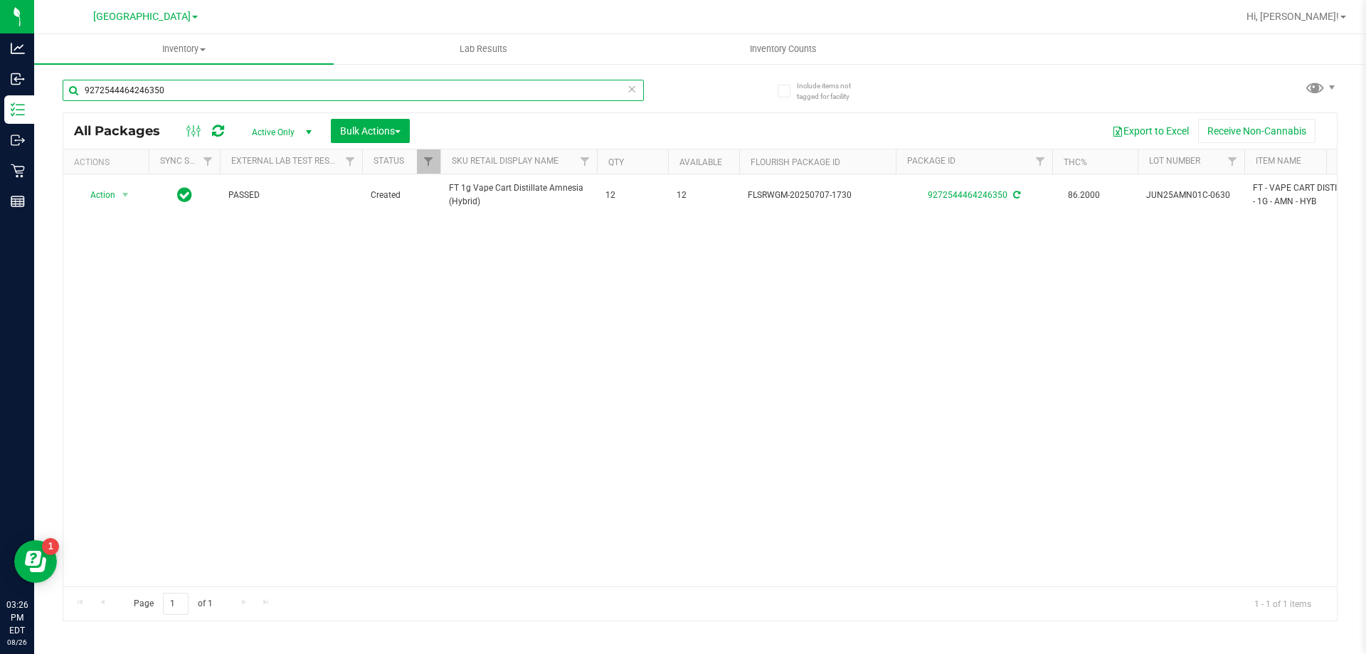
click at [228, 95] on input "9272544464246350" at bounding box center [353, 90] width 581 height 21
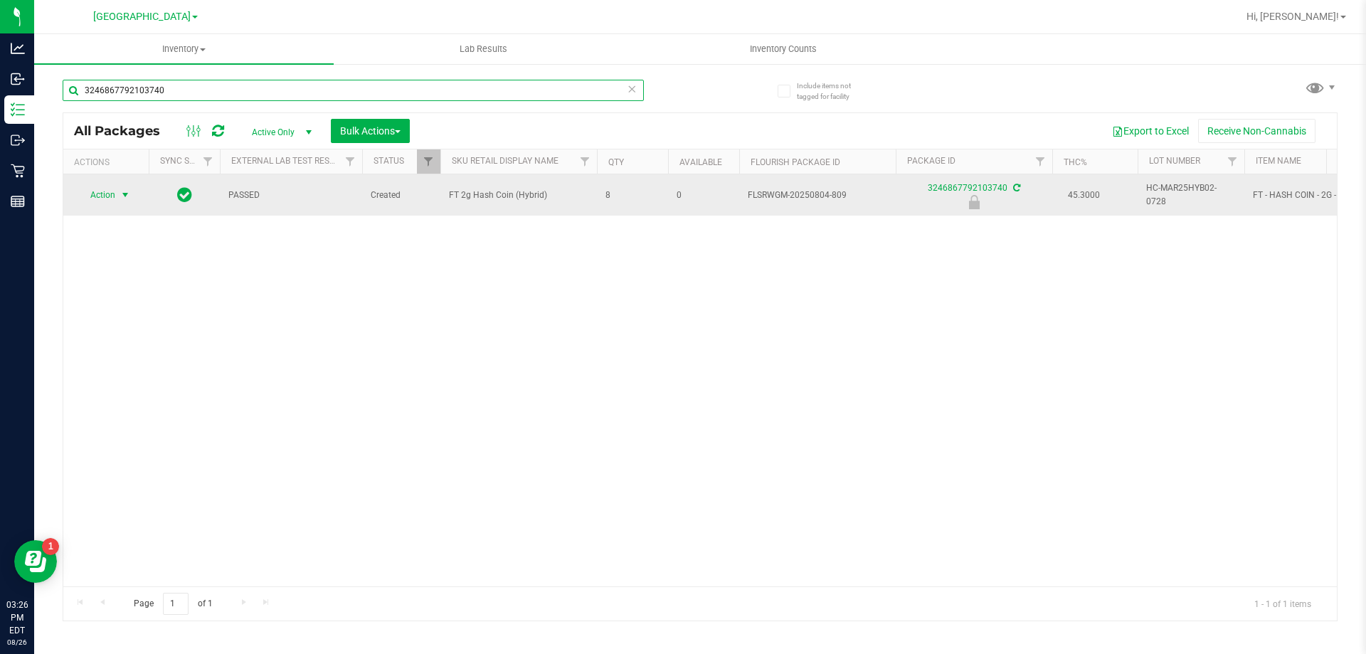
type input "3246867792103740"
click at [129, 199] on span "select" at bounding box center [125, 194] width 11 height 11
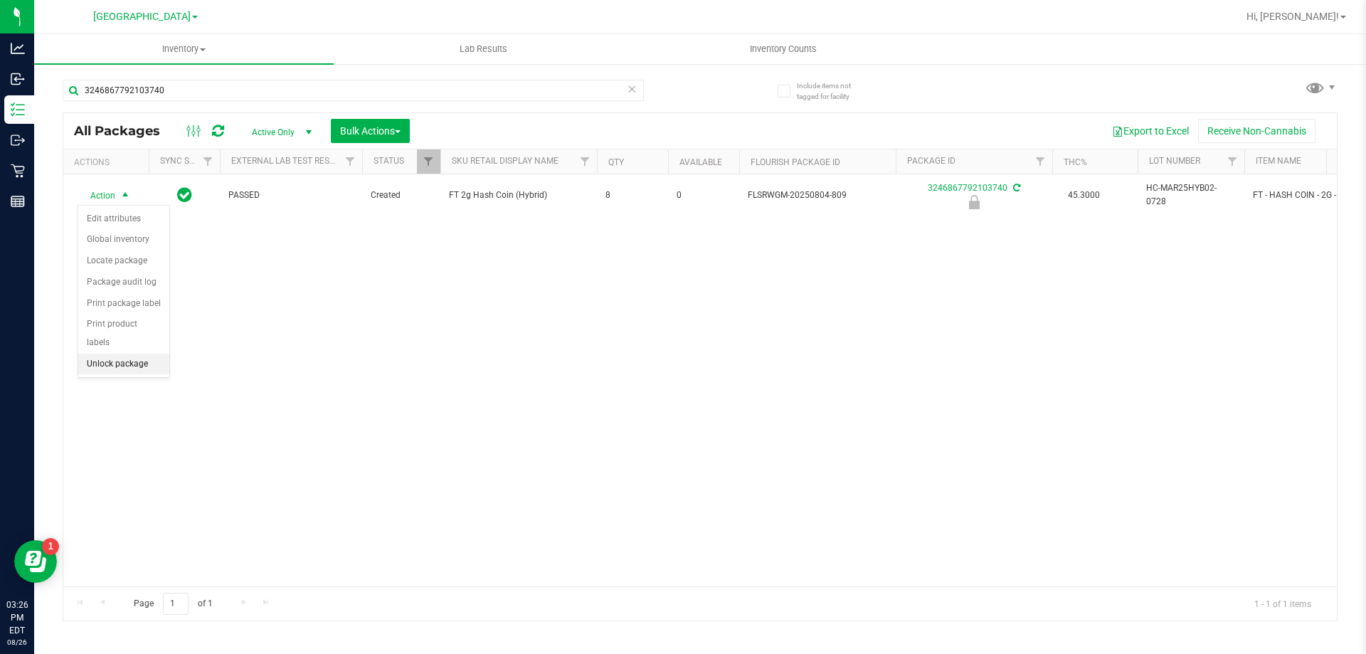
click at [144, 354] on li "Unlock package" at bounding box center [123, 364] width 91 height 21
click at [1301, 18] on span "Hi, [PERSON_NAME]!" at bounding box center [1293, 16] width 92 height 11
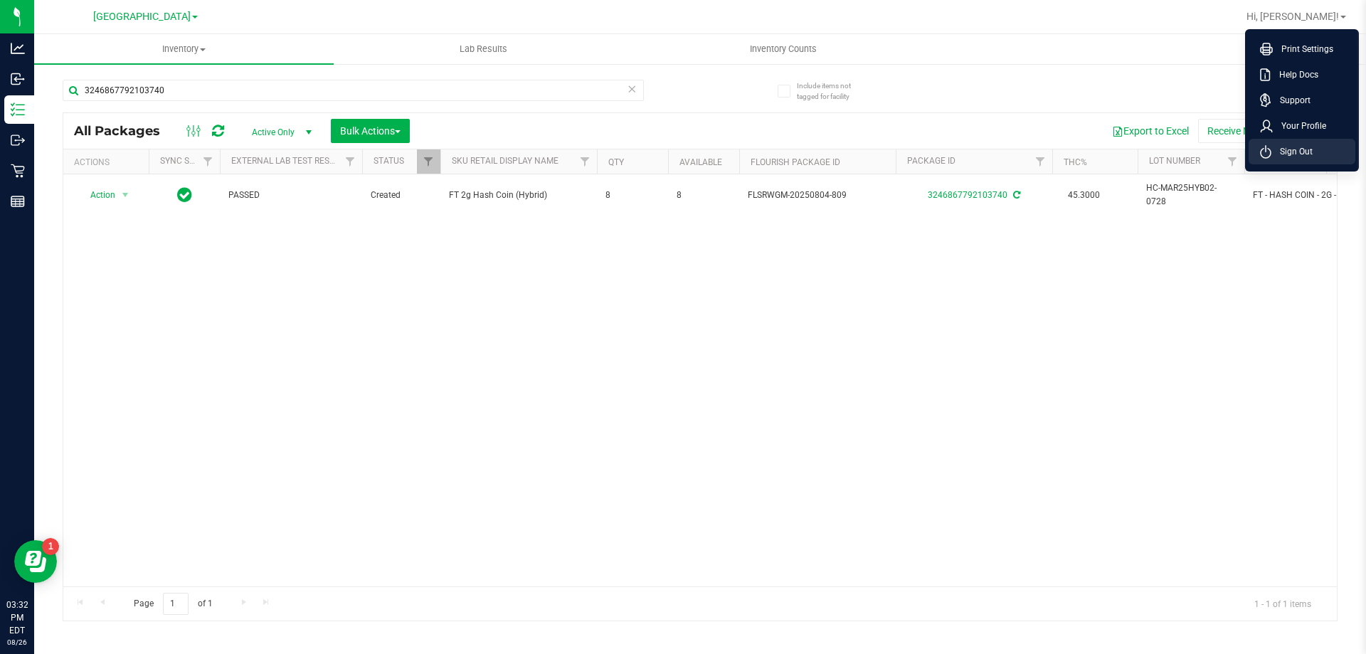
click at [1291, 152] on span "Sign Out" at bounding box center [1291, 151] width 41 height 14
